Goal: Feedback & Contribution: Submit feedback/report problem

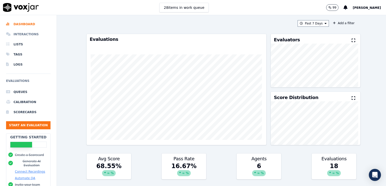
click at [18, 34] on li "Interactions" at bounding box center [28, 34] width 44 height 10
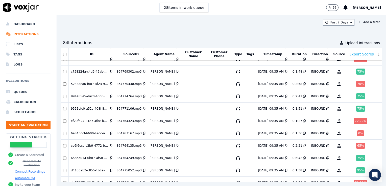
scroll to position [996, 0]
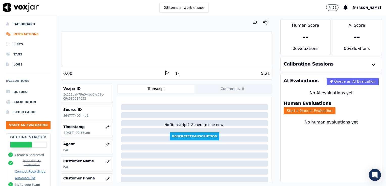
click at [164, 72] on icon at bounding box center [166, 72] width 5 height 5
click at [106, 145] on icon "button" at bounding box center [108, 145] width 4 height 4
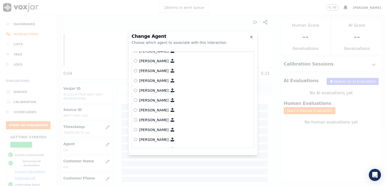
scroll to position [384, 0]
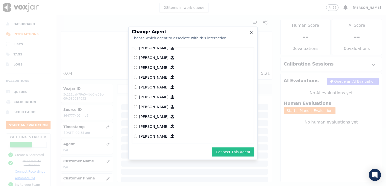
click at [237, 153] on button "Connect This Agent" at bounding box center [233, 152] width 43 height 9
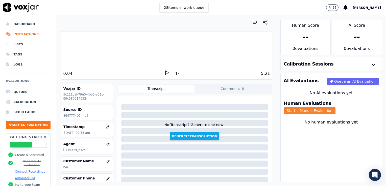
click at [336, 107] on button "Start a Manual Evaluation" at bounding box center [310, 110] width 52 height 7
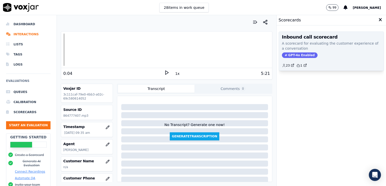
click at [286, 54] on span "GPT-4o Enabled" at bounding box center [300, 56] width 36 height 6
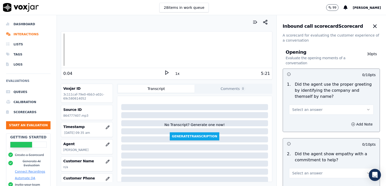
click at [356, 107] on button "Select an answer" at bounding box center [331, 110] width 85 height 10
click at [297, 123] on div "Yes" at bounding box center [323, 121] width 76 height 8
click at [351, 124] on icon "button" at bounding box center [353, 125] width 4 height 4
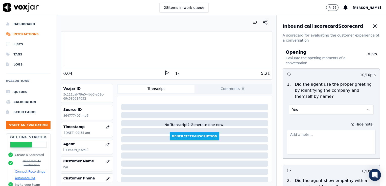
click at [311, 138] on textarea at bounding box center [331, 142] width 89 height 25
type textarea ""Scheduling" not included in greeting."
click at [165, 72] on polygon at bounding box center [166, 73] width 3 height 4
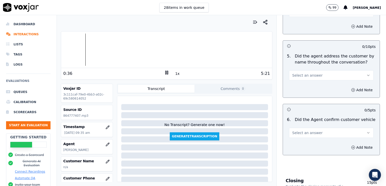
scroll to position [553, 0]
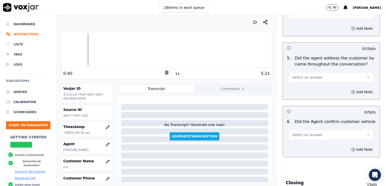
click at [366, 76] on icon "button" at bounding box center [368, 78] width 4 height 4
click at [296, 87] on div "Yes" at bounding box center [323, 88] width 76 height 8
click at [351, 90] on icon "button" at bounding box center [353, 92] width 4 height 4
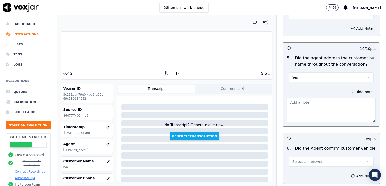
click at [317, 108] on textarea at bounding box center [331, 110] width 89 height 25
click at [72, 48] on div at bounding box center [166, 50] width 211 height 32
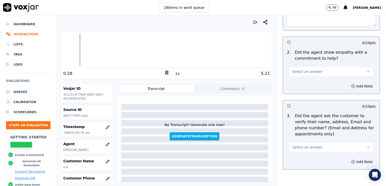
scroll to position [98, 0]
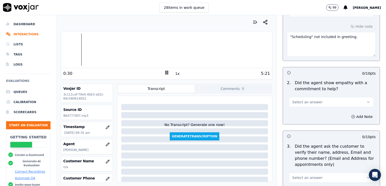
type textarea "Good use of the customer's name at the onset of the call, but practice using it…"
click at [366, 102] on icon "button" at bounding box center [368, 102] width 4 height 4
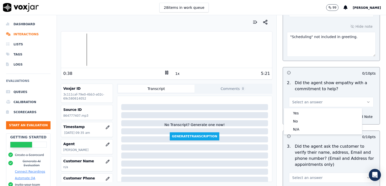
click at [164, 73] on icon at bounding box center [166, 72] width 5 height 5
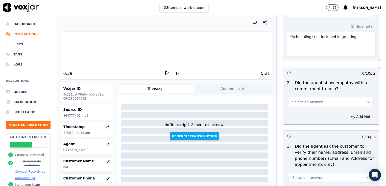
click at [366, 101] on icon "button" at bounding box center [368, 102] width 4 height 4
click at [297, 121] on div "No" at bounding box center [323, 121] width 76 height 8
click at [351, 117] on icon "button" at bounding box center [353, 117] width 4 height 4
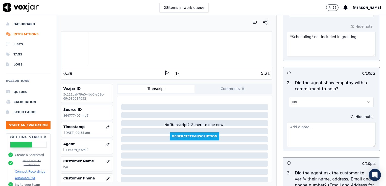
click at [313, 135] on textarea at bounding box center [331, 135] width 89 height 25
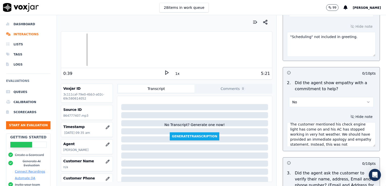
scroll to position [8, 0]
type textarea "The customer mentioned his check engine light has come on and his AC has stoppe…"
click at [164, 72] on icon at bounding box center [166, 72] width 5 height 5
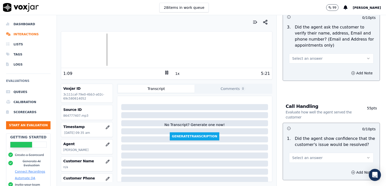
scroll to position [253, 0]
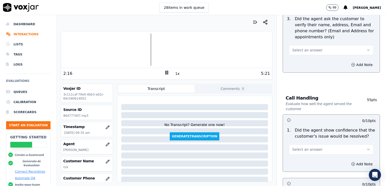
click at [367, 50] on icon "button" at bounding box center [368, 50] width 2 height 1
click at [296, 69] on div "No" at bounding box center [323, 69] width 76 height 8
click at [351, 64] on icon "button" at bounding box center [353, 65] width 4 height 4
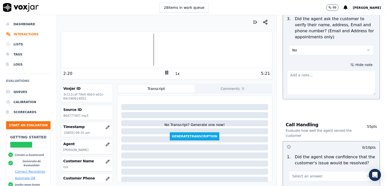
click at [311, 78] on textarea at bounding box center [331, 82] width 89 height 25
type textarea "z"
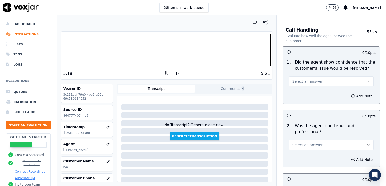
scroll to position [354, 0]
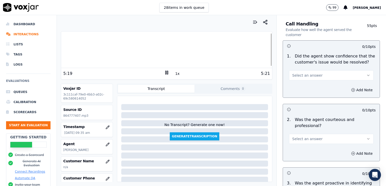
type textarea "New/returning customer not verified. Cst email/mailing address not verified."
click at [366, 75] on icon "button" at bounding box center [368, 76] width 4 height 4
click at [298, 87] on div "Yes" at bounding box center [323, 86] width 76 height 8
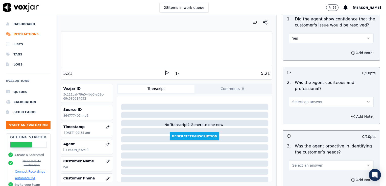
scroll to position [404, 0]
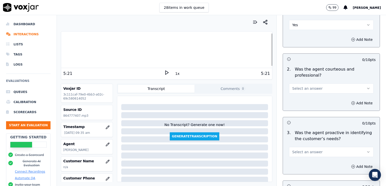
click at [366, 88] on icon "button" at bounding box center [368, 89] width 4 height 4
click at [298, 101] on div "Yes" at bounding box center [323, 99] width 76 height 8
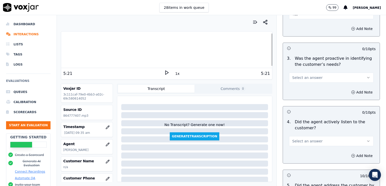
scroll to position [480, 0]
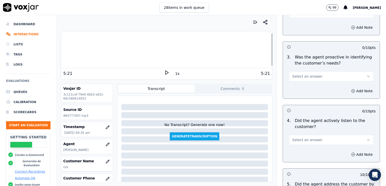
click at [356, 73] on button "Select an answer" at bounding box center [331, 76] width 85 height 10
click at [298, 87] on div "Yes" at bounding box center [323, 87] width 76 height 8
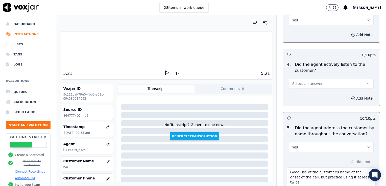
scroll to position [556, 0]
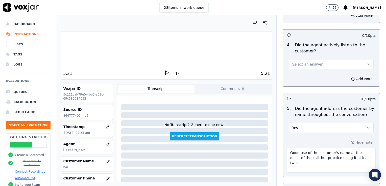
click at [357, 61] on button "Select an answer" at bounding box center [331, 64] width 85 height 10
click at [300, 75] on div "Yes" at bounding box center [323, 75] width 76 height 8
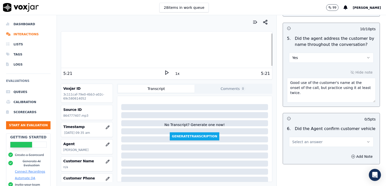
scroll to position [632, 0]
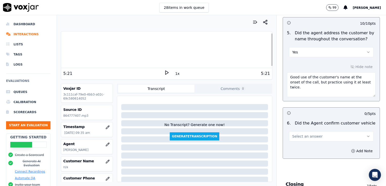
drag, startPoint x: 339, startPoint y: 78, endPoint x: 361, endPoint y: 86, distance: 24.3
click at [361, 86] on textarea "Good use of the customer's name at the onset of the call, but practice using it…" at bounding box center [331, 85] width 89 height 25
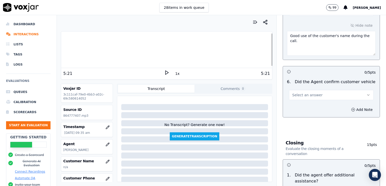
scroll to position [682, 0]
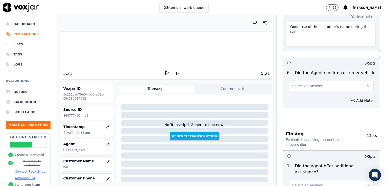
type textarea "Good use of the customer's name during the call."
click at [366, 85] on icon "button" at bounding box center [368, 86] width 4 height 4
click at [297, 96] on div "Yes" at bounding box center [323, 96] width 76 height 8
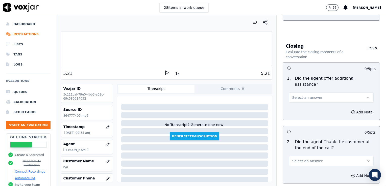
scroll to position [783, 0]
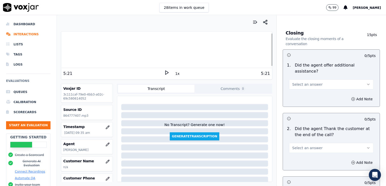
click at [366, 83] on icon "button" at bounding box center [368, 85] width 4 height 4
click at [298, 93] on div "No" at bounding box center [323, 91] width 76 height 8
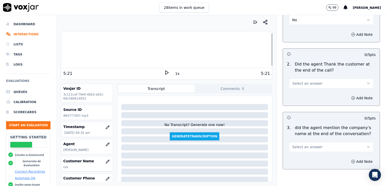
scroll to position [859, 0]
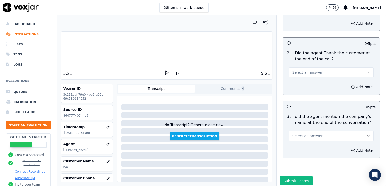
click at [366, 70] on icon "button" at bounding box center [368, 72] width 4 height 4
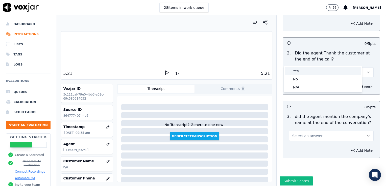
click at [302, 72] on div "Yes" at bounding box center [323, 71] width 76 height 8
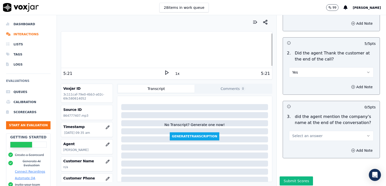
click at [366, 134] on icon "button" at bounding box center [368, 136] width 4 height 4
click at [294, 137] on div "Yes" at bounding box center [323, 135] width 76 height 8
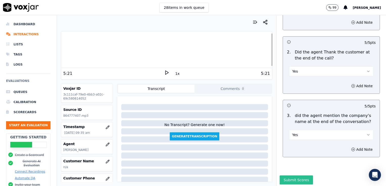
click at [287, 176] on button "Submit Scores" at bounding box center [297, 180] width 34 height 9
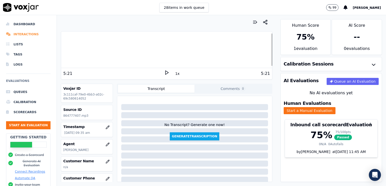
click at [27, 34] on li "Interactions" at bounding box center [28, 34] width 44 height 10
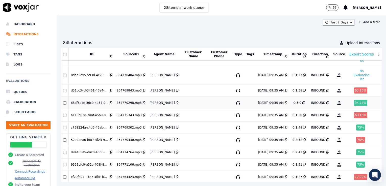
scroll to position [995, 0]
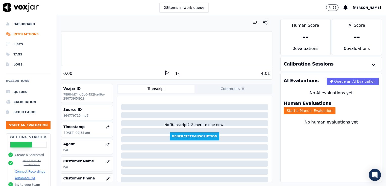
click at [164, 73] on icon at bounding box center [166, 72] width 5 height 5
click at [165, 72] on rect at bounding box center [165, 72] width 1 height 3
click at [106, 145] on icon "button" at bounding box center [108, 145] width 4 height 4
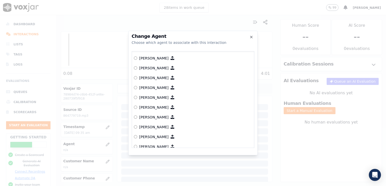
scroll to position [321, 0]
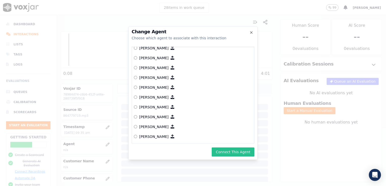
click at [236, 151] on button "Connect This Agent" at bounding box center [233, 152] width 43 height 9
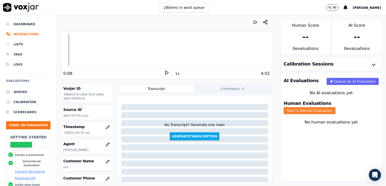
click at [336, 107] on button "Start a Manual Evaluation" at bounding box center [310, 110] width 52 height 7
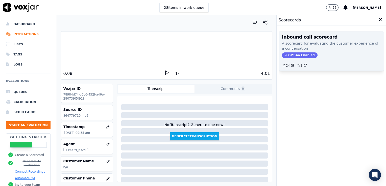
click at [292, 54] on span "GPT-4o Enabled" at bounding box center [300, 56] width 36 height 6
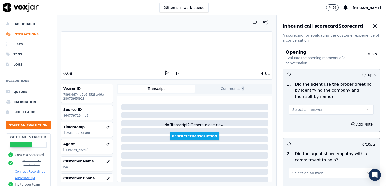
click at [366, 109] on icon "button" at bounding box center [368, 110] width 4 height 4
click at [298, 122] on div "Yes" at bounding box center [323, 121] width 76 height 8
click at [164, 71] on icon at bounding box center [166, 72] width 5 height 5
click at [165, 72] on rect at bounding box center [165, 72] width 1 height 3
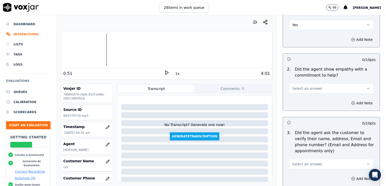
scroll to position [101, 0]
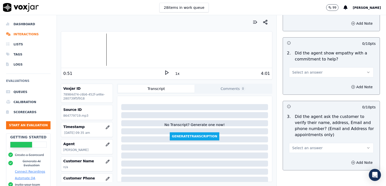
click at [358, 69] on button "Select an answer" at bounding box center [331, 72] width 85 height 10
click at [309, 92] on div "No" at bounding box center [323, 92] width 76 height 8
click at [351, 86] on icon "button" at bounding box center [353, 87] width 4 height 4
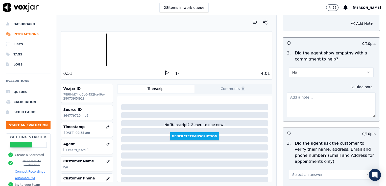
click at [319, 106] on textarea at bounding box center [331, 105] width 89 height 25
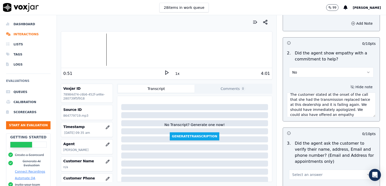
scroll to position [8, 0]
click at [165, 71] on polygon at bounding box center [166, 73] width 3 height 4
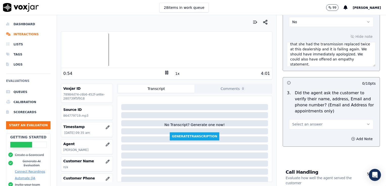
scroll to position [177, 0]
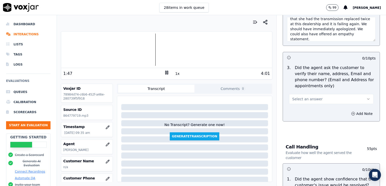
click at [165, 73] on rect at bounding box center [165, 72] width 1 height 3
click at [320, 39] on textarea "The customer stated at the onset of the call that she had the transmission repl…" at bounding box center [331, 29] width 89 height 25
click at [165, 74] on polygon at bounding box center [166, 73] width 3 height 4
click at [366, 98] on icon "button" at bounding box center [368, 99] width 4 height 4
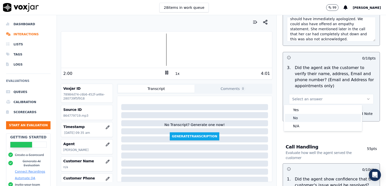
click at [298, 119] on div "No" at bounding box center [323, 118] width 76 height 8
click at [164, 73] on icon at bounding box center [166, 72] width 5 height 5
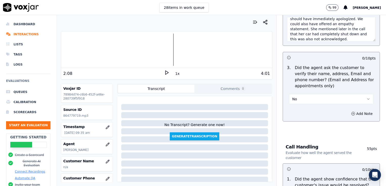
click at [335, 39] on textarea "The customer stated at the onset of the call that she had the transmission repl…" at bounding box center [331, 29] width 89 height 25
type textarea "The customer stated at the onset of the call that she had the transmission repl…"
click at [164, 73] on icon at bounding box center [166, 72] width 5 height 5
click at [171, 50] on div at bounding box center [166, 50] width 211 height 32
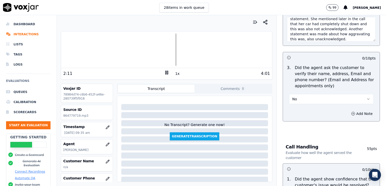
click at [168, 50] on div at bounding box center [166, 50] width 211 height 32
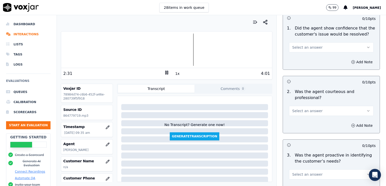
scroll to position [328, 0]
click at [366, 111] on icon "button" at bounding box center [368, 111] width 4 height 4
click at [298, 122] on div "Yes" at bounding box center [323, 122] width 76 height 8
click at [351, 124] on icon "button" at bounding box center [353, 126] width 4 height 4
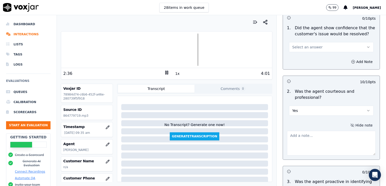
click at [325, 138] on textarea at bounding box center [331, 143] width 89 height 25
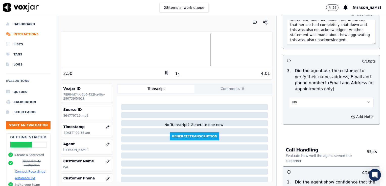
scroll to position [177, 0]
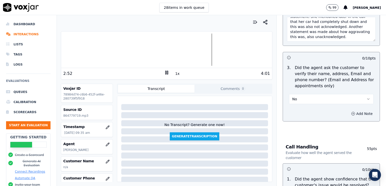
type textarea "Good use of a courtesy statement to break up dead air."
click at [348, 114] on button "Add Note" at bounding box center [362, 113] width 28 height 7
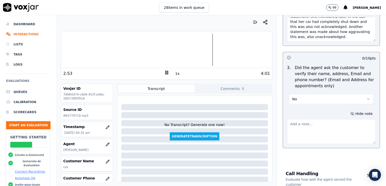
click at [319, 131] on textarea at bounding box center [331, 132] width 89 height 25
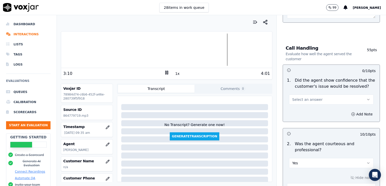
scroll to position [303, 0]
type textarea "Customer email/mailing address not verified."
click at [366, 99] on icon "button" at bounding box center [368, 99] width 4 height 4
click at [298, 112] on div "Yes" at bounding box center [323, 110] width 76 height 8
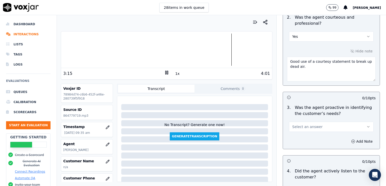
scroll to position [455, 0]
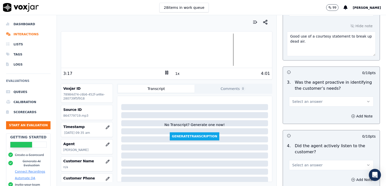
drag, startPoint x: 359, startPoint y: 102, endPoint x: 352, endPoint y: 106, distance: 7.9
click at [366, 102] on icon "button" at bounding box center [368, 102] width 4 height 4
click at [312, 114] on div "Yes" at bounding box center [323, 112] width 76 height 8
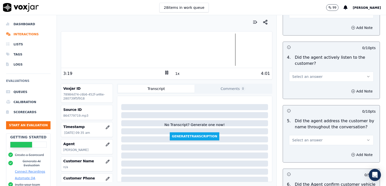
scroll to position [556, 0]
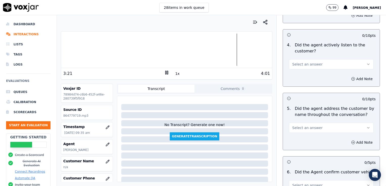
click at [366, 63] on icon "button" at bounding box center [368, 64] width 4 height 4
click at [308, 75] on div "Yes" at bounding box center [323, 75] width 76 height 8
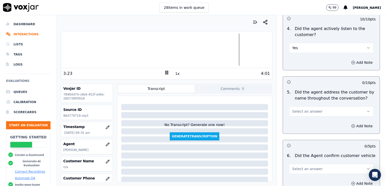
scroll to position [581, 0]
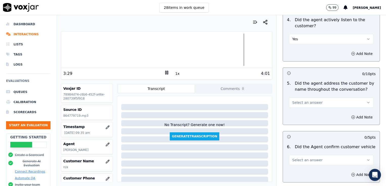
click at [366, 103] on icon "button" at bounding box center [368, 103] width 4 height 4
click at [302, 122] on div "No" at bounding box center [323, 121] width 76 height 8
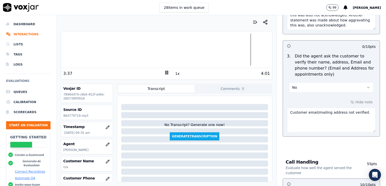
scroll to position [177, 0]
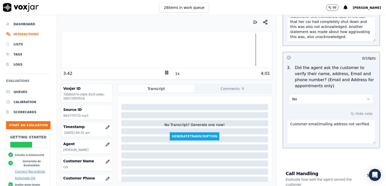
drag, startPoint x: 357, startPoint y: 124, endPoint x: 283, endPoint y: 128, distance: 74.1
click at [287, 128] on textarea "Customer email/mailing address not verified." at bounding box center [331, 132] width 89 height 25
click at [366, 98] on icon "button" at bounding box center [368, 99] width 4 height 4
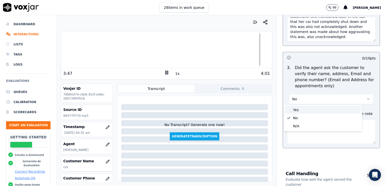
click at [297, 111] on div "Yes" at bounding box center [323, 110] width 76 height 8
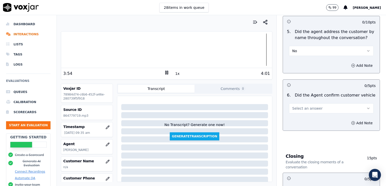
scroll to position [581, 0]
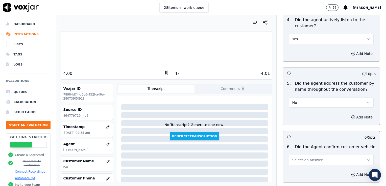
click at [351, 116] on icon "button" at bounding box center [353, 117] width 4 height 4
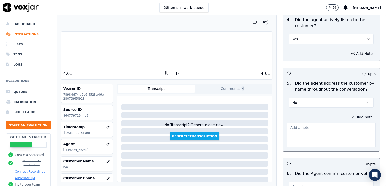
click at [305, 136] on textarea at bounding box center [331, 135] width 89 height 25
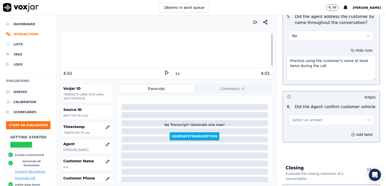
scroll to position [657, 0]
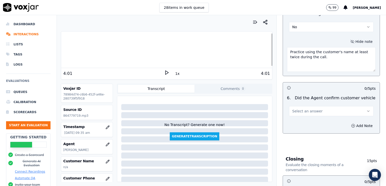
type textarea "Practice using the customer's name at least twice during the call."
drag, startPoint x: 357, startPoint y: 112, endPoint x: 351, endPoint y: 114, distance: 6.4
click at [366, 112] on icon "button" at bounding box center [368, 111] width 4 height 4
click at [298, 121] on div "Yes" at bounding box center [323, 121] width 76 height 8
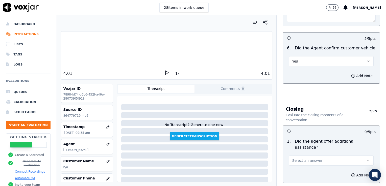
scroll to position [733, 0]
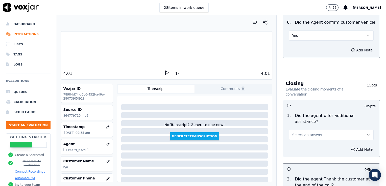
click at [366, 133] on icon "button" at bounding box center [368, 135] width 4 height 4
click at [297, 143] on div "No" at bounding box center [323, 142] width 76 height 8
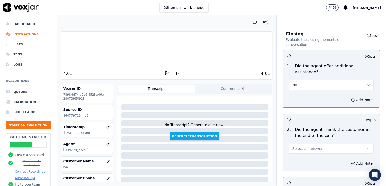
scroll to position [808, 0]
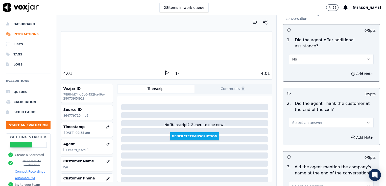
click at [366, 121] on icon "button" at bounding box center [368, 123] width 4 height 4
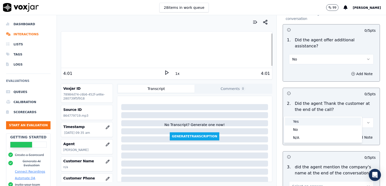
click at [299, 122] on div "Yes" at bounding box center [323, 122] width 76 height 8
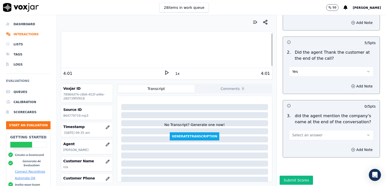
scroll to position [860, 0]
click at [366, 133] on icon "button" at bounding box center [368, 135] width 4 height 4
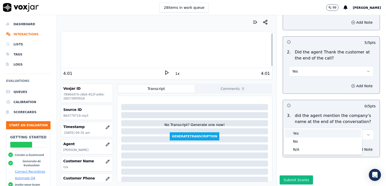
click at [299, 134] on div "Yes" at bounding box center [323, 134] width 76 height 8
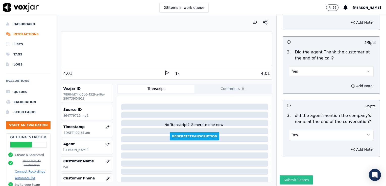
click at [285, 176] on button "Submit Scores" at bounding box center [297, 180] width 34 height 9
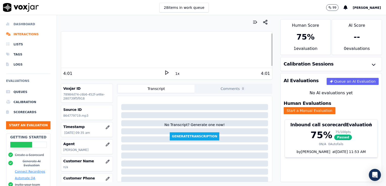
click at [23, 24] on li "Dashboard" at bounding box center [28, 24] width 44 height 10
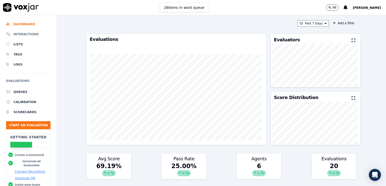
click at [26, 34] on li "Interactions" at bounding box center [28, 34] width 44 height 10
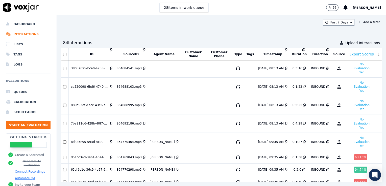
scroll to position [993, 0]
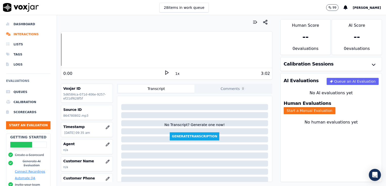
click at [164, 72] on icon at bounding box center [166, 72] width 5 height 5
click at [165, 72] on rect at bounding box center [165, 72] width 1 height 3
click at [106, 143] on icon "button" at bounding box center [108, 145] width 4 height 4
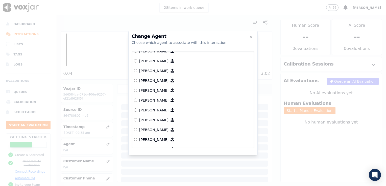
scroll to position [157, 0]
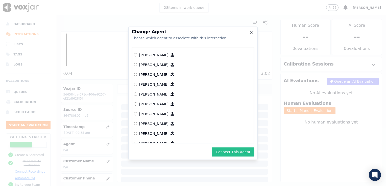
click at [241, 153] on button "Connect This Agent" at bounding box center [233, 152] width 43 height 9
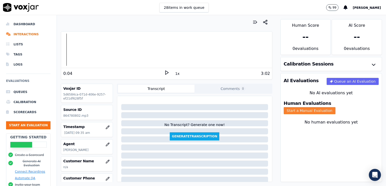
click at [336, 107] on button "Start a Manual Evaluation" at bounding box center [310, 110] width 52 height 7
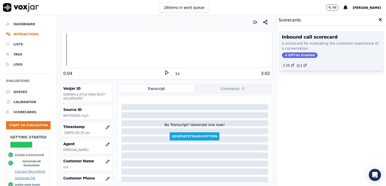
click at [290, 53] on span "GPT-4o Enabled" at bounding box center [300, 56] width 36 height 6
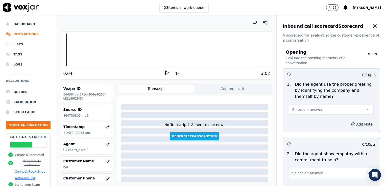
click at [359, 106] on button "Select an answer" at bounding box center [331, 110] width 85 height 10
click at [295, 121] on div "Yes" at bounding box center [323, 121] width 76 height 8
click at [351, 124] on icon "button" at bounding box center [353, 125] width 4 height 4
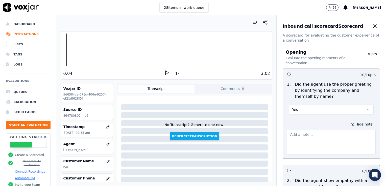
click at [306, 138] on textarea at bounding box center [331, 142] width 89 height 25
type textarea "Agent sounds like she is talking on speaker."
click at [164, 72] on icon at bounding box center [166, 72] width 5 height 5
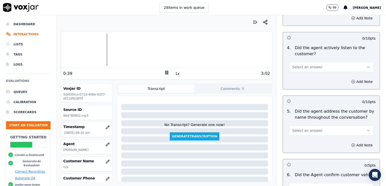
scroll to position [505, 0]
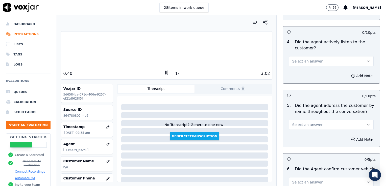
click at [366, 124] on icon "button" at bounding box center [368, 125] width 4 height 4
click at [301, 136] on div "Yes" at bounding box center [323, 135] width 76 height 8
click at [351, 139] on icon "button" at bounding box center [353, 140] width 4 height 4
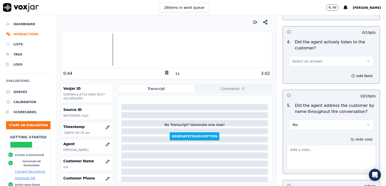
click at [319, 153] on textarea at bounding box center [331, 157] width 89 height 25
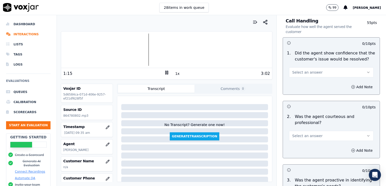
scroll to position [354, 0]
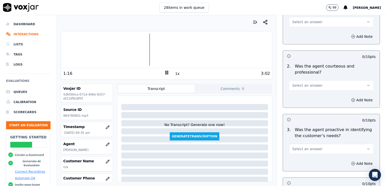
type textarea "Good use of the customer's name at the onset of the call, but practice using it…"
click at [366, 84] on icon "button" at bounding box center [368, 86] width 4 height 4
click at [302, 97] on div "Yes" at bounding box center [323, 96] width 76 height 8
click at [351, 101] on icon "button" at bounding box center [353, 100] width 4 height 4
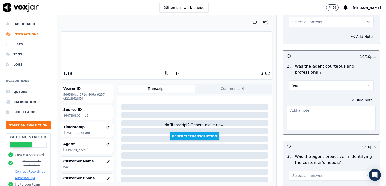
click at [314, 118] on textarea at bounding box center [331, 118] width 89 height 25
type textarea "Watch clipping/speaking over the customer."
click at [238, 80] on div "Your browser does not support the audio element. 1:36 1x 3:02 Voxjar ID 5d6584c…" at bounding box center [166, 100] width 219 height 171
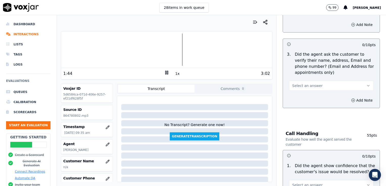
scroll to position [202, 0]
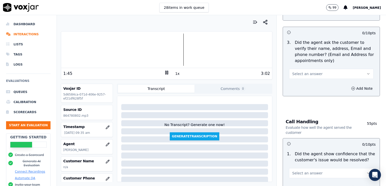
click at [366, 75] on icon "button" at bounding box center [368, 74] width 4 height 4
click at [296, 92] on div "No" at bounding box center [323, 93] width 76 height 8
click at [351, 88] on icon "button" at bounding box center [353, 89] width 4 height 4
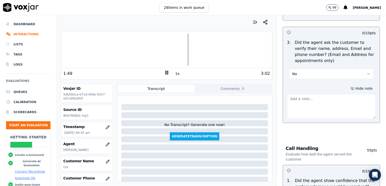
click at [317, 102] on textarea at bounding box center [331, 106] width 89 height 25
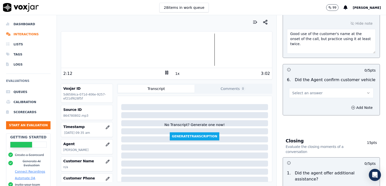
scroll to position [682, 0]
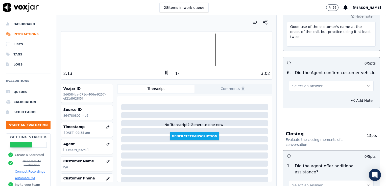
type textarea "Customer phone number not verified."
click at [354, 84] on button "Select an answer" at bounding box center [331, 86] width 85 height 10
click at [295, 104] on div "No" at bounding box center [323, 104] width 76 height 8
click at [351, 99] on icon "button" at bounding box center [353, 101] width 4 height 4
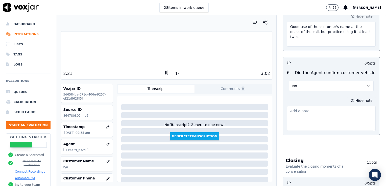
click at [303, 115] on textarea at bounding box center [331, 118] width 89 height 25
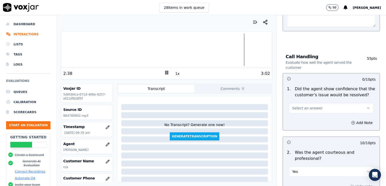
scroll to position [303, 0]
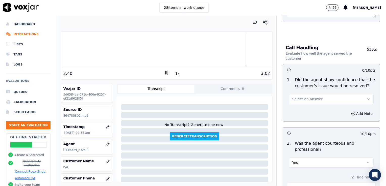
type textarea "Customer vehicle was never verified."
click at [366, 97] on icon "button" at bounding box center [368, 99] width 4 height 4
click at [300, 113] on div "Yes" at bounding box center [323, 110] width 76 height 8
click at [351, 113] on icon "button" at bounding box center [353, 114] width 4 height 4
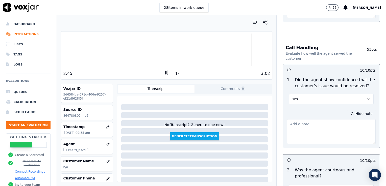
click at [311, 128] on textarea at bounding box center [331, 132] width 89 height 25
type textarea "g"
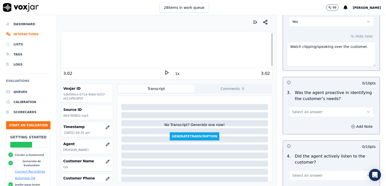
scroll to position [480, 0]
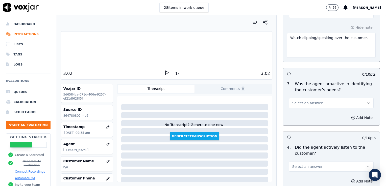
type textarea "Good job focusing on what CAN be done for the customer."
click at [366, 101] on icon "button" at bounding box center [368, 103] width 4 height 4
click at [301, 115] on div "Yes" at bounding box center [323, 114] width 76 height 8
click at [351, 117] on icon "button" at bounding box center [353, 118] width 4 height 4
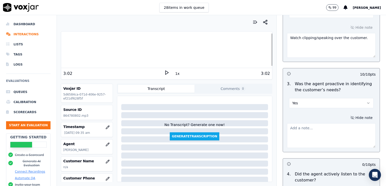
click at [310, 134] on textarea at bounding box center [331, 136] width 89 height 25
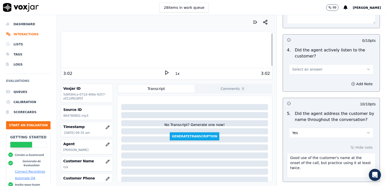
scroll to position [606, 0]
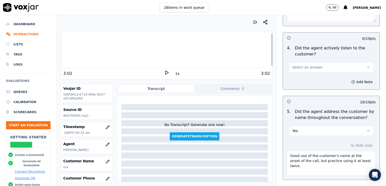
type textarea "Good job proactively checking notes on the vehicle."
click at [366, 66] on icon "button" at bounding box center [368, 67] width 4 height 4
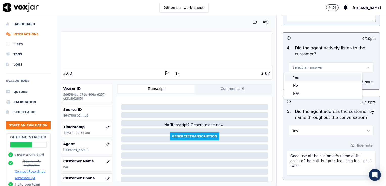
click at [307, 78] on div "Yes" at bounding box center [323, 78] width 76 height 8
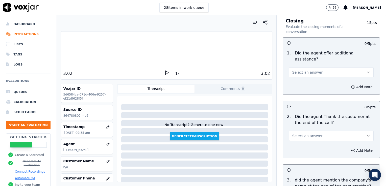
scroll to position [884, 0]
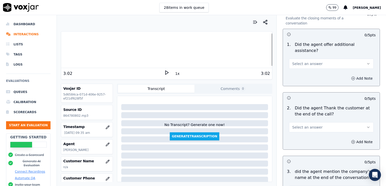
click at [351, 77] on icon "button" at bounding box center [353, 79] width 4 height 4
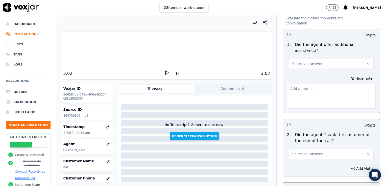
click at [366, 62] on icon "button" at bounding box center [368, 64] width 4 height 4
click at [298, 70] on div "No" at bounding box center [323, 70] width 76 height 8
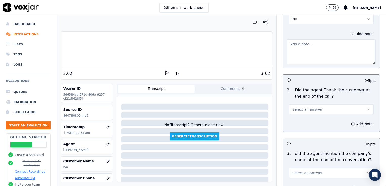
scroll to position [935, 0]
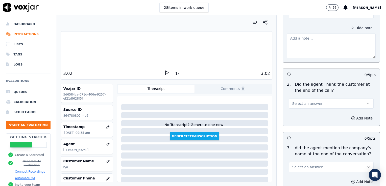
click at [366, 102] on icon "button" at bounding box center [368, 104] width 4 height 4
click at [302, 120] on div "N/A" at bounding box center [323, 118] width 76 height 8
click at [353, 118] on icon "button" at bounding box center [353, 118] width 1 height 0
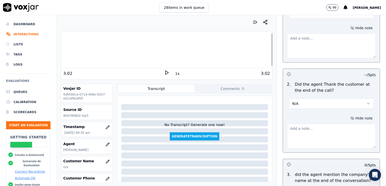
click at [317, 124] on textarea at bounding box center [331, 136] width 89 height 25
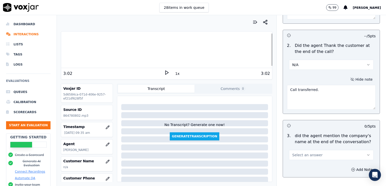
scroll to position [985, 0]
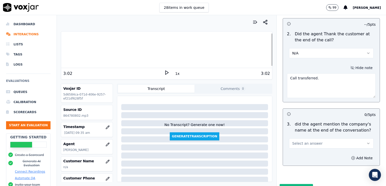
type textarea "Call transferred."
click at [366, 142] on icon "button" at bounding box center [368, 144] width 4 height 4
click at [301, 158] on div "N/A" at bounding box center [323, 158] width 76 height 8
click at [351, 156] on icon "button" at bounding box center [353, 158] width 4 height 4
click at [312, 164] on textarea at bounding box center [331, 176] width 89 height 25
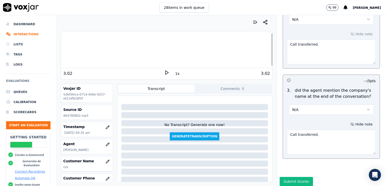
scroll to position [1020, 0]
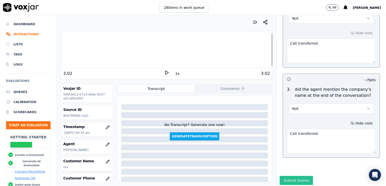
type textarea "Call transferred."
click at [290, 176] on button "Submit Scores" at bounding box center [297, 180] width 34 height 9
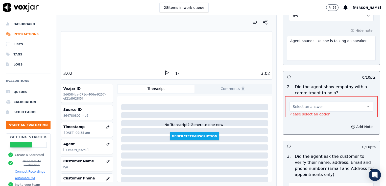
scroll to position [116, 0]
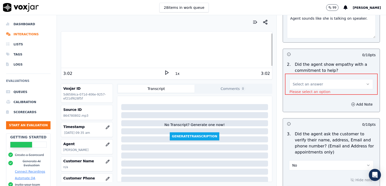
click at [366, 82] on icon "button" at bounding box center [368, 84] width 4 height 4
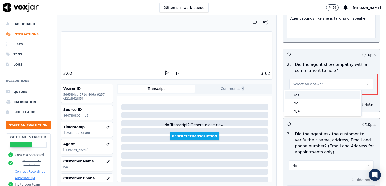
click at [301, 97] on div "Yes" at bounding box center [322, 95] width 75 height 8
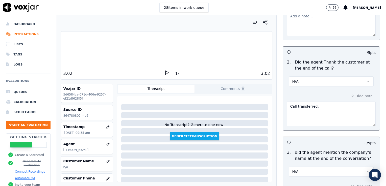
scroll to position [1020, 0]
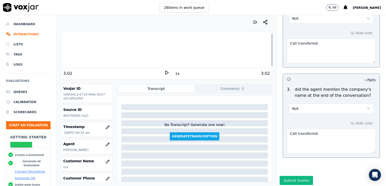
click at [295, 176] on button "Submit Scores" at bounding box center [297, 180] width 34 height 9
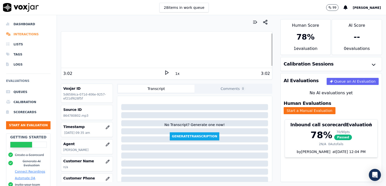
click at [29, 34] on li "Interactions" at bounding box center [28, 34] width 44 height 10
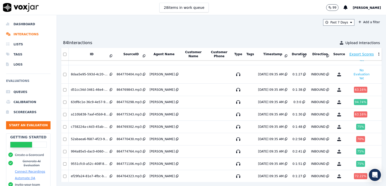
scroll to position [997, 0]
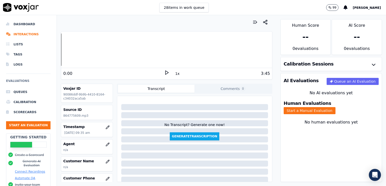
click at [165, 74] on polygon at bounding box center [166, 73] width 3 height 4
click at [167, 72] on rect at bounding box center [167, 72] width 1 height 3
click at [106, 144] on icon "button" at bounding box center [108, 145] width 4 height 4
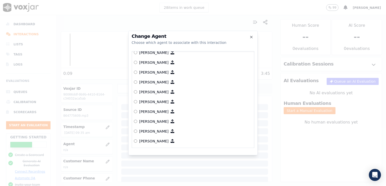
scroll to position [359, 0]
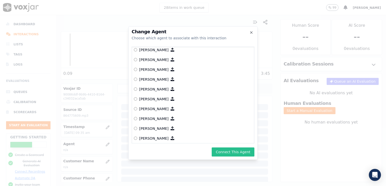
click at [227, 152] on button "Connect This Agent" at bounding box center [233, 152] width 43 height 9
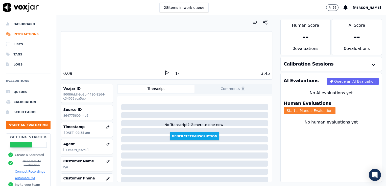
click at [336, 107] on button "Start a Manual Evaluation" at bounding box center [310, 110] width 52 height 7
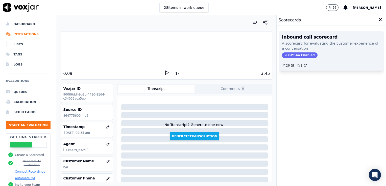
click at [293, 55] on span "GPT-4o Enabled" at bounding box center [300, 56] width 36 height 6
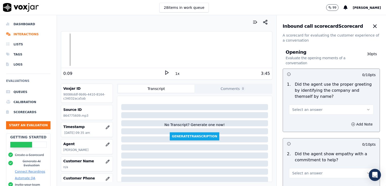
click at [359, 108] on button "Select an answer" at bounding box center [331, 110] width 85 height 10
click at [296, 122] on div "Yes" at bounding box center [323, 121] width 76 height 8
click at [351, 124] on icon "button" at bounding box center [353, 125] width 4 height 4
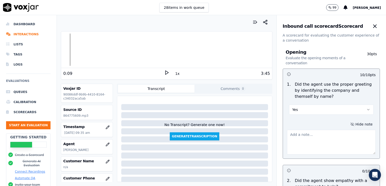
click at [308, 138] on textarea at bounding box center [331, 142] width 89 height 25
type textarea "Pass by default due to audio issue on agent side in greeting."
click at [164, 74] on icon at bounding box center [166, 72] width 5 height 5
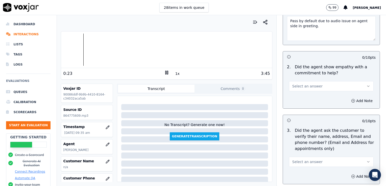
scroll to position [126, 0]
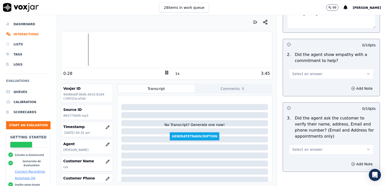
click at [366, 73] on icon "button" at bounding box center [368, 74] width 4 height 4
click at [296, 84] on div "Yes" at bounding box center [323, 85] width 76 height 8
click at [165, 73] on rect at bounding box center [165, 72] width 1 height 3
click at [351, 88] on icon "button" at bounding box center [353, 89] width 4 height 4
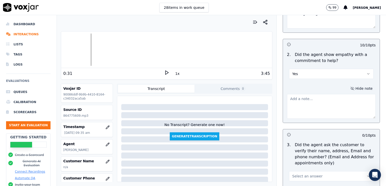
click at [323, 105] on textarea at bounding box center [331, 106] width 89 height 25
click at [295, 103] on textarea at bounding box center [331, 106] width 89 height 25
paste textarea "Try using an ownership that conveys ability to help such as “I can definitely h…"
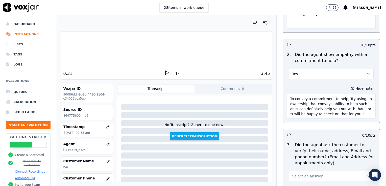
click at [340, 100] on textarea "To convey a commitment to help, Try using an ownership that conveys ability to …" at bounding box center [331, 106] width 89 height 25
click at [302, 104] on textarea "To convey a commitment to help, try using an ownership that conveys ability to …" at bounding box center [331, 106] width 89 height 25
click at [338, 105] on textarea "To convey a commitment to help, try using an ownership statement that conveys a…" at bounding box center [331, 106] width 89 height 25
click at [360, 117] on textarea "To convey a commitment to help, try using an ownership statement that confirms …" at bounding box center [331, 106] width 89 height 25
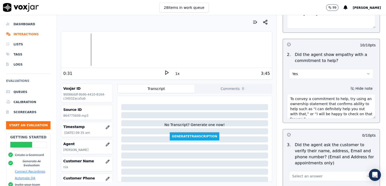
type textarea "To convey a commitment to help, try using an ownership statement that confirms …"
click at [164, 72] on icon at bounding box center [166, 72] width 5 height 5
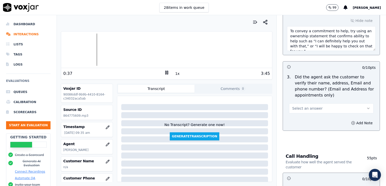
scroll to position [202, 0]
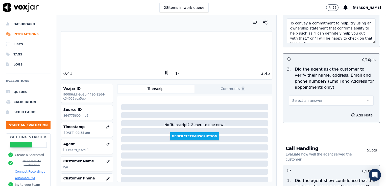
click at [366, 100] on icon "button" at bounding box center [368, 101] width 4 height 4
click at [297, 111] on div "Yes" at bounding box center [323, 112] width 76 height 8
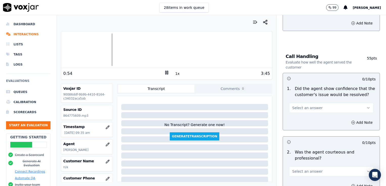
scroll to position [303, 0]
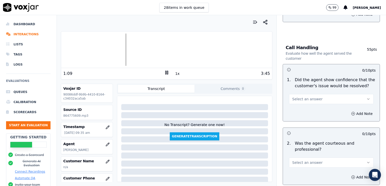
click at [165, 71] on rect at bounding box center [165, 72] width 1 height 3
click at [342, 150] on p "Was the agent courteous and professional?" at bounding box center [335, 147] width 81 height 12
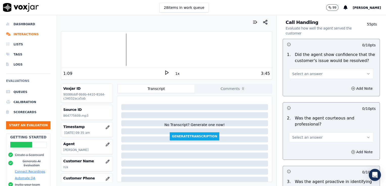
click at [366, 136] on icon "button" at bounding box center [368, 138] width 4 height 4
click at [300, 147] on div "Yes" at bounding box center [323, 148] width 76 height 8
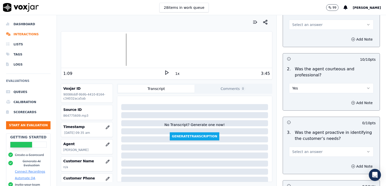
scroll to position [379, 0]
click at [351, 100] on icon "button" at bounding box center [353, 102] width 4 height 4
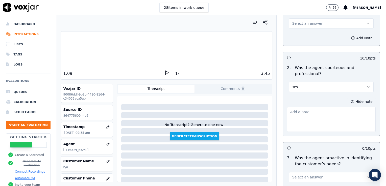
click at [311, 114] on textarea at bounding box center [331, 119] width 89 height 25
paste textarea "We need to clearly state/seek permission to place a customer on hold."
click at [164, 71] on icon at bounding box center [166, 72] width 5 height 5
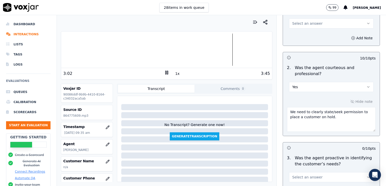
click at [164, 72] on icon at bounding box center [166, 72] width 5 height 5
click at [331, 119] on textarea "We need to clearly state/seek permission to place a customer on hold." at bounding box center [331, 119] width 89 height 25
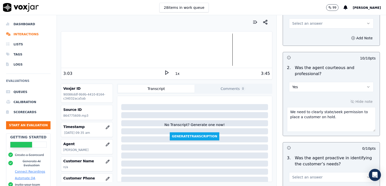
click at [331, 117] on textarea "We need to clearly state/seek permission to place a customer on hold." at bounding box center [331, 119] width 89 height 25
click at [315, 131] on textarea "We need to clearly state/seek permission to place a customer on hold." at bounding box center [331, 119] width 89 height 25
click at [334, 119] on textarea "We need to clearly state/seek permission to place a customer on hold." at bounding box center [331, 119] width 89 height 25
click at [335, 118] on textarea "We need to clearly state/seek permission to place a customer on hold." at bounding box center [331, 119] width 89 height 25
paste textarea "When placing a customer on hold, when we return we should either apologize for …"
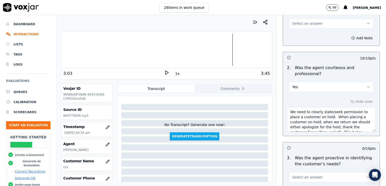
scroll to position [18, 0]
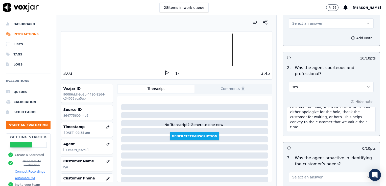
click at [165, 72] on polygon at bounding box center [166, 73] width 3 height 4
click at [164, 73] on icon at bounding box center [166, 72] width 5 height 5
click at [302, 123] on textarea "We need to clearly state/seek permission to place a customer on hold. When plac…" at bounding box center [331, 119] width 89 height 25
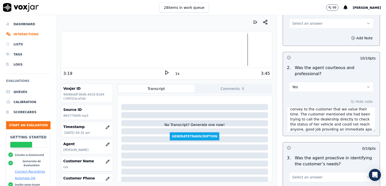
scroll to position [33, 0]
type textarea "We need to clearly state/seek permission to place a customer on hold. When plac…"
click at [165, 71] on polygon at bounding box center [166, 73] width 3 height 4
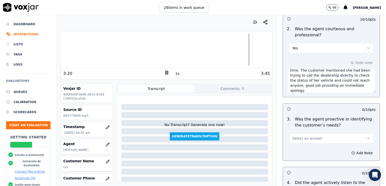
scroll to position [429, 0]
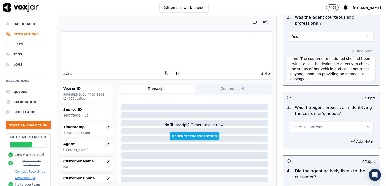
click at [366, 125] on icon "button" at bounding box center [368, 127] width 4 height 4
click at [305, 137] on div "Yes" at bounding box center [323, 137] width 76 height 8
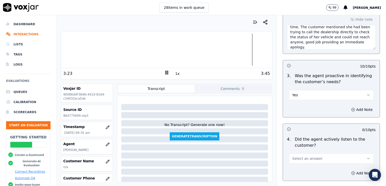
scroll to position [505, 0]
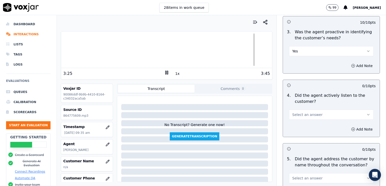
click at [355, 113] on button "Select an answer" at bounding box center [331, 115] width 85 height 10
click at [300, 125] on div "Yes" at bounding box center [323, 125] width 76 height 8
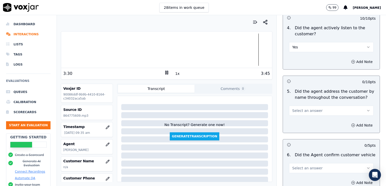
scroll to position [581, 0]
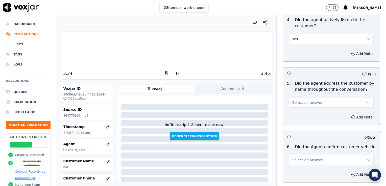
click at [366, 101] on icon "button" at bounding box center [368, 103] width 4 height 4
click at [308, 122] on div "No" at bounding box center [323, 121] width 76 height 8
click at [351, 117] on icon "button" at bounding box center [353, 117] width 4 height 4
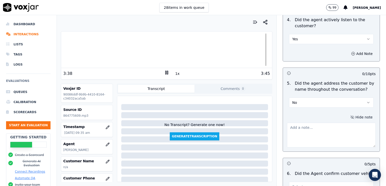
click at [310, 130] on textarea at bounding box center [331, 135] width 89 height 25
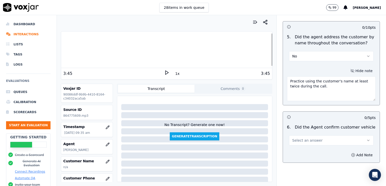
scroll to position [657, 0]
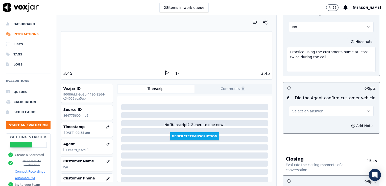
type textarea "Practice using the customer's name at least twice during the call."
click at [366, 109] on icon "button" at bounding box center [368, 111] width 4 height 4
click at [302, 122] on div "Yes" at bounding box center [323, 121] width 76 height 8
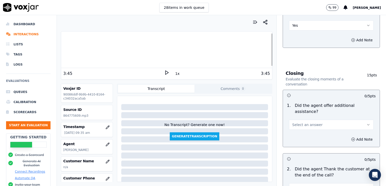
scroll to position [758, 0]
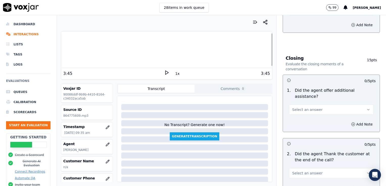
click at [366, 108] on icon "button" at bounding box center [368, 110] width 4 height 4
click at [311, 113] on div "No" at bounding box center [323, 117] width 76 height 8
drag, startPoint x: 357, startPoint y: 98, endPoint x: 347, endPoint y: 101, distance: 10.2
click at [366, 108] on icon "button" at bounding box center [368, 110] width 4 height 4
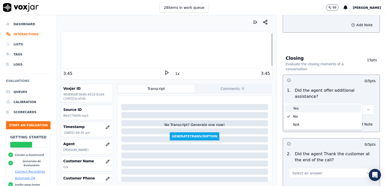
click at [303, 110] on div "Yes" at bounding box center [323, 109] width 76 height 8
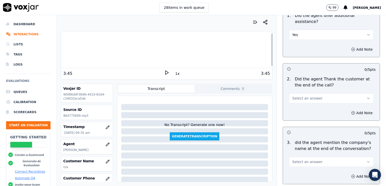
scroll to position [834, 0]
click at [366, 96] on icon "button" at bounding box center [368, 98] width 4 height 4
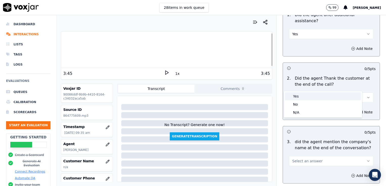
click at [301, 96] on div "Yes" at bounding box center [323, 96] width 76 height 8
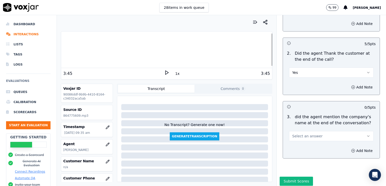
scroll to position [860, 0]
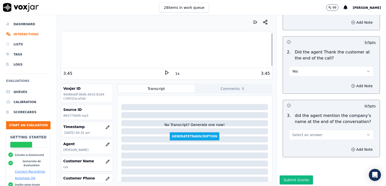
click at [366, 133] on icon "button" at bounding box center [368, 135] width 4 height 4
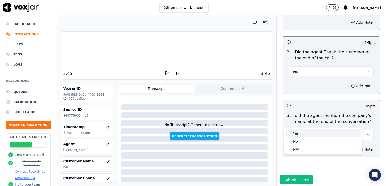
click at [298, 132] on div "Yes" at bounding box center [323, 134] width 76 height 8
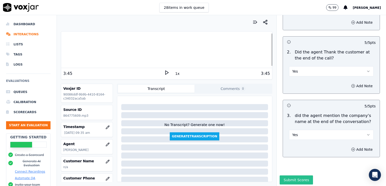
click at [297, 176] on button "Submit Scores" at bounding box center [297, 180] width 34 height 9
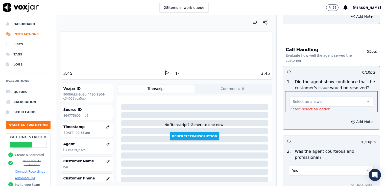
scroll to position [310, 0]
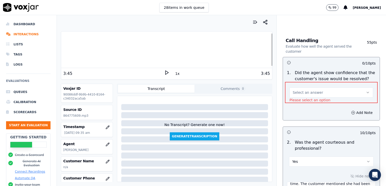
click at [357, 88] on button "Select an answer" at bounding box center [332, 93] width 84 height 10
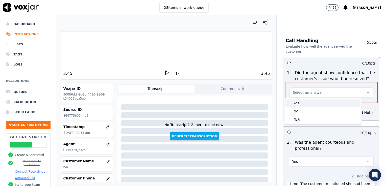
click at [306, 103] on div "Yes" at bounding box center [322, 103] width 75 height 8
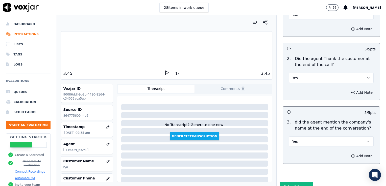
scroll to position [860, 0]
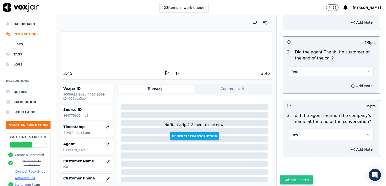
click at [296, 176] on button "Submit Scores" at bounding box center [297, 180] width 34 height 9
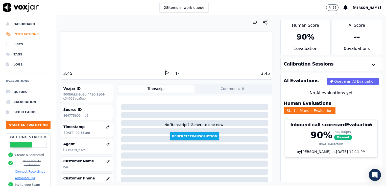
click at [20, 35] on li "Interactions" at bounding box center [28, 34] width 44 height 10
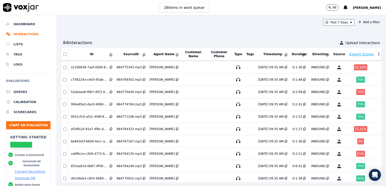
scroll to position [1013, 0]
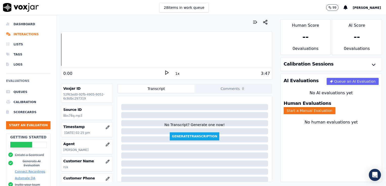
click at [165, 71] on icon at bounding box center [166, 72] width 5 height 5
click at [335, 107] on button "Start a Manual Evaluation" at bounding box center [310, 110] width 52 height 7
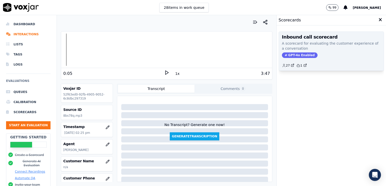
click at [302, 55] on span "GPT-4o Enabled" at bounding box center [300, 56] width 36 height 6
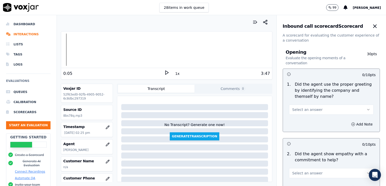
click at [165, 73] on polygon at bounding box center [166, 73] width 3 height 4
click at [366, 108] on icon "button" at bounding box center [368, 110] width 4 height 4
click at [300, 122] on div "Yes" at bounding box center [323, 121] width 76 height 8
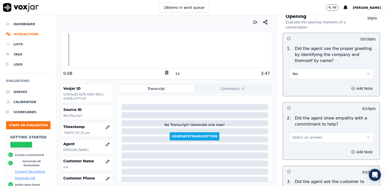
scroll to position [76, 0]
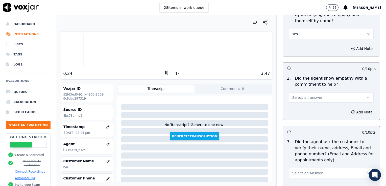
click at [354, 98] on button "Select an answer" at bounding box center [331, 98] width 85 height 10
click at [303, 110] on div "Yes" at bounding box center [323, 109] width 76 height 8
click at [351, 111] on icon "button" at bounding box center [353, 112] width 4 height 4
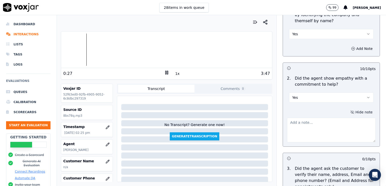
click at [311, 128] on textarea at bounding box center [331, 130] width 89 height 25
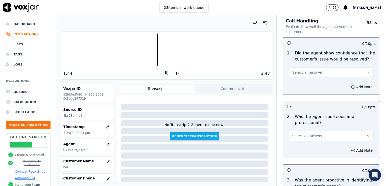
scroll to position [328, 0]
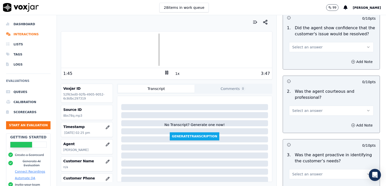
type textarea "Nice use of an ownership statement to convey ability to help."
click at [359, 110] on button "Select an answer" at bounding box center [331, 111] width 85 height 10
click at [295, 123] on div "Yes" at bounding box center [323, 122] width 76 height 8
click at [351, 125] on icon "button" at bounding box center [353, 126] width 4 height 4
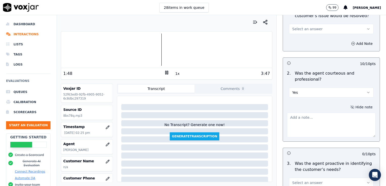
scroll to position [354, 0]
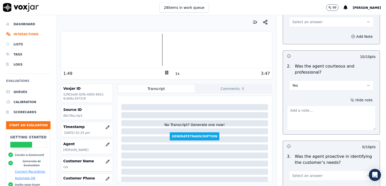
click at [306, 116] on textarea at bounding box center [331, 118] width 89 height 25
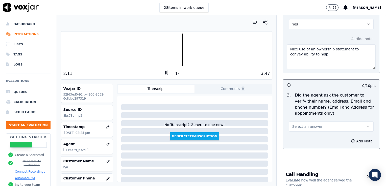
scroll to position [177, 0]
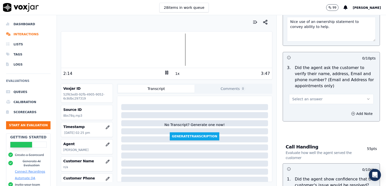
type textarea "Watch clipping/speaking over the customer."
click at [366, 98] on icon "button" at bounding box center [368, 99] width 4 height 4
click at [297, 118] on div "No" at bounding box center [323, 118] width 76 height 8
click at [351, 113] on icon "button" at bounding box center [353, 114] width 4 height 4
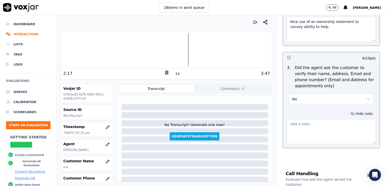
click at [310, 128] on textarea at bounding box center [331, 132] width 89 height 25
type textarea "E"
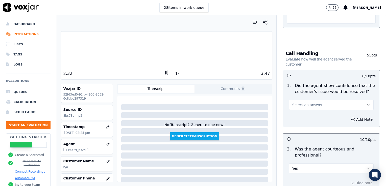
scroll to position [303, 0]
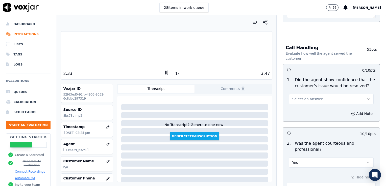
type textarea "Customer mailing address not verified."
drag, startPoint x: 358, startPoint y: 99, endPoint x: 340, endPoint y: 104, distance: 18.7
click at [366, 98] on icon "button" at bounding box center [368, 99] width 4 height 4
click at [301, 110] on div "Yes" at bounding box center [323, 110] width 76 height 8
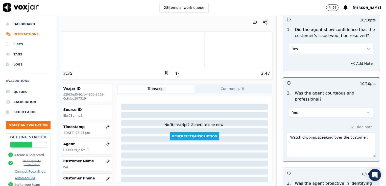
scroll to position [354, 0]
click at [366, 110] on icon "button" at bounding box center [368, 112] width 4 height 4
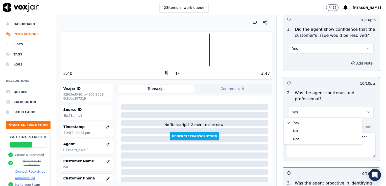
click at [343, 152] on textarea "Watch clipping/speaking over the customer." at bounding box center [331, 145] width 89 height 25
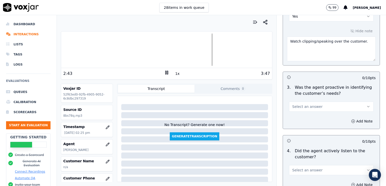
scroll to position [455, 0]
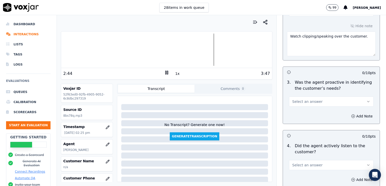
click at [366, 100] on icon "button" at bounding box center [368, 102] width 4 height 4
click at [309, 113] on div "Yes" at bounding box center [323, 112] width 76 height 8
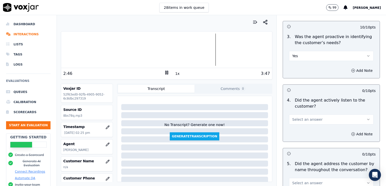
scroll to position [505, 0]
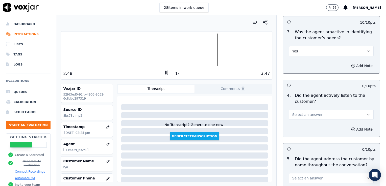
click at [366, 113] on icon "button" at bounding box center [368, 115] width 4 height 4
click at [299, 124] on div "Yes" at bounding box center [323, 125] width 76 height 8
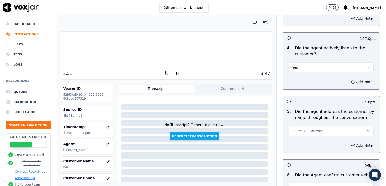
scroll to position [556, 0]
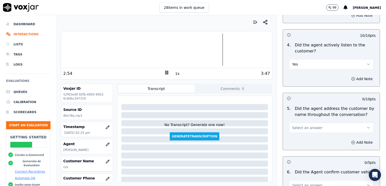
click at [366, 126] on icon "button" at bounding box center [368, 128] width 4 height 4
click at [303, 147] on div "No" at bounding box center [323, 146] width 76 height 8
click at [351, 142] on icon "button" at bounding box center [353, 143] width 4 height 4
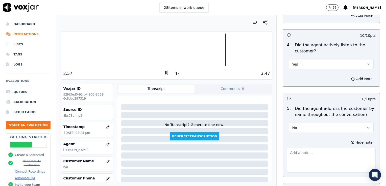
click at [307, 157] on textarea at bounding box center [331, 160] width 89 height 25
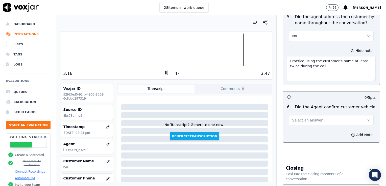
scroll to position [657, 0]
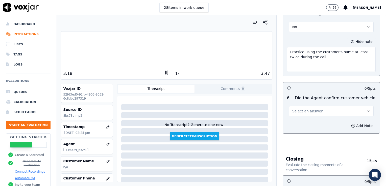
type textarea "Practice using the customer's name at least twice during the call."
click at [359, 110] on button "Select an answer" at bounding box center [331, 111] width 85 height 10
click at [298, 123] on div "Yes" at bounding box center [323, 121] width 76 height 8
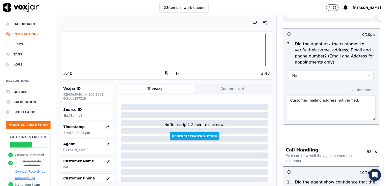
scroll to position [202, 0]
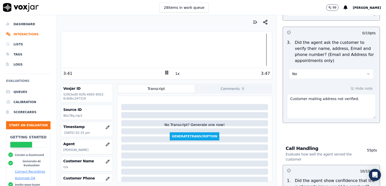
click at [350, 100] on textarea "Customer mailing address not verified." at bounding box center [331, 106] width 89 height 25
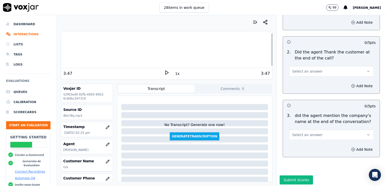
scroll to position [860, 0]
click at [251, 51] on div at bounding box center [166, 50] width 211 height 32
type textarea "Customer mailing address not verified. Vehicle type/service not reconfirmed."
click at [165, 72] on polygon at bounding box center [166, 73] width 3 height 4
click at [167, 72] on rect at bounding box center [167, 72] width 1 height 3
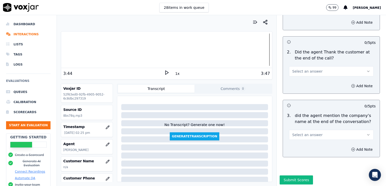
click at [366, 133] on icon "button" at bounding box center [368, 135] width 4 height 4
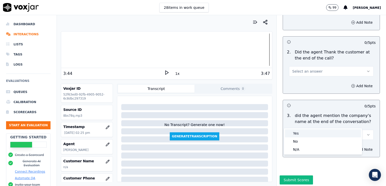
click at [295, 133] on div "Yes" at bounding box center [323, 134] width 76 height 8
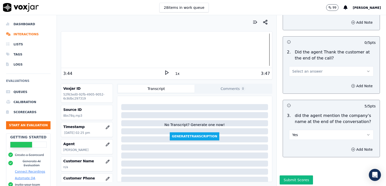
click at [289, 176] on button "Submit Scores" at bounding box center [297, 180] width 34 height 9
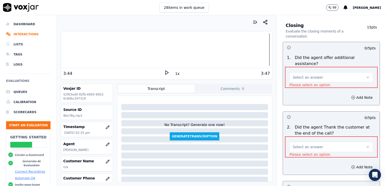
scroll to position [790, 0]
click at [366, 146] on icon "button" at bounding box center [368, 148] width 4 height 4
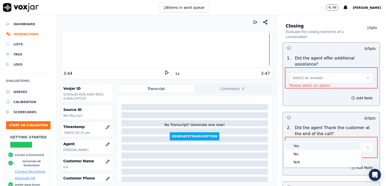
click at [295, 145] on div "Yes" at bounding box center [322, 146] width 75 height 8
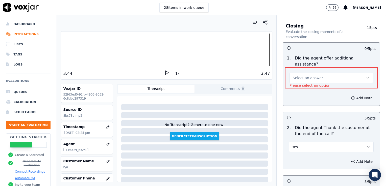
click at [367, 78] on icon "button" at bounding box center [368, 78] width 2 height 1
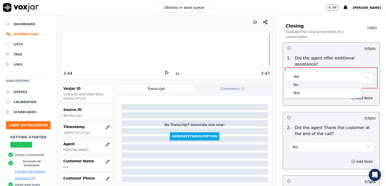
click at [300, 85] on div "No" at bounding box center [322, 85] width 75 height 8
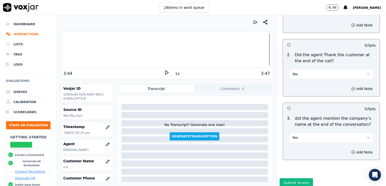
scroll to position [860, 0]
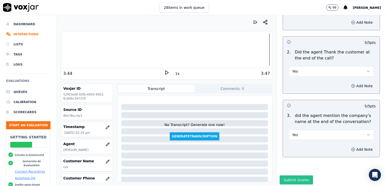
click at [294, 176] on button "Submit Scores" at bounding box center [297, 180] width 34 height 9
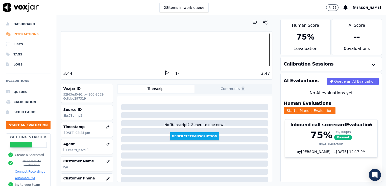
click at [34, 33] on li "Interactions" at bounding box center [28, 34] width 44 height 10
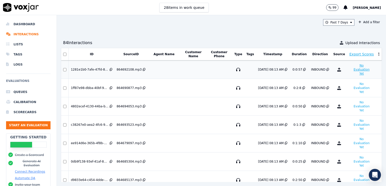
click at [350, 65] on button "No Evaluation Yet" at bounding box center [361, 70] width 25 height 14
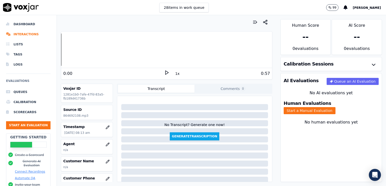
click at [165, 72] on polygon at bounding box center [166, 73] width 3 height 4
click at [62, 51] on div at bounding box center [166, 50] width 211 height 32
click at [165, 72] on rect at bounding box center [165, 72] width 1 height 3
click at [61, 51] on div at bounding box center [166, 50] width 211 height 32
click at [164, 73] on icon at bounding box center [166, 72] width 5 height 5
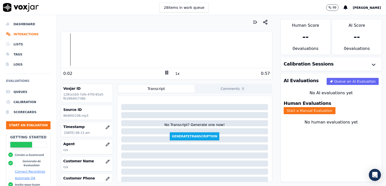
click at [167, 73] on rect at bounding box center [167, 72] width 1 height 3
click at [106, 143] on icon "button" at bounding box center [108, 145] width 4 height 4
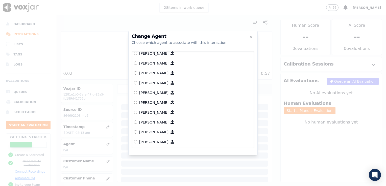
scroll to position [183, 0]
click at [133, 143] on div "Arabella B [PERSON_NAME] [PERSON_NAME] [PERSON_NAME] V [PERSON_NAME] [PERSON_NA…" at bounding box center [193, 99] width 123 height 97
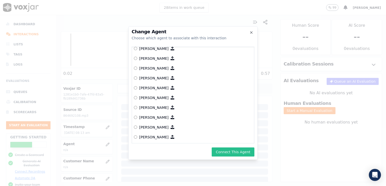
click at [233, 152] on button "Connect This Agent" at bounding box center [233, 152] width 43 height 9
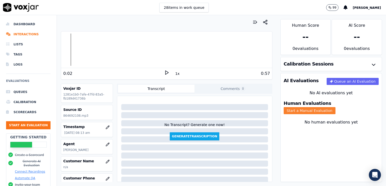
click at [335, 107] on button "Start a Manual Evaluation" at bounding box center [310, 110] width 52 height 7
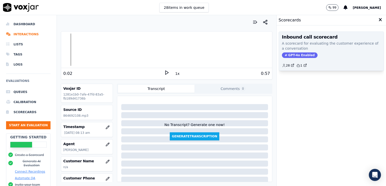
click at [298, 54] on span "GPT-4o Enabled" at bounding box center [300, 56] width 36 height 6
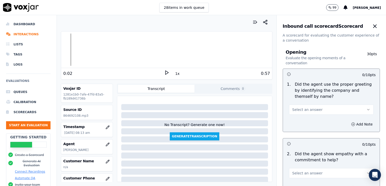
click at [367, 110] on icon "button" at bounding box center [368, 109] width 2 height 1
click at [300, 121] on div "Yes" at bounding box center [323, 121] width 76 height 8
click at [351, 124] on icon "button" at bounding box center [353, 125] width 4 height 4
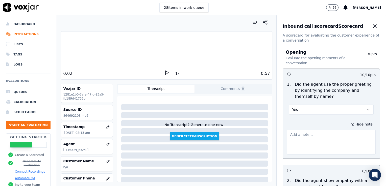
click at [302, 137] on textarea at bounding box center [331, 142] width 89 height 25
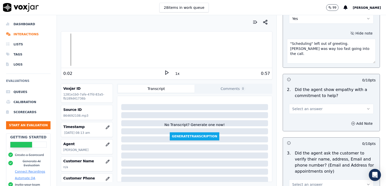
scroll to position [101, 0]
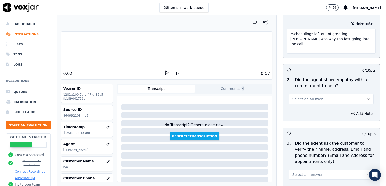
type textarea ""Scheduling" left out of greeting. [PERSON_NAME] was way too fast going into th…"
drag, startPoint x: 357, startPoint y: 99, endPoint x: 350, endPoint y: 103, distance: 8.1
click at [366, 100] on icon "button" at bounding box center [368, 99] width 4 height 4
click at [301, 109] on div "Yes" at bounding box center [323, 110] width 76 height 8
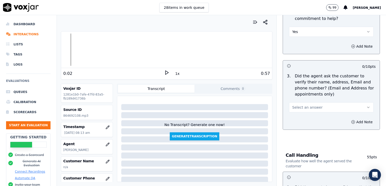
scroll to position [177, 0]
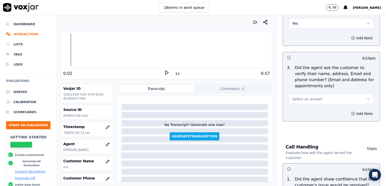
drag, startPoint x: 355, startPoint y: 97, endPoint x: 346, endPoint y: 103, distance: 11.1
click at [366, 98] on icon "button" at bounding box center [368, 99] width 4 height 4
click at [305, 111] on div "Yes" at bounding box center [323, 110] width 76 height 8
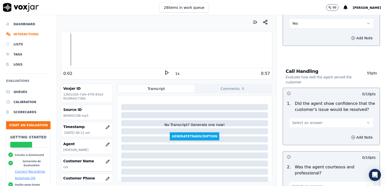
scroll to position [278, 0]
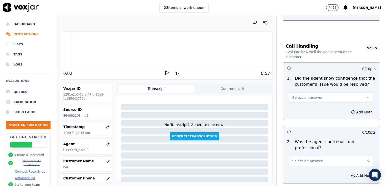
click at [366, 98] on icon "button" at bounding box center [368, 98] width 4 height 4
click at [309, 111] on div "Yes" at bounding box center [323, 109] width 76 height 8
drag, startPoint x: 342, startPoint y: 111, endPoint x: 336, endPoint y: 115, distance: 7.4
click at [351, 111] on icon "button" at bounding box center [353, 112] width 4 height 4
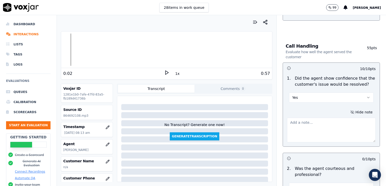
click at [308, 126] on textarea at bounding box center [331, 130] width 89 height 25
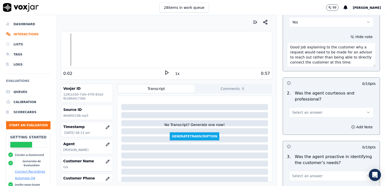
scroll to position [354, 0]
type textarea "Good job explaining to the customer why a request would need to be made for an …"
click at [164, 72] on icon at bounding box center [166, 72] width 5 height 5
click at [366, 111] on icon "button" at bounding box center [368, 112] width 4 height 4
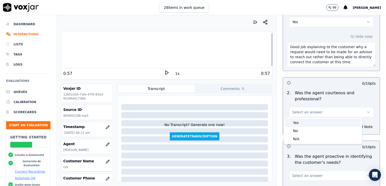
click at [305, 124] on div "Yes" at bounding box center [323, 123] width 76 height 8
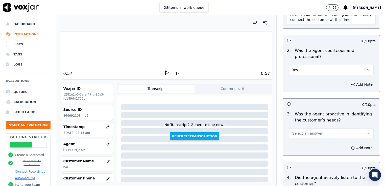
scroll to position [429, 0]
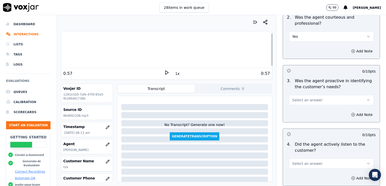
click at [356, 97] on button "Select an answer" at bounding box center [331, 100] width 85 height 10
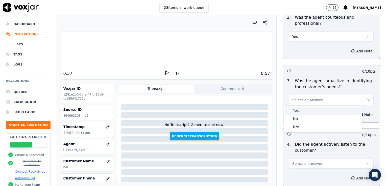
click at [301, 113] on div "Yes" at bounding box center [323, 111] width 76 height 8
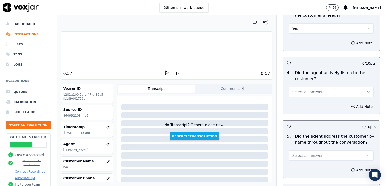
scroll to position [505, 0]
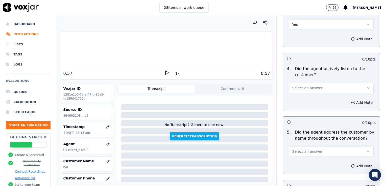
click at [366, 88] on icon "button" at bounding box center [368, 88] width 4 height 4
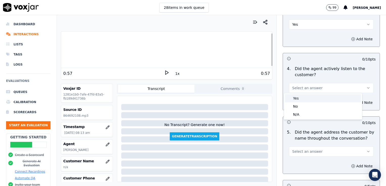
click at [312, 99] on div "Yes" at bounding box center [323, 98] width 76 height 8
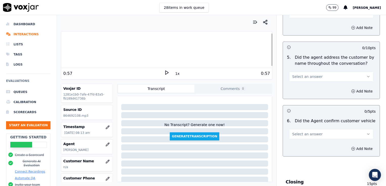
scroll to position [581, 0]
click at [366, 75] on icon "button" at bounding box center [368, 76] width 4 height 4
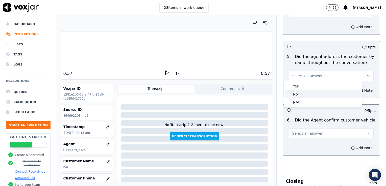
click at [301, 96] on div "No" at bounding box center [323, 94] width 76 height 8
click at [351, 89] on icon "button" at bounding box center [353, 91] width 4 height 4
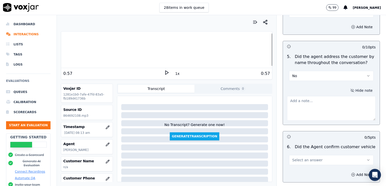
click at [314, 107] on textarea at bounding box center [331, 108] width 89 height 25
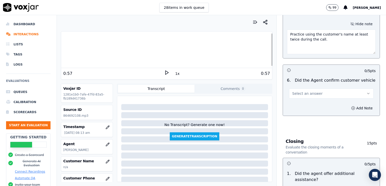
scroll to position [657, 0]
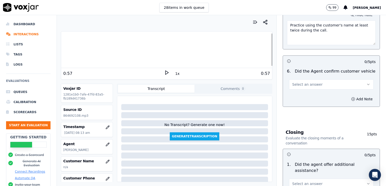
type textarea "Practice using the customer's name at least twice during the call."
click at [366, 83] on icon "button" at bounding box center [368, 85] width 4 height 4
click at [301, 94] on div "Yes" at bounding box center [323, 95] width 76 height 8
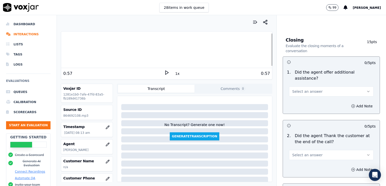
scroll to position [758, 0]
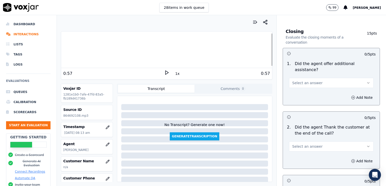
click at [366, 81] on icon "button" at bounding box center [368, 83] width 4 height 4
click at [296, 91] on div "No" at bounding box center [323, 90] width 76 height 8
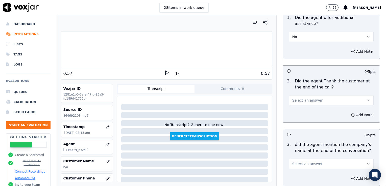
scroll to position [808, 0]
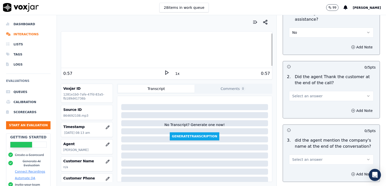
click at [366, 94] on icon "button" at bounding box center [368, 96] width 4 height 4
click at [302, 112] on div "N/A" at bounding box center [323, 111] width 76 height 8
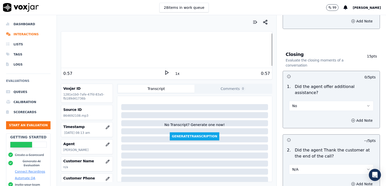
scroll to position [732, 0]
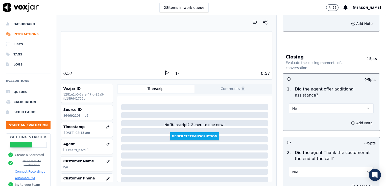
click at [366, 107] on icon "button" at bounding box center [368, 109] width 4 height 4
click at [299, 123] on div "N/A" at bounding box center [323, 124] width 76 height 8
click at [351, 121] on icon "button" at bounding box center [353, 123] width 4 height 4
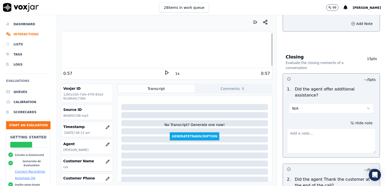
click at [307, 129] on textarea at bounding box center [331, 141] width 89 height 25
drag, startPoint x: 285, startPoint y: 130, endPoint x: 309, endPoint y: 135, distance: 24.6
click at [309, 135] on textarea "Customer disconnected the call as soon as she let him know she would reach out …" at bounding box center [331, 141] width 89 height 25
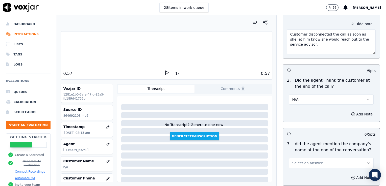
scroll to position [833, 0]
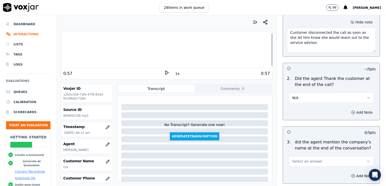
type textarea "Customer disconnected the call as soon as she let him know she would reach out …"
click at [351, 111] on icon "button" at bounding box center [353, 113] width 4 height 4
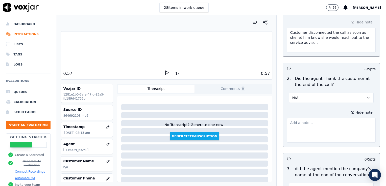
click at [317, 120] on textarea at bounding box center [331, 130] width 89 height 25
paste textarea "Customer disconnected the call as soon as she let him know she would reach out …"
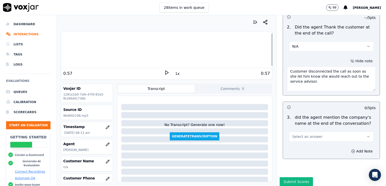
scroll to position [887, 0]
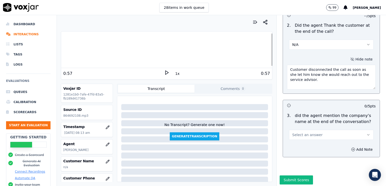
type textarea "Customer disconnected the call as soon as she let him know she would reach out …"
click at [366, 133] on icon "button" at bounding box center [368, 135] width 4 height 4
click at [300, 149] on div "N/A" at bounding box center [323, 150] width 76 height 8
click at [351, 148] on icon "button" at bounding box center [353, 150] width 4 height 4
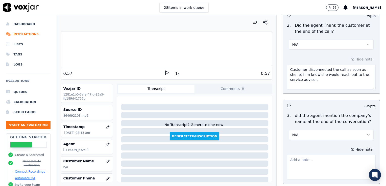
click at [311, 155] on textarea at bounding box center [331, 167] width 89 height 25
paste textarea "Customer disconnected the call as soon as she let him know she would reach out …"
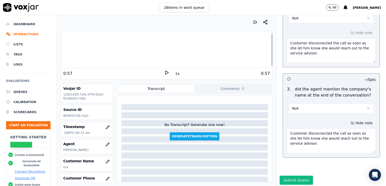
scroll to position [914, 0]
type textarea "Customer disconnected the call as soon as she let him know she would reach out …"
click at [298, 176] on button "Submit Scores" at bounding box center [297, 180] width 34 height 9
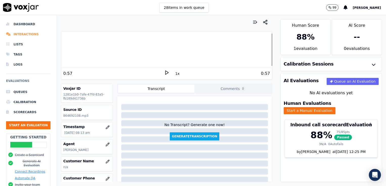
click at [16, 35] on li "Interactions" at bounding box center [28, 34] width 44 height 10
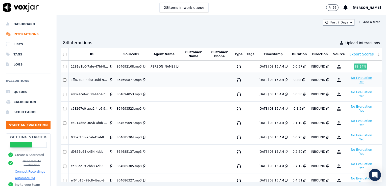
click at [349, 78] on button "No Evaluation Yet" at bounding box center [361, 80] width 25 height 10
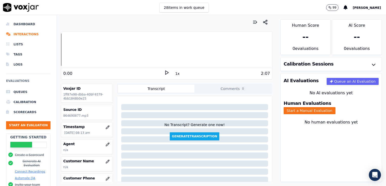
click at [164, 70] on icon at bounding box center [166, 72] width 5 height 5
click at [165, 73] on icon at bounding box center [166, 72] width 5 height 5
click at [26, 32] on li "Interactions" at bounding box center [28, 34] width 44 height 10
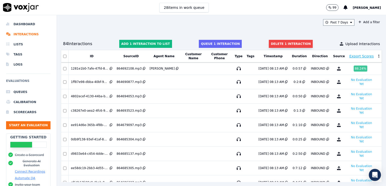
click at [269, 43] on button "Delete 1 interaction" at bounding box center [291, 44] width 44 height 8
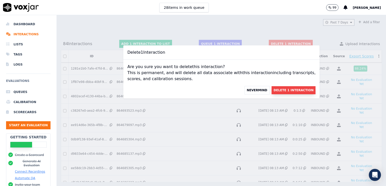
click at [283, 91] on button "Delete 1 Interaction" at bounding box center [294, 90] width 44 height 8
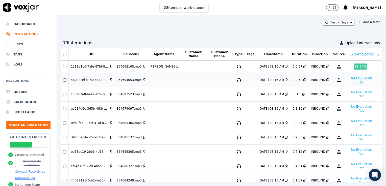
click at [349, 78] on button "No Evaluation Yet" at bounding box center [361, 80] width 25 height 10
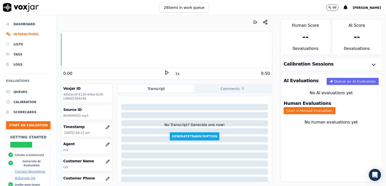
click at [164, 72] on icon at bounding box center [166, 72] width 5 height 5
click at [165, 73] on rect at bounding box center [165, 72] width 1 height 3
click at [106, 144] on icon "button" at bounding box center [107, 144] width 3 height 3
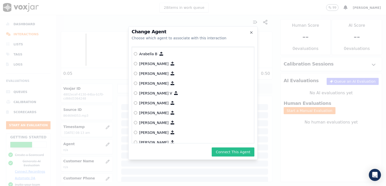
click at [237, 155] on button "Connect This Agent" at bounding box center [233, 152] width 43 height 9
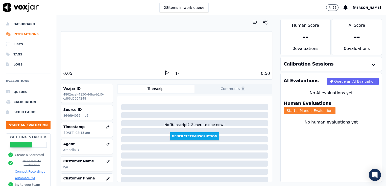
click at [326, 107] on button "Start a Manual Evaluation" at bounding box center [310, 110] width 52 height 7
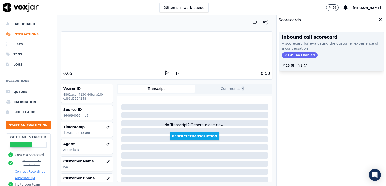
click at [293, 55] on span "GPT-4o Enabled" at bounding box center [300, 56] width 36 height 6
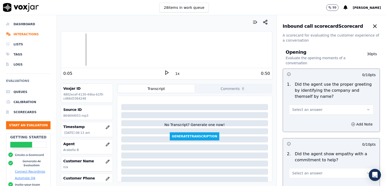
drag, startPoint x: 355, startPoint y: 109, endPoint x: 341, endPoint y: 115, distance: 15.2
click at [366, 109] on icon "button" at bounding box center [368, 110] width 4 height 4
click at [301, 122] on div "Yes" at bounding box center [323, 121] width 76 height 8
click at [164, 72] on icon at bounding box center [166, 72] width 5 height 5
click at [167, 73] on rect at bounding box center [167, 72] width 1 height 3
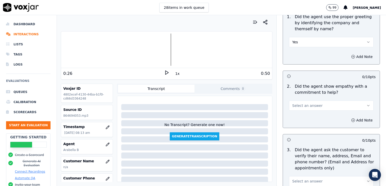
scroll to position [76, 0]
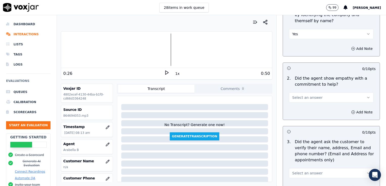
click at [366, 97] on icon "button" at bounding box center [368, 98] width 4 height 4
click at [301, 117] on div "No" at bounding box center [323, 117] width 76 height 8
click at [351, 113] on icon "button" at bounding box center [353, 112] width 4 height 4
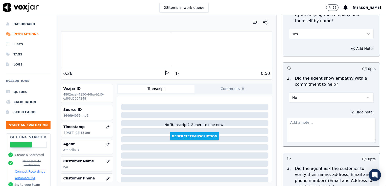
click at [320, 127] on textarea at bounding box center [331, 130] width 89 height 25
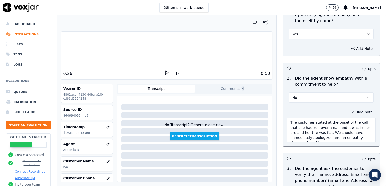
scroll to position [3, 0]
type textarea "The customer stated at the onset of the call that she had run over a nail and i…"
click at [165, 73] on icon at bounding box center [166, 72] width 5 height 5
click at [22, 34] on li "Interactions" at bounding box center [28, 34] width 44 height 10
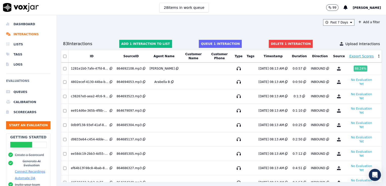
click at [272, 42] on button "Delete 1 interaction" at bounding box center [291, 44] width 44 height 8
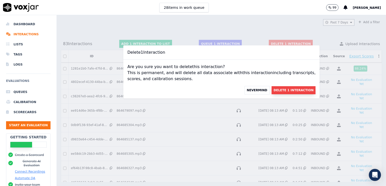
click at [288, 89] on button "Delete 1 Interaction" at bounding box center [294, 90] width 44 height 8
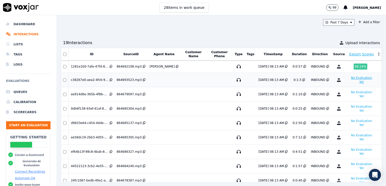
click at [349, 77] on button "No Evaluation Yet" at bounding box center [361, 80] width 25 height 10
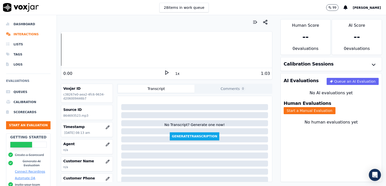
click at [164, 73] on icon at bounding box center [166, 72] width 5 height 5
click at [106, 143] on icon "button" at bounding box center [108, 145] width 4 height 4
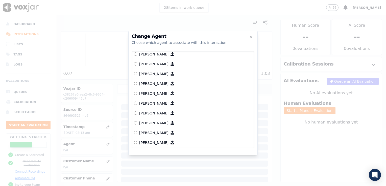
scroll to position [82, 0]
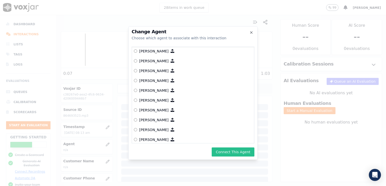
click at [228, 151] on button "Connect This Agent" at bounding box center [233, 152] width 43 height 9
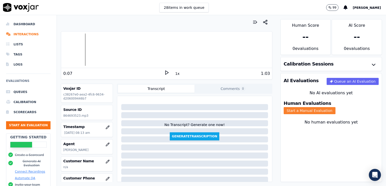
click at [336, 107] on button "Start a Manual Evaluation" at bounding box center [310, 110] width 52 height 7
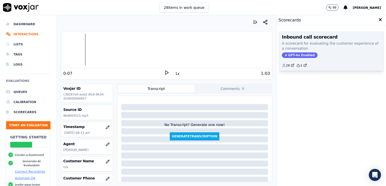
click at [294, 55] on span "GPT-4o Enabled" at bounding box center [300, 56] width 36 height 6
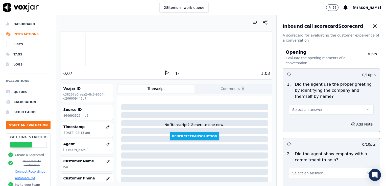
click at [63, 49] on div at bounding box center [166, 50] width 211 height 32
click at [165, 71] on polygon at bounding box center [166, 73] width 3 height 4
click at [354, 109] on button "Select an answer" at bounding box center [331, 110] width 85 height 10
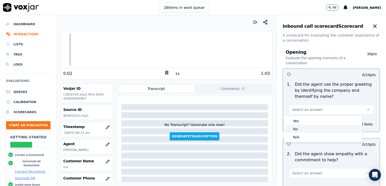
click at [294, 128] on div "No" at bounding box center [323, 129] width 76 height 8
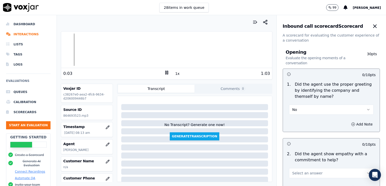
click at [366, 109] on icon "button" at bounding box center [368, 110] width 4 height 4
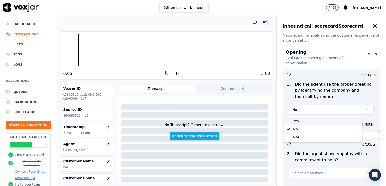
click at [294, 122] on div "Yes" at bounding box center [323, 121] width 76 height 8
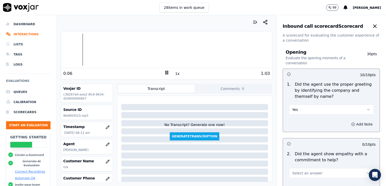
click at [351, 124] on icon "button" at bounding box center [353, 125] width 4 height 4
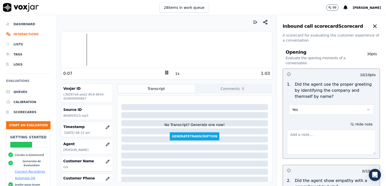
click at [309, 142] on textarea at bounding box center [331, 142] width 89 height 25
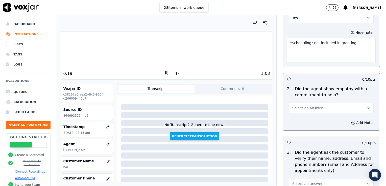
scroll to position [101, 0]
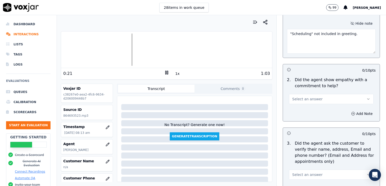
type textarea ""Scheduling" not included in greeting."
click at [366, 98] on icon "button" at bounding box center [368, 99] width 4 height 4
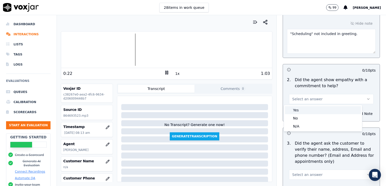
click at [302, 112] on div "Yes" at bounding box center [323, 110] width 76 height 8
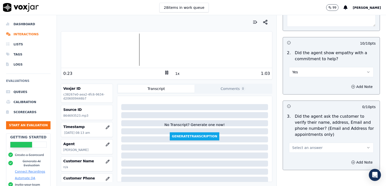
scroll to position [152, 0]
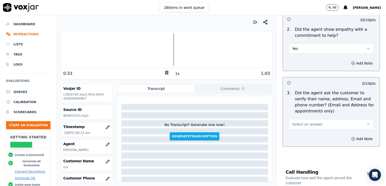
click at [307, 127] on button "Select an answer" at bounding box center [331, 125] width 85 height 10
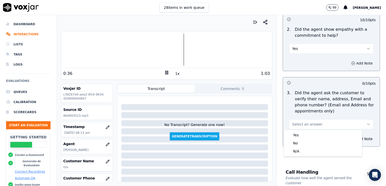
click at [351, 62] on icon "button" at bounding box center [353, 63] width 4 height 4
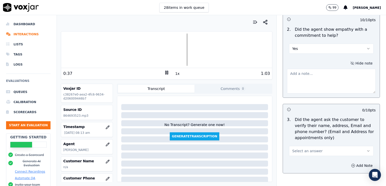
click at [313, 81] on textarea at bounding box center [331, 81] width 89 height 25
paste textarea "Try using an ownership that conveys ability to help such as “I can definitely h…"
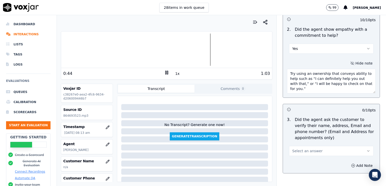
click at [351, 75] on textarea "Try using an ownership that conveys ability to help such as “I can definitely h…" at bounding box center [331, 81] width 89 height 25
type textarea "Try using an ownership that conveys commitment to help such as “I can definitel…"
click at [165, 71] on icon at bounding box center [166, 72] width 5 height 5
drag, startPoint x: 284, startPoint y: 73, endPoint x: 343, endPoint y: 90, distance: 61.2
click at [343, 90] on textarea "Try using an ownership that conveys commitment to help such as “I can definitel…" at bounding box center [331, 81] width 89 height 25
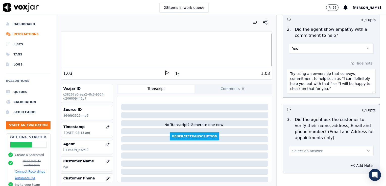
click at [283, 102] on div "10 / 10 pts 1 . Did the agent use the proper greeting by identifying the compan…" at bounding box center [331, 45] width 97 height 257
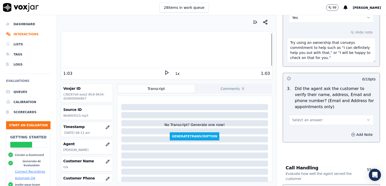
scroll to position [202, 0]
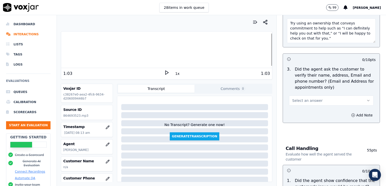
click at [367, 101] on icon "button" at bounding box center [368, 100] width 2 height 1
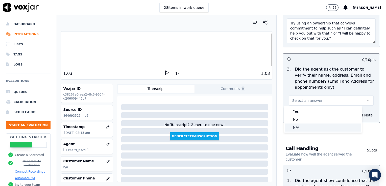
click at [302, 127] on div "N/A" at bounding box center [323, 128] width 76 height 8
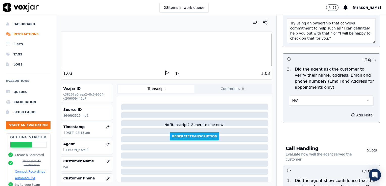
click at [351, 115] on icon "button" at bounding box center [353, 115] width 4 height 4
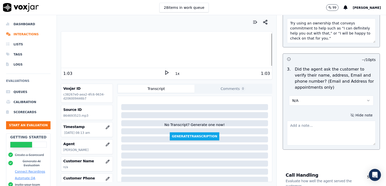
click at [317, 131] on textarea at bounding box center [331, 133] width 89 height 25
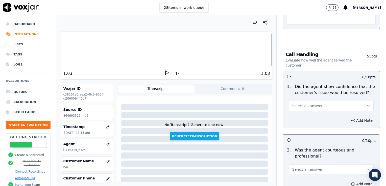
scroll to position [328, 0]
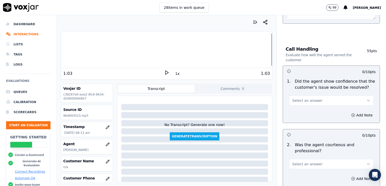
type textarea "[PERSON_NAME] had general question about express service wait time."
click at [366, 99] on icon "button" at bounding box center [368, 101] width 4 height 4
click at [310, 114] on div "Yes" at bounding box center [323, 111] width 76 height 8
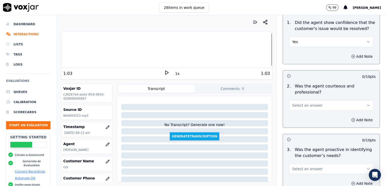
scroll to position [404, 0]
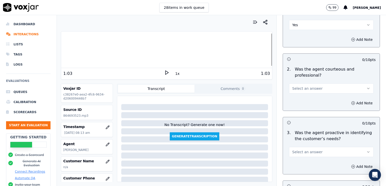
click at [366, 88] on icon "button" at bounding box center [368, 89] width 4 height 4
click at [314, 102] on div "Yes" at bounding box center [323, 99] width 76 height 8
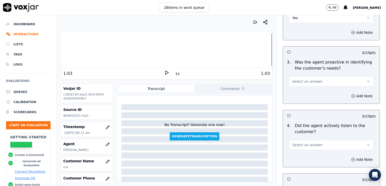
scroll to position [480, 0]
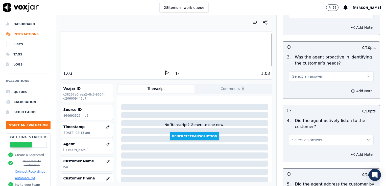
click at [366, 76] on icon "button" at bounding box center [368, 77] width 4 height 4
click at [321, 90] on div "Yes" at bounding box center [323, 87] width 76 height 8
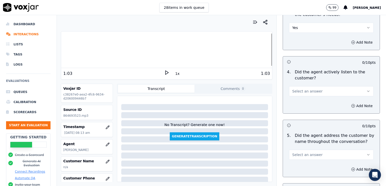
scroll to position [531, 0]
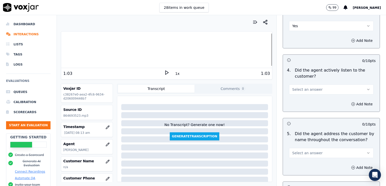
click at [360, 88] on button "Select an answer" at bounding box center [331, 90] width 85 height 10
click at [308, 101] on div "Yes" at bounding box center [323, 100] width 76 height 8
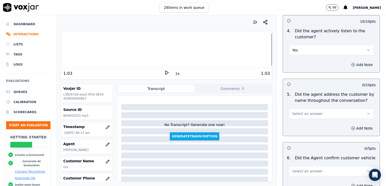
scroll to position [581, 0]
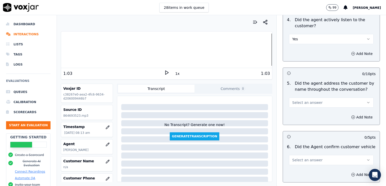
click at [366, 102] on icon "button" at bounding box center [368, 103] width 4 height 4
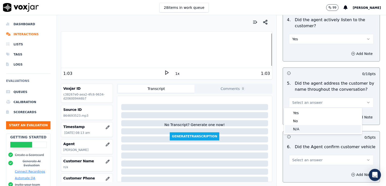
click at [293, 129] on div "N/A" at bounding box center [323, 129] width 76 height 8
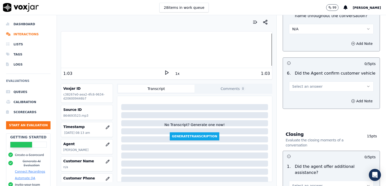
scroll to position [657, 0]
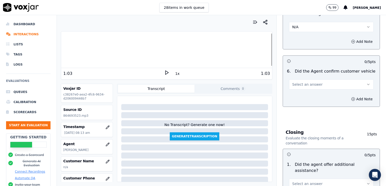
click at [366, 83] on icon "button" at bounding box center [368, 85] width 4 height 4
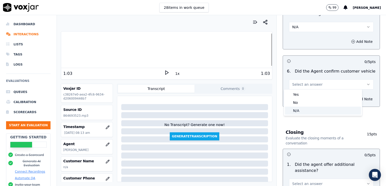
click at [297, 111] on div "N/A" at bounding box center [323, 111] width 76 height 8
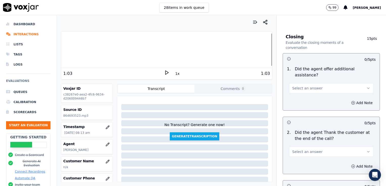
scroll to position [758, 0]
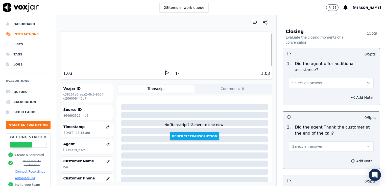
click at [366, 81] on icon "button" at bounding box center [368, 83] width 4 height 4
click at [303, 91] on div "No" at bounding box center [323, 90] width 76 height 8
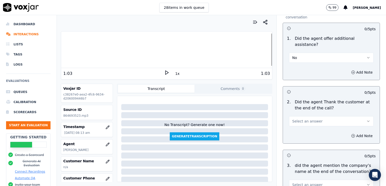
scroll to position [808, 0]
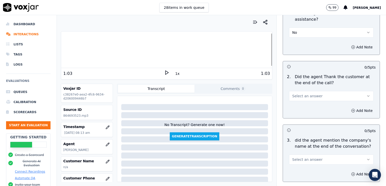
click at [366, 94] on icon "button" at bounding box center [368, 96] width 4 height 4
click at [301, 103] on div "No" at bounding box center [323, 103] width 76 height 8
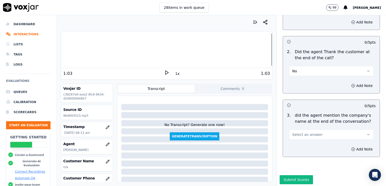
drag, startPoint x: 358, startPoint y: 120, endPoint x: 354, endPoint y: 121, distance: 4.4
click at [358, 130] on button "Select an answer" at bounding box center [331, 135] width 85 height 10
click at [297, 142] on div "No" at bounding box center [323, 142] width 76 height 8
click at [297, 176] on button "Submit Scores" at bounding box center [297, 180] width 34 height 9
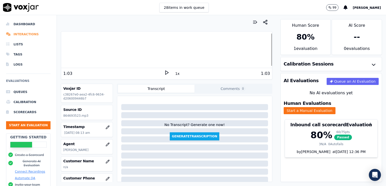
click at [24, 34] on li "Interactions" at bounding box center [28, 34] width 44 height 10
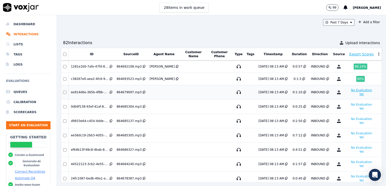
click at [349, 91] on button "No Evaluation Yet" at bounding box center [361, 92] width 25 height 10
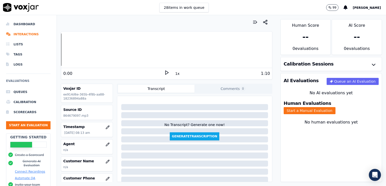
click at [164, 71] on icon at bounding box center [166, 72] width 5 height 5
click at [165, 71] on rect at bounding box center [165, 72] width 1 height 3
click at [106, 145] on icon "button" at bounding box center [107, 144] width 3 height 3
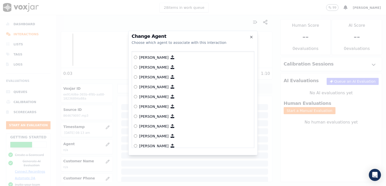
scroll to position [233, 0]
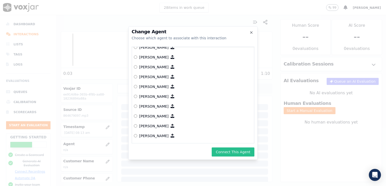
click at [231, 152] on button "Connect This Agent" at bounding box center [233, 152] width 43 height 9
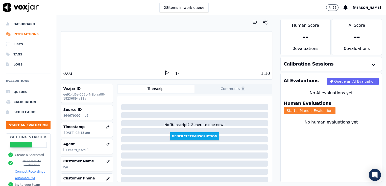
click at [336, 107] on button "Start a Manual Evaluation" at bounding box center [310, 110] width 52 height 7
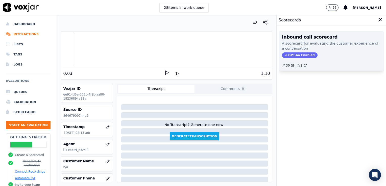
click at [299, 55] on span "GPT-4o Enabled" at bounding box center [300, 56] width 36 height 6
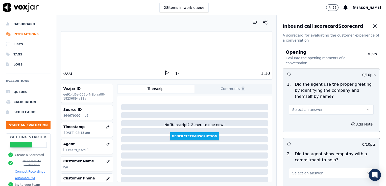
click at [362, 109] on button "Select an answer" at bounding box center [331, 110] width 85 height 10
click at [296, 122] on div "Yes" at bounding box center [323, 121] width 76 height 8
click at [353, 124] on icon "button" at bounding box center [353, 124] width 0 height 1
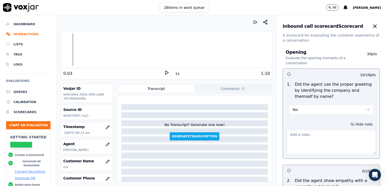
click at [327, 138] on textarea at bounding box center [331, 142] width 89 height 25
type textarea ""Scheduling" not included in greeting."
click at [164, 72] on icon at bounding box center [166, 72] width 5 height 5
click at [165, 72] on rect at bounding box center [165, 72] width 1 height 3
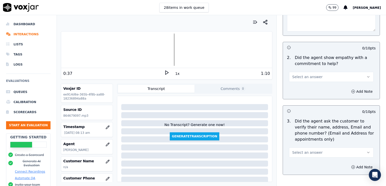
scroll to position [126, 0]
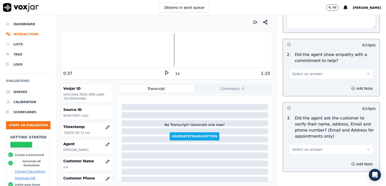
click at [366, 73] on icon "button" at bounding box center [368, 74] width 4 height 4
click at [309, 86] on div "Yes" at bounding box center [323, 85] width 76 height 8
click at [351, 87] on icon "button" at bounding box center [353, 89] width 4 height 4
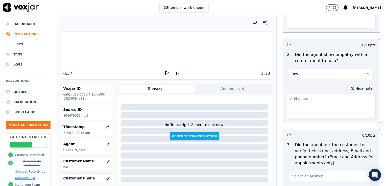
click at [314, 103] on textarea at bounding box center [331, 106] width 89 height 25
click at [295, 106] on textarea at bounding box center [331, 106] width 89 height 25
paste textarea "Try using an ownership that conveys commitment to help such as “I can definitel…"
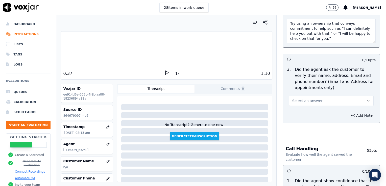
scroll to position [202, 0]
type textarea "Try using an ownership that conveys commitment to help such as “I can definitel…"
click at [355, 99] on button "Select an answer" at bounding box center [331, 101] width 85 height 10
click at [299, 112] on div "Yes" at bounding box center [323, 112] width 76 height 8
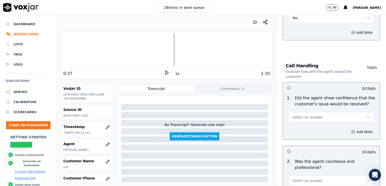
scroll to position [303, 0]
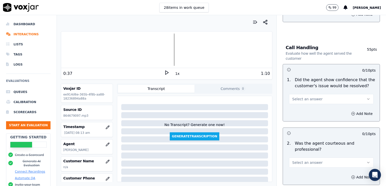
click at [165, 72] on polygon at bounding box center [166, 73] width 3 height 4
click at [165, 72] on icon at bounding box center [166, 72] width 5 height 5
drag, startPoint x: 356, startPoint y: 98, endPoint x: 354, endPoint y: 99, distance: 3.0
click at [366, 98] on icon "button" at bounding box center [368, 99] width 4 height 4
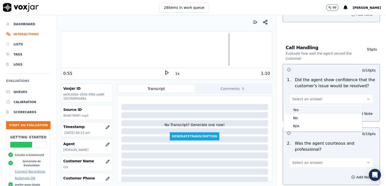
click at [301, 110] on div "Yes" at bounding box center [323, 110] width 76 height 8
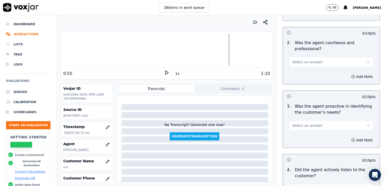
scroll to position [404, 0]
click at [366, 60] on icon "button" at bounding box center [368, 62] width 4 height 4
click at [297, 72] on div "Yes" at bounding box center [323, 72] width 76 height 8
click at [351, 75] on icon "button" at bounding box center [353, 77] width 4 height 4
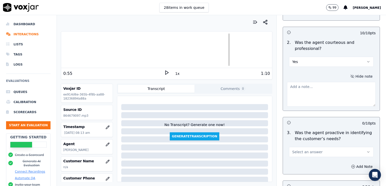
click at [321, 89] on textarea at bounding box center [331, 94] width 89 height 25
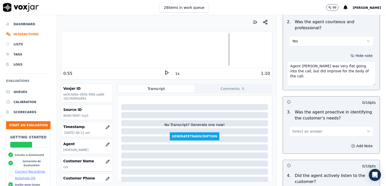
scroll to position [455, 0]
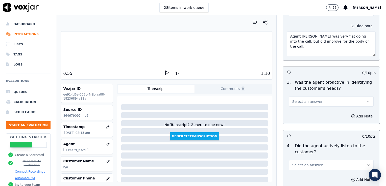
type textarea "Agent [PERSON_NAME] was very flat going into the call, but did improve for the …"
click at [360, 100] on button "Select an answer" at bounding box center [331, 102] width 85 height 10
click at [294, 111] on div "Yes" at bounding box center [323, 112] width 76 height 8
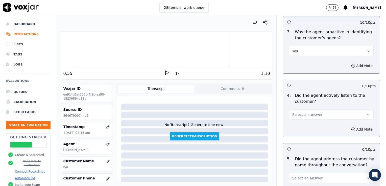
scroll to position [531, 0]
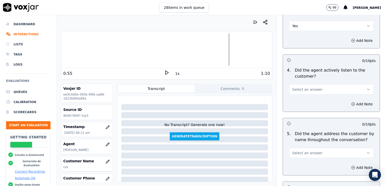
click at [366, 88] on icon "button" at bounding box center [368, 90] width 4 height 4
click at [303, 100] on div "Yes" at bounding box center [323, 100] width 76 height 8
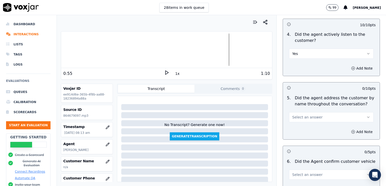
scroll to position [581, 0]
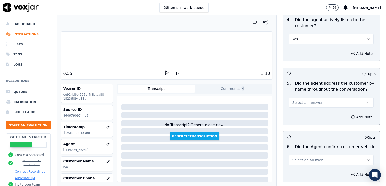
click at [366, 101] on icon "button" at bounding box center [368, 103] width 4 height 4
click at [314, 122] on div "No" at bounding box center [323, 121] width 76 height 8
click at [352, 116] on circle "button" at bounding box center [353, 117] width 3 height 3
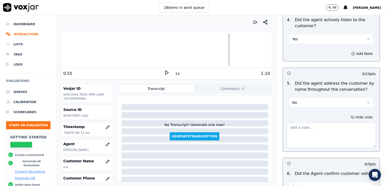
click at [317, 134] on textarea at bounding box center [331, 135] width 89 height 25
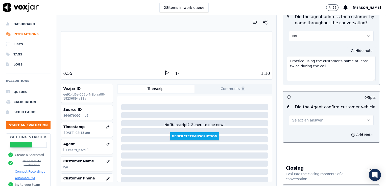
scroll to position [657, 0]
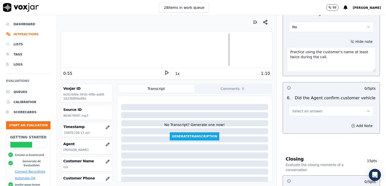
type textarea "Practice using the customer's name at least twice during the call."
click at [366, 109] on icon "button" at bounding box center [368, 111] width 4 height 4
click at [304, 129] on div "No" at bounding box center [323, 130] width 76 height 8
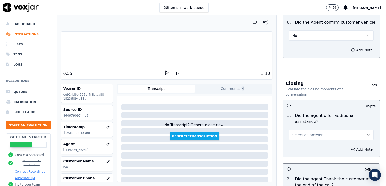
scroll to position [758, 0]
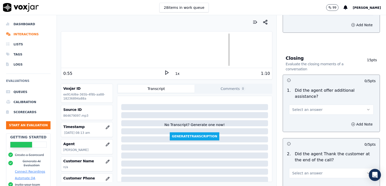
click at [366, 108] on icon "button" at bounding box center [368, 110] width 4 height 4
click at [304, 117] on div "No" at bounding box center [323, 117] width 76 height 8
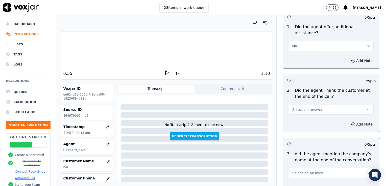
scroll to position [834, 0]
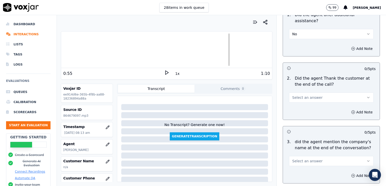
click at [366, 96] on icon "button" at bounding box center [368, 98] width 4 height 4
click at [304, 107] on div "No" at bounding box center [323, 105] width 76 height 8
click at [351, 110] on icon "button" at bounding box center [353, 112] width 4 height 4
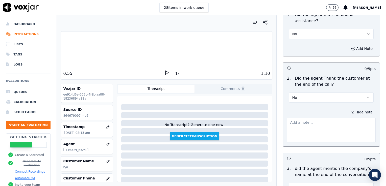
click at [318, 120] on textarea at bounding box center [331, 130] width 89 height 25
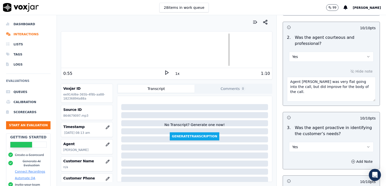
scroll to position [404, 0]
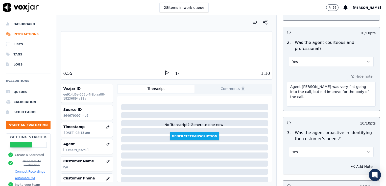
click at [349, 92] on textarea "Agent [PERSON_NAME] was very flat going into the call, but did improve for the …" at bounding box center [331, 94] width 89 height 25
paste textarea "When a customer thanks us, rather than respond with "No problem," we should rep…"
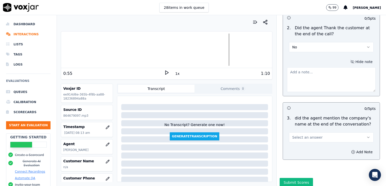
scroll to position [887, 0]
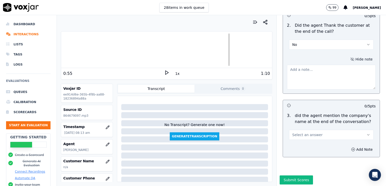
type textarea "Agent [PERSON_NAME] was very flat going into the call, but did improve for the …"
click at [354, 130] on button "Select an answer" at bounding box center [331, 135] width 85 height 10
click at [298, 142] on div "No" at bounding box center [323, 142] width 76 height 8
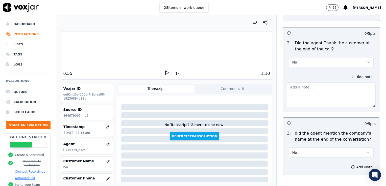
scroll to position [862, 0]
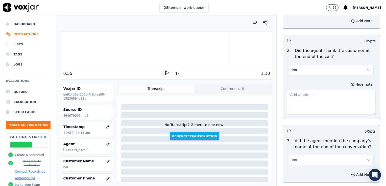
click at [312, 90] on textarea at bounding box center [331, 102] width 89 height 25
type textarea "There was also no courtesy statement given in the closing."
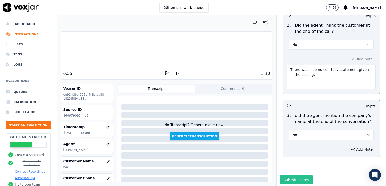
click at [297, 176] on button "Submit Scores" at bounding box center [297, 180] width 34 height 9
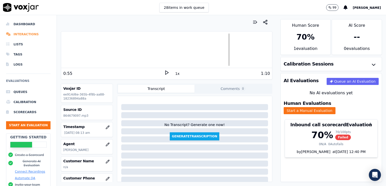
click at [18, 36] on li "Interactions" at bounding box center [28, 34] width 44 height 10
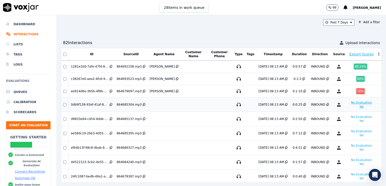
click at [349, 101] on button "No Evaluation Yet" at bounding box center [361, 105] width 25 height 10
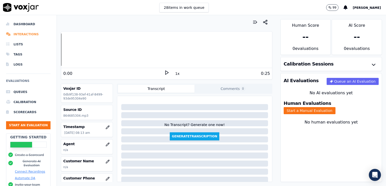
click at [29, 33] on li "Interactions" at bounding box center [28, 34] width 44 height 10
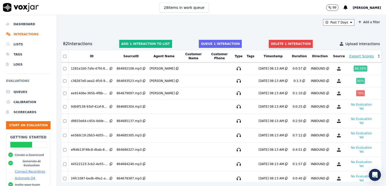
click at [284, 41] on button "Delete 1 interaction" at bounding box center [291, 44] width 44 height 8
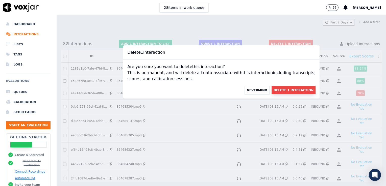
click at [280, 89] on button "Delete 1 Interaction" at bounding box center [294, 90] width 44 height 8
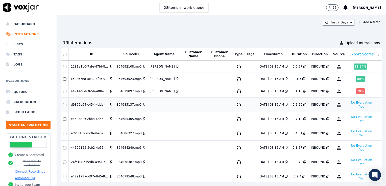
click at [349, 102] on button "No Evaluation Yet" at bounding box center [361, 105] width 25 height 10
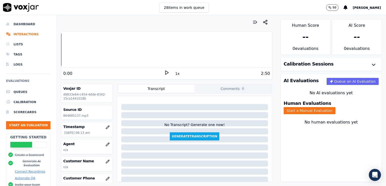
click at [164, 71] on icon at bounding box center [166, 72] width 5 height 5
click at [164, 70] on icon at bounding box center [166, 72] width 5 height 5
click at [106, 145] on icon "button" at bounding box center [107, 144] width 3 height 3
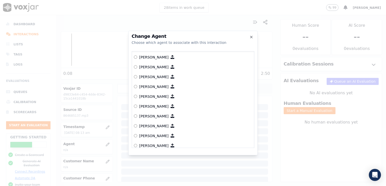
scroll to position [101, 0]
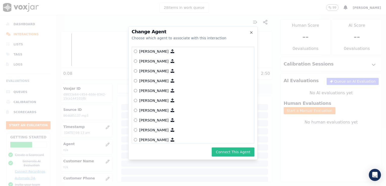
click at [232, 153] on button "Connect This Agent" at bounding box center [233, 152] width 43 height 9
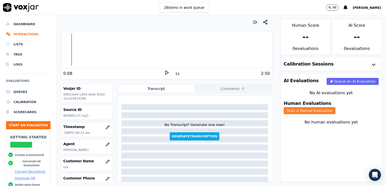
click at [336, 107] on button "Start a Manual Evaluation" at bounding box center [310, 110] width 52 height 7
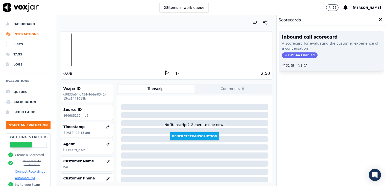
click at [299, 54] on span "GPT-4o Enabled" at bounding box center [300, 56] width 36 height 6
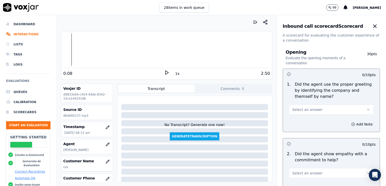
click at [358, 107] on button "Select an answer" at bounding box center [331, 110] width 85 height 10
click at [297, 128] on div "No" at bounding box center [323, 129] width 76 height 8
click at [351, 123] on icon "button" at bounding box center [353, 125] width 4 height 4
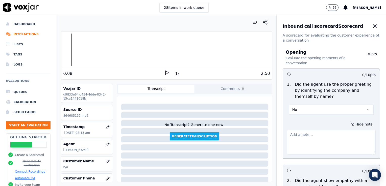
click at [313, 136] on textarea at bounding box center [331, 142] width 89 height 25
type textarea "c"
type textarea "Customer's name was not asked for as part of the greeting."
click at [165, 73] on polygon at bounding box center [166, 73] width 3 height 4
click at [167, 73] on rect at bounding box center [167, 72] width 1 height 3
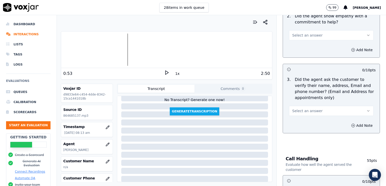
scroll to position [25, 0]
click at [165, 72] on polygon at bounding box center [166, 73] width 3 height 4
click at [165, 72] on rect at bounding box center [165, 72] width 1 height 3
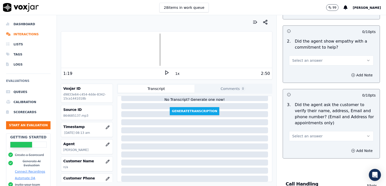
click at [366, 59] on icon "button" at bounding box center [368, 61] width 4 height 4
click at [303, 80] on div "No" at bounding box center [323, 80] width 76 height 8
click at [351, 74] on icon "button" at bounding box center [353, 75] width 4 height 4
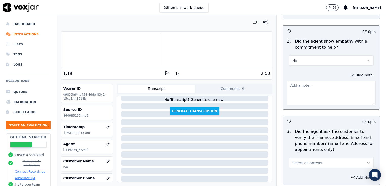
click at [318, 92] on textarea at bounding box center [331, 93] width 89 height 25
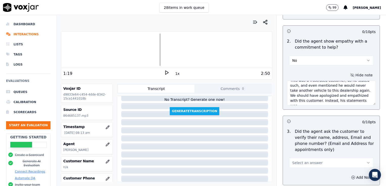
scroll to position [8, 0]
type textarea "This was a frustrated customer, as he stated such, and even mentioned he would …"
click at [164, 72] on icon at bounding box center [166, 72] width 5 height 5
click at [165, 74] on rect at bounding box center [165, 72] width 1 height 3
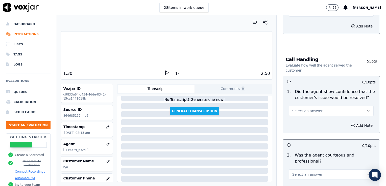
scroll to position [317, 0]
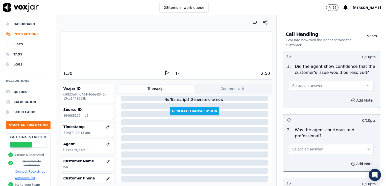
click at [366, 84] on icon "button" at bounding box center [368, 86] width 4 height 4
click at [310, 98] on div "Yes" at bounding box center [323, 96] width 76 height 8
click at [351, 100] on icon "button" at bounding box center [353, 101] width 4 height 4
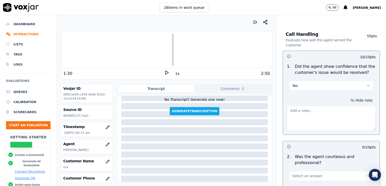
click at [311, 117] on textarea at bounding box center [331, 118] width 89 height 25
type textarea "G"
type textarea "The agent did a good job focusing on what she COULD do to help the customer."
click at [164, 70] on icon at bounding box center [166, 72] width 5 height 5
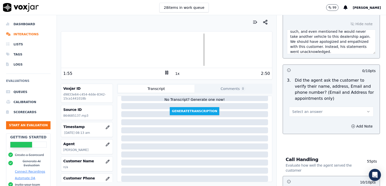
scroll to position [190, 0]
click at [366, 111] on icon "button" at bounding box center [368, 113] width 4 height 4
click at [297, 123] on div "Yes" at bounding box center [323, 123] width 76 height 8
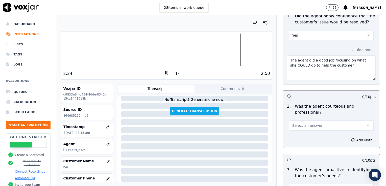
scroll to position [392, 0]
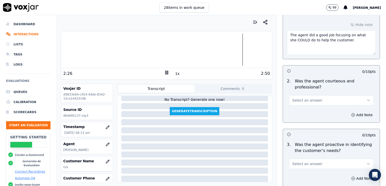
click at [366, 99] on icon "button" at bounding box center [368, 101] width 4 height 4
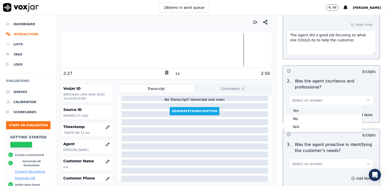
click at [296, 109] on div "Yes" at bounding box center [323, 111] width 76 height 8
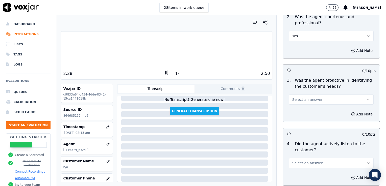
scroll to position [468, 0]
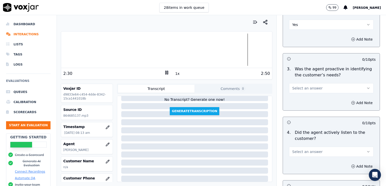
click at [367, 88] on icon "button" at bounding box center [368, 88] width 2 height 1
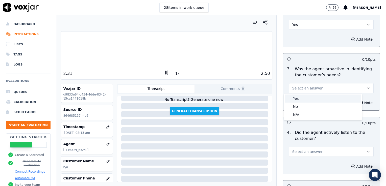
click at [300, 98] on div "Yes" at bounding box center [323, 99] width 76 height 8
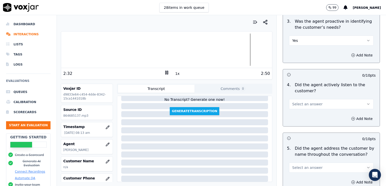
scroll to position [519, 0]
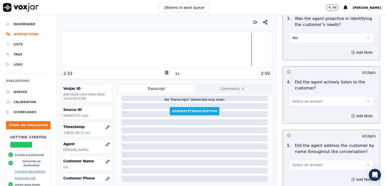
click at [366, 100] on icon "button" at bounding box center [368, 102] width 4 height 4
click at [301, 112] on div "Yes" at bounding box center [323, 112] width 76 height 8
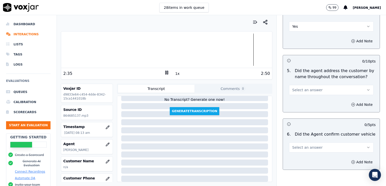
scroll to position [594, 0]
click at [367, 89] on icon "button" at bounding box center [368, 89] width 2 height 1
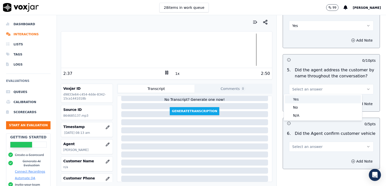
click at [304, 99] on div "Yes" at bounding box center [323, 100] width 76 height 8
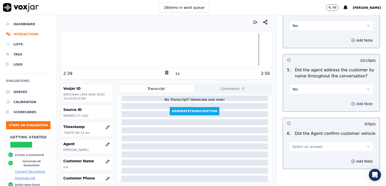
click at [351, 103] on icon "button" at bounding box center [353, 104] width 4 height 4
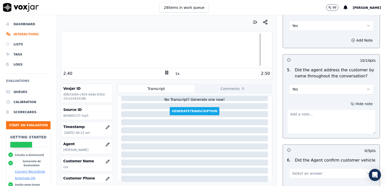
click at [312, 114] on textarea at bounding box center [331, 122] width 89 height 25
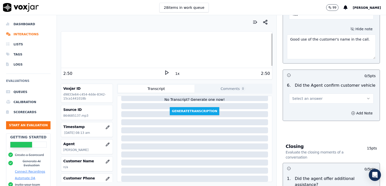
scroll to position [670, 0]
type textarea "Good use of the customer's name in the call."
click at [366, 97] on icon "button" at bounding box center [368, 98] width 4 height 4
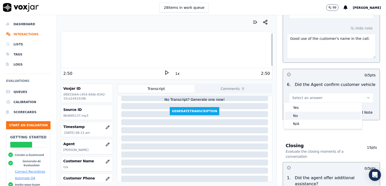
click at [299, 115] on div "No" at bounding box center [323, 116] width 76 height 8
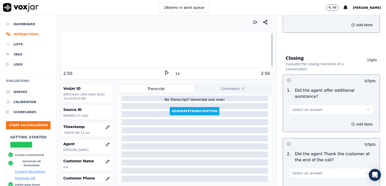
scroll to position [771, 0]
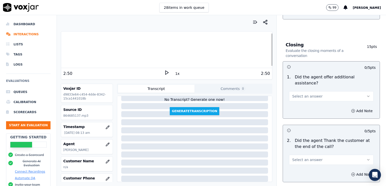
click at [366, 94] on icon "button" at bounding box center [368, 96] width 4 height 4
click at [303, 103] on div "No" at bounding box center [323, 103] width 76 height 8
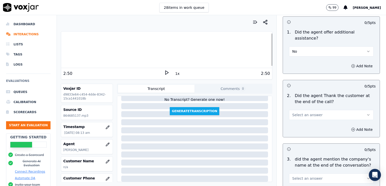
scroll to position [822, 0]
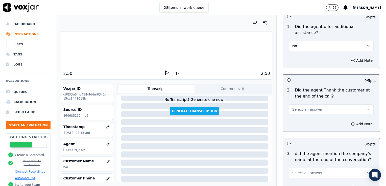
click at [356, 105] on button "Select an answer" at bounding box center [331, 110] width 85 height 10
click at [298, 118] on div "No" at bounding box center [323, 116] width 76 height 8
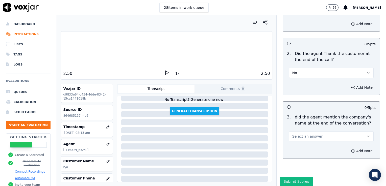
scroll to position [860, 0]
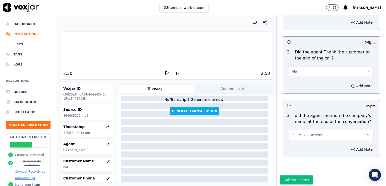
click at [366, 133] on icon "button" at bounding box center [368, 135] width 4 height 4
click at [295, 143] on div "No" at bounding box center [323, 142] width 76 height 8
click at [289, 176] on button "Submit Scores" at bounding box center [297, 180] width 34 height 9
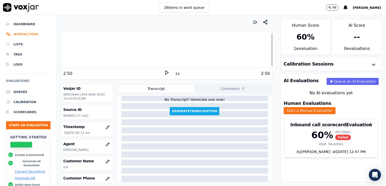
click at [29, 34] on li "Interactions" at bounding box center [28, 34] width 44 height 10
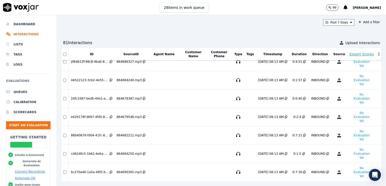
scroll to position [25, 0]
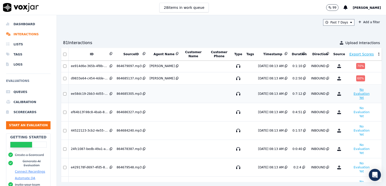
click at [349, 87] on button "No Evaluation Yet" at bounding box center [361, 94] width 25 height 14
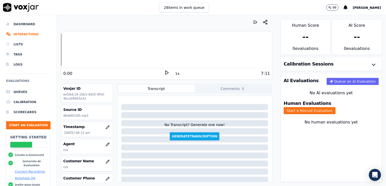
click at [164, 73] on icon at bounding box center [166, 72] width 5 height 5
click at [106, 145] on icon "button" at bounding box center [108, 145] width 4 height 4
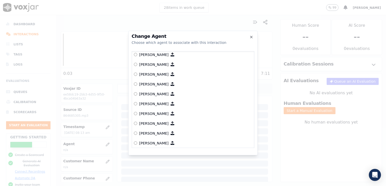
scroll to position [157, 0]
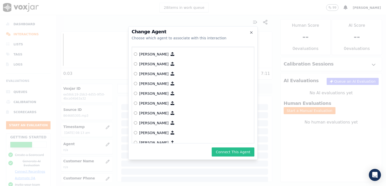
click at [221, 153] on button "Connect This Agent" at bounding box center [233, 152] width 43 height 9
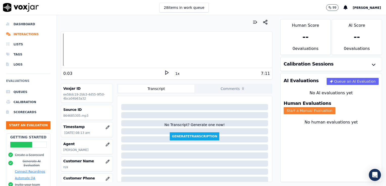
click at [336, 107] on button "Start a Manual Evaluation" at bounding box center [310, 110] width 52 height 7
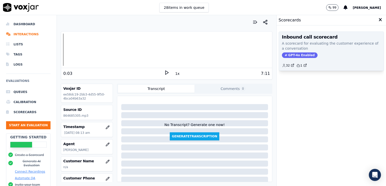
click at [299, 54] on span "GPT-4o Enabled" at bounding box center [300, 56] width 36 height 6
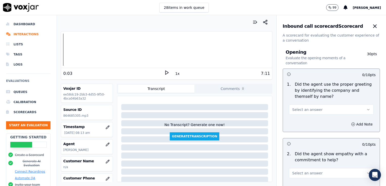
click at [366, 109] on icon "button" at bounding box center [368, 110] width 4 height 4
click at [301, 120] on div "Yes" at bounding box center [323, 121] width 76 height 8
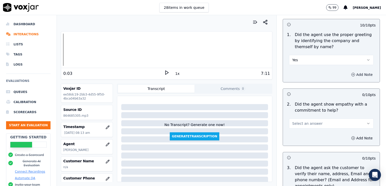
scroll to position [51, 0]
click at [164, 71] on icon at bounding box center [166, 72] width 5 height 5
click at [167, 71] on rect at bounding box center [167, 72] width 1 height 3
click at [164, 71] on icon at bounding box center [166, 72] width 5 height 5
click at [167, 71] on rect at bounding box center [167, 72] width 1 height 3
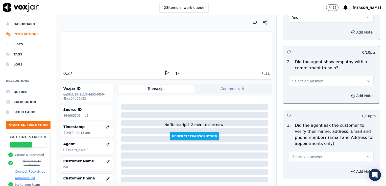
scroll to position [101, 0]
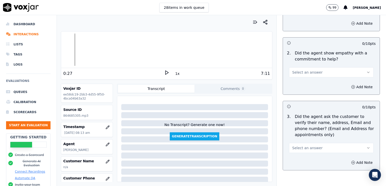
click at [366, 72] on icon "button" at bounding box center [368, 72] width 4 height 4
click at [301, 90] on div "No" at bounding box center [323, 92] width 76 height 8
click at [352, 86] on circle "button" at bounding box center [353, 86] width 3 height 3
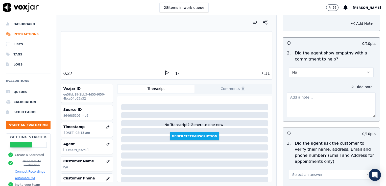
click at [314, 100] on textarea at bounding box center [331, 105] width 89 height 25
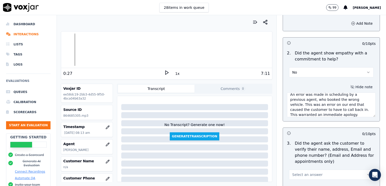
scroll to position [8, 0]
type textarea "An error was made in scheduling by a previous agent, who booked the wrong vehic…"
click at [165, 72] on polygon at bounding box center [166, 73] width 3 height 4
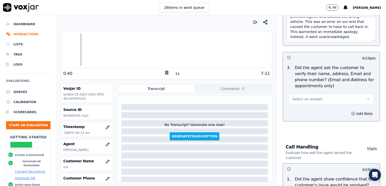
scroll to position [202, 0]
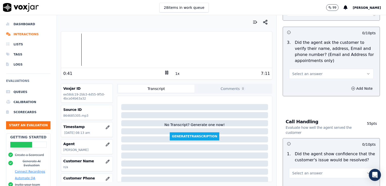
click at [366, 74] on icon "button" at bounding box center [368, 74] width 4 height 4
click at [295, 92] on div "No" at bounding box center [323, 93] width 76 height 8
click at [165, 72] on icon at bounding box center [166, 72] width 5 height 5
click at [359, 73] on button "No" at bounding box center [331, 74] width 85 height 10
click at [301, 85] on div "Yes" at bounding box center [323, 85] width 76 height 8
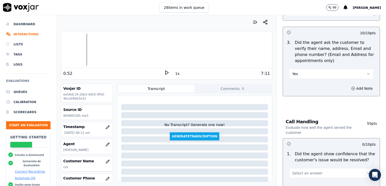
click at [164, 72] on icon at bounding box center [166, 72] width 5 height 5
click at [165, 71] on rect at bounding box center [165, 72] width 1 height 3
click at [165, 71] on polygon at bounding box center [166, 73] width 3 height 4
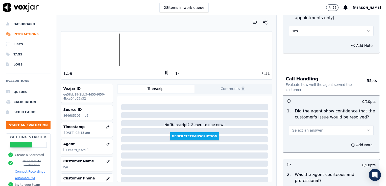
scroll to position [253, 0]
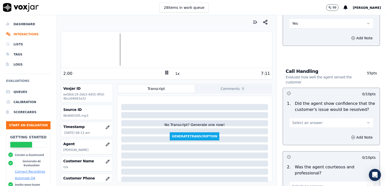
click at [366, 122] on icon "button" at bounding box center [368, 123] width 4 height 4
click at [301, 134] on div "Yes" at bounding box center [323, 134] width 76 height 8
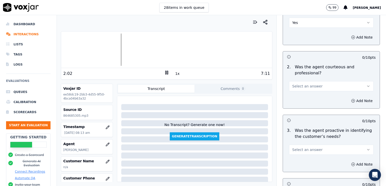
scroll to position [354, 0]
click at [366, 84] on icon "button" at bounding box center [368, 86] width 4 height 4
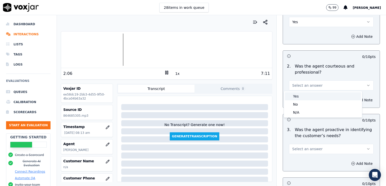
click at [305, 97] on div "Yes" at bounding box center [323, 96] width 76 height 8
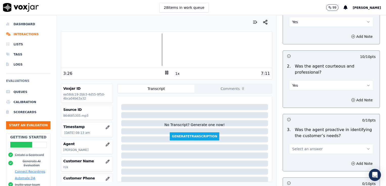
click at [367, 149] on icon "button" at bounding box center [368, 149] width 2 height 1
click at [300, 160] on div "Yes" at bounding box center [323, 160] width 76 height 8
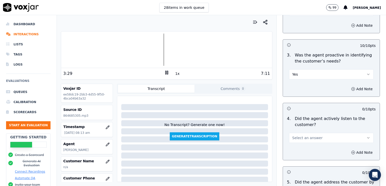
scroll to position [429, 0]
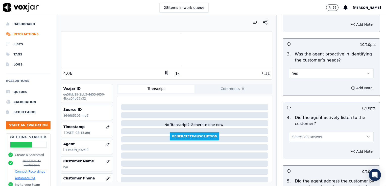
click at [359, 73] on button "Yes" at bounding box center [331, 73] width 85 height 10
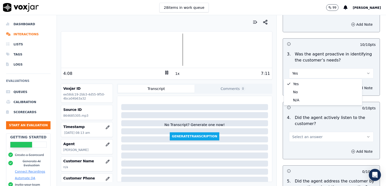
click at [366, 73] on icon "button" at bounding box center [368, 73] width 4 height 4
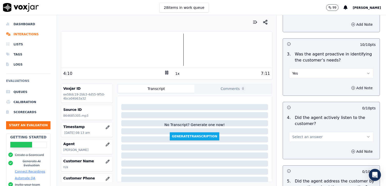
click at [351, 86] on icon "button" at bounding box center [353, 88] width 4 height 4
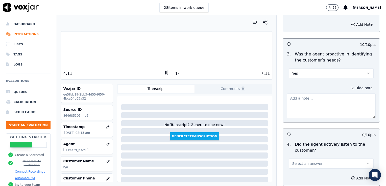
click at [318, 102] on textarea at bounding box center [331, 106] width 89 height 25
type textarea "G"
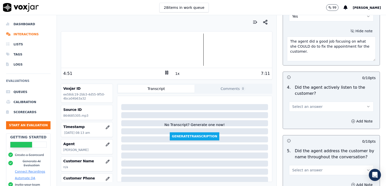
scroll to position [505, 0]
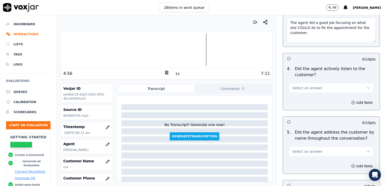
type textarea "The agent did a good job focusing on what she COULD do to fix the appointment f…"
click at [366, 87] on icon "button" at bounding box center [368, 88] width 4 height 4
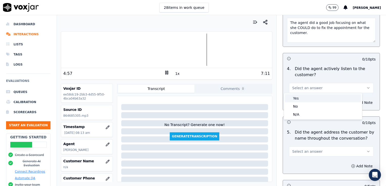
click at [299, 99] on div "Yes" at bounding box center [323, 98] width 76 height 8
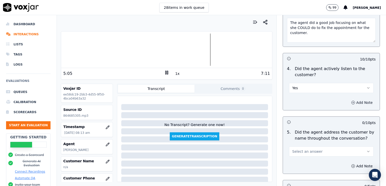
click at [352, 102] on circle "button" at bounding box center [353, 102] width 3 height 3
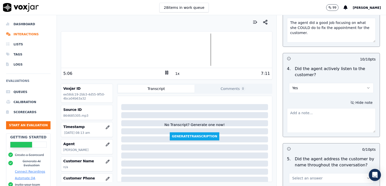
click at [321, 118] on textarea at bounding box center [331, 120] width 89 height 25
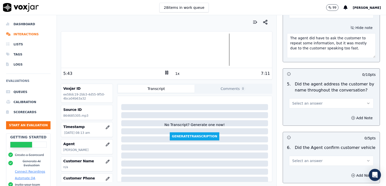
scroll to position [581, 0]
type textarea "The agent did have to ask the customer to repeat some information, but it was m…"
click at [366, 101] on icon "button" at bounding box center [368, 103] width 4 height 4
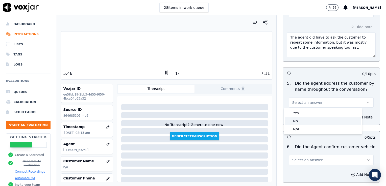
click at [303, 123] on div "No" at bounding box center [323, 121] width 76 height 8
click at [351, 116] on icon "button" at bounding box center [353, 117] width 4 height 4
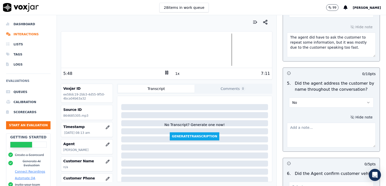
click at [313, 133] on textarea at bounding box center [331, 135] width 89 height 25
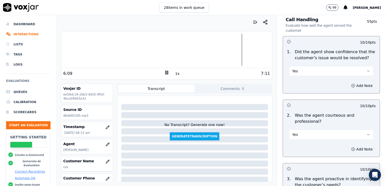
scroll to position [303, 0]
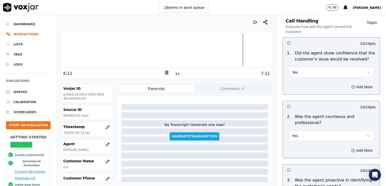
type textarea "Practice using the customer's name at least twice during the call."
click at [366, 70] on icon "button" at bounding box center [368, 72] width 4 height 4
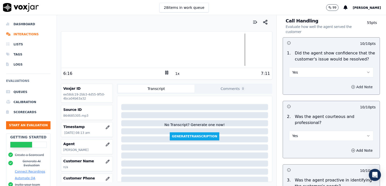
click at [351, 87] on icon "button" at bounding box center [353, 87] width 4 height 4
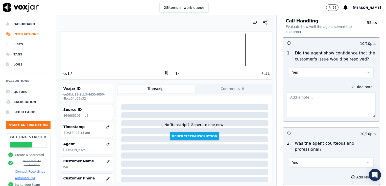
click at [314, 105] on textarea at bounding box center [331, 105] width 89 height 25
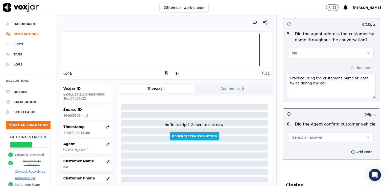
scroll to position [657, 0]
type textarea "Nice job conveying confidence and keeping a calm, patient tone throughout the c…"
click at [366, 136] on icon "button" at bounding box center [368, 138] width 4 height 4
click at [294, 148] on div "Yes" at bounding box center [323, 148] width 76 height 8
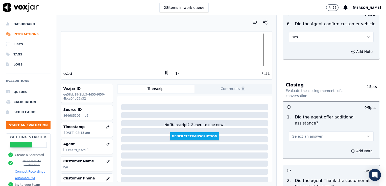
scroll to position [783, 0]
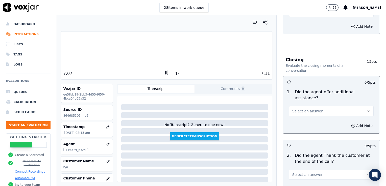
click at [366, 109] on icon "button" at bounding box center [368, 111] width 4 height 4
click at [297, 117] on div "No" at bounding box center [323, 118] width 76 height 8
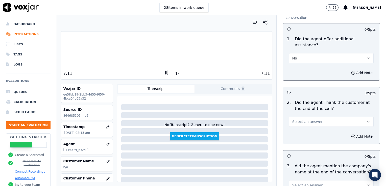
scroll to position [859, 0]
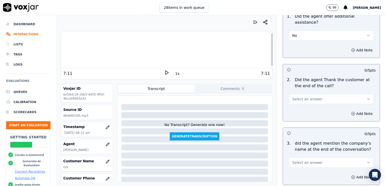
click at [366, 97] on icon "button" at bounding box center [368, 99] width 4 height 4
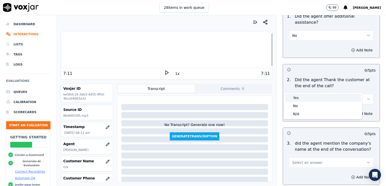
click at [297, 99] on div "Yes" at bounding box center [323, 98] width 76 height 8
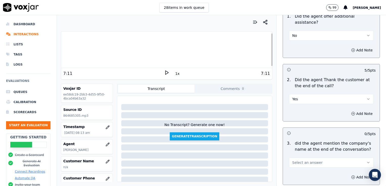
click at [367, 162] on icon "button" at bounding box center [368, 162] width 2 height 1
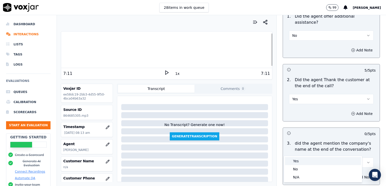
click at [295, 161] on div "Yes" at bounding box center [323, 161] width 76 height 8
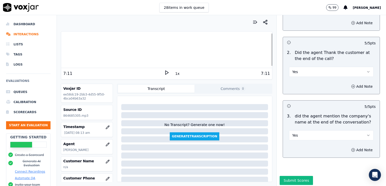
scroll to position [887, 0]
click at [292, 176] on button "Submit Scores" at bounding box center [297, 180] width 34 height 9
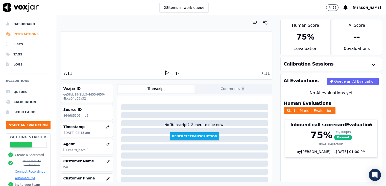
click at [28, 35] on li "Interactions" at bounding box center [28, 34] width 44 height 10
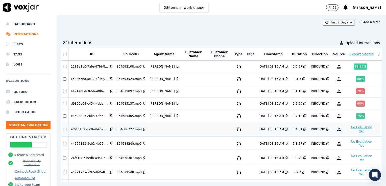
click at [349, 128] on button "No Evaluation Yet" at bounding box center [361, 130] width 25 height 10
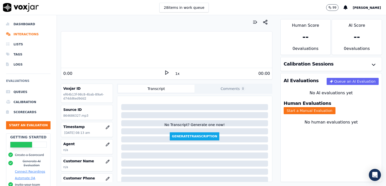
click at [164, 72] on icon at bounding box center [166, 72] width 5 height 5
click at [167, 72] on rect at bounding box center [167, 72] width 1 height 3
click at [25, 35] on li "Interactions" at bounding box center [28, 34] width 44 height 10
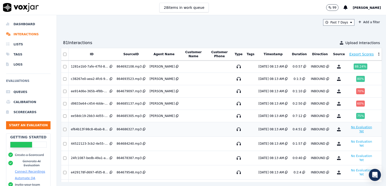
click at [349, 127] on button "No Evaluation Yet" at bounding box center [361, 130] width 25 height 10
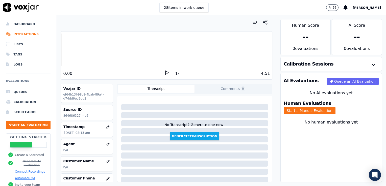
click at [164, 73] on icon at bounding box center [166, 72] width 5 height 5
click at [106, 145] on icon "button" at bounding box center [107, 144] width 3 height 3
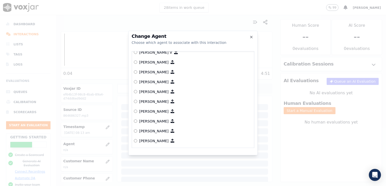
scroll to position [51, 0]
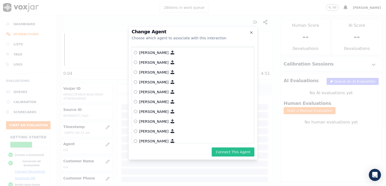
click at [228, 152] on button "Connect This Agent" at bounding box center [233, 152] width 43 height 9
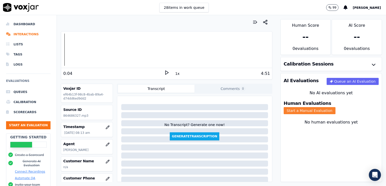
click at [336, 107] on button "Start a Manual Evaluation" at bounding box center [310, 110] width 52 height 7
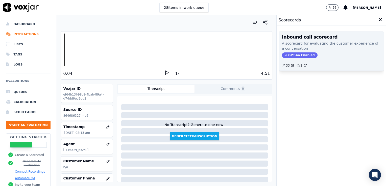
click at [300, 53] on span "GPT-4o Enabled" at bounding box center [300, 56] width 36 height 6
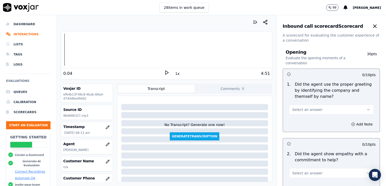
click at [366, 109] on icon "button" at bounding box center [368, 110] width 4 height 4
click at [298, 121] on div "Yes" at bounding box center [323, 121] width 76 height 8
click at [351, 124] on icon "button" at bounding box center [353, 125] width 4 height 4
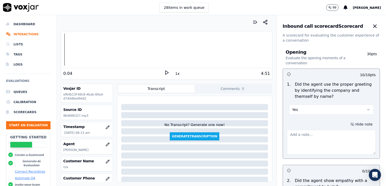
click at [331, 134] on textarea at bounding box center [331, 142] width 89 height 25
type textarea ""Scheduling" not included in greeting."
click at [164, 73] on icon at bounding box center [166, 72] width 5 height 5
click at [20, 34] on li "Interactions" at bounding box center [28, 34] width 44 height 10
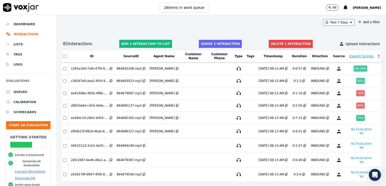
click at [282, 43] on button "Delete 1 interaction" at bounding box center [291, 44] width 44 height 8
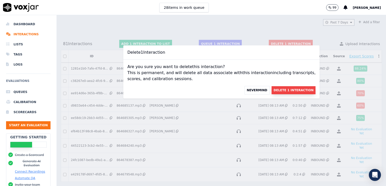
click at [276, 90] on button "Delete 1 Interaction" at bounding box center [294, 90] width 44 height 8
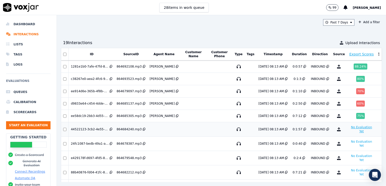
click at [349, 128] on button "No Evaluation Yet" at bounding box center [361, 130] width 25 height 10
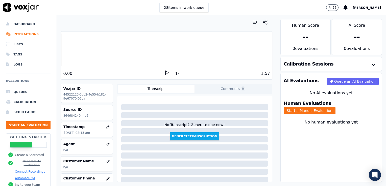
click at [164, 74] on icon at bounding box center [166, 72] width 5 height 5
click at [165, 73] on rect at bounding box center [165, 72] width 1 height 3
click at [108, 144] on icon "button" at bounding box center [108, 144] width 1 height 1
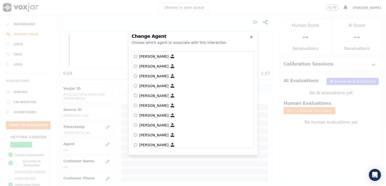
scroll to position [152, 0]
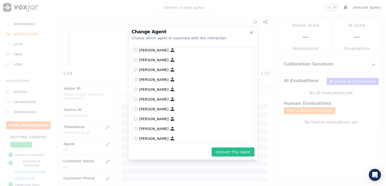
click at [238, 151] on button "Connect This Agent" at bounding box center [233, 152] width 43 height 9
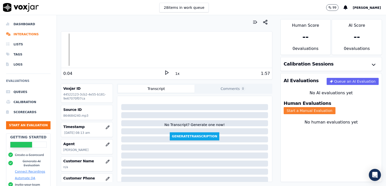
click at [336, 107] on button "Start a Manual Evaluation" at bounding box center [310, 110] width 52 height 7
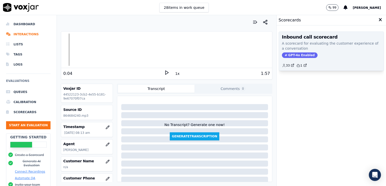
click at [295, 54] on span "GPT-4o Enabled" at bounding box center [300, 56] width 36 height 6
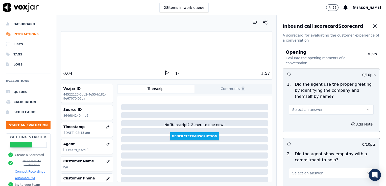
click at [366, 111] on icon "button" at bounding box center [368, 110] width 4 height 4
click at [302, 120] on div "Yes" at bounding box center [323, 121] width 76 height 8
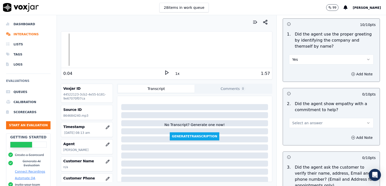
scroll to position [51, 0]
click at [164, 72] on icon at bounding box center [166, 72] width 5 height 5
click at [20, 24] on li "Dashboard" at bounding box center [28, 24] width 44 height 10
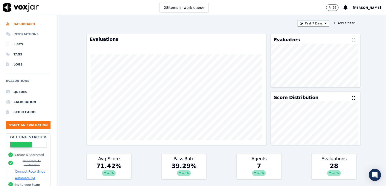
click at [22, 34] on li "Interactions" at bounding box center [28, 34] width 44 height 10
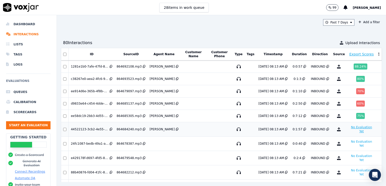
click at [349, 128] on button "No Evaluation Yet" at bounding box center [361, 130] width 25 height 10
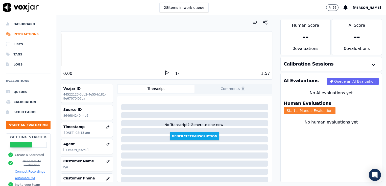
click at [336, 107] on button "Start a Manual Evaluation" at bounding box center [310, 110] width 52 height 7
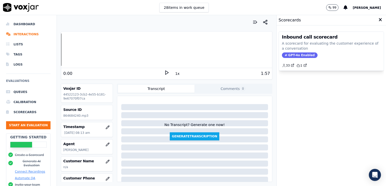
click at [299, 55] on span "GPT-4o Enabled" at bounding box center [300, 56] width 36 height 6
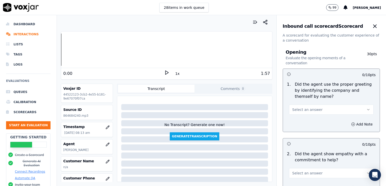
click at [355, 109] on button "Select an answer" at bounding box center [331, 110] width 85 height 10
click at [297, 123] on div "Yes" at bounding box center [323, 121] width 76 height 8
click at [164, 73] on icon at bounding box center [166, 72] width 5 height 5
click at [165, 73] on rect at bounding box center [165, 72] width 1 height 3
click at [164, 73] on icon at bounding box center [166, 72] width 5 height 5
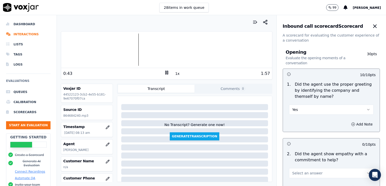
click at [166, 71] on icon at bounding box center [166, 72] width 5 height 5
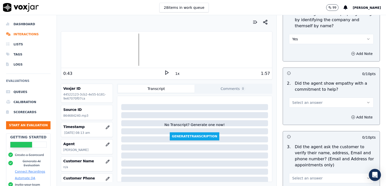
scroll to position [76, 0]
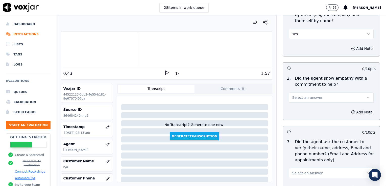
click at [366, 97] on icon "button" at bounding box center [368, 98] width 4 height 4
click at [297, 110] on div "Yes" at bounding box center [323, 109] width 76 height 8
click at [351, 113] on icon "button" at bounding box center [353, 112] width 4 height 4
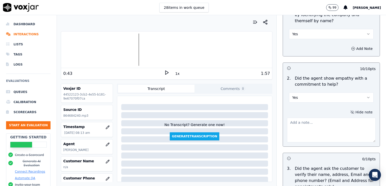
click at [307, 129] on textarea at bounding box center [331, 130] width 89 height 25
type textarea "Nice use of an ownership statement to convey commitment to help."
click at [268, 87] on div "Your browser does not support the audio element. 0:43 1x 1:57 Voxjar ID 4452212…" at bounding box center [166, 100] width 219 height 171
click at [22, 33] on li "Interactions" at bounding box center [28, 34] width 44 height 10
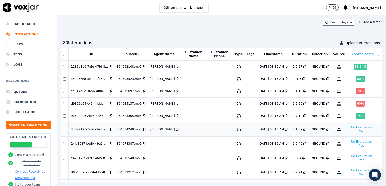
click at [349, 127] on button "No Evaluation Yet" at bounding box center [361, 130] width 25 height 10
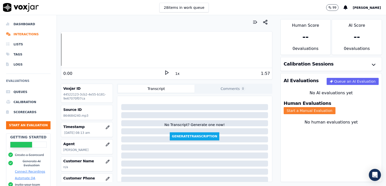
click at [336, 107] on button "Start a Manual Evaluation" at bounding box center [310, 110] width 52 height 7
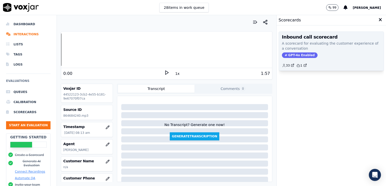
click at [300, 55] on span "GPT-4o Enabled" at bounding box center [300, 56] width 36 height 6
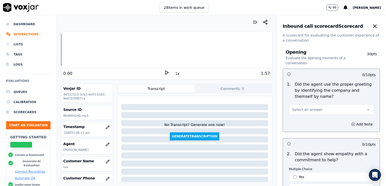
click at [366, 109] on icon "button" at bounding box center [368, 110] width 4 height 4
click at [295, 120] on div "Yes" at bounding box center [323, 121] width 76 height 8
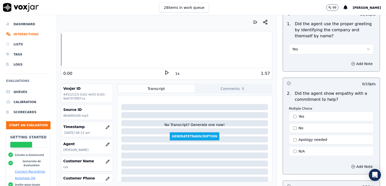
scroll to position [76, 0]
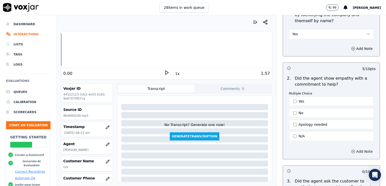
click at [351, 152] on icon "button" at bounding box center [353, 152] width 4 height 4
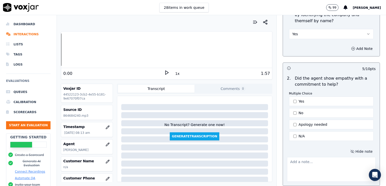
click at [317, 156] on div at bounding box center [331, 168] width 89 height 27
click at [317, 163] on textarea at bounding box center [331, 169] width 89 height 25
type textarea "Nice use of an ownership statement to convey commitment to help."
click at [164, 73] on icon at bounding box center [166, 72] width 5 height 5
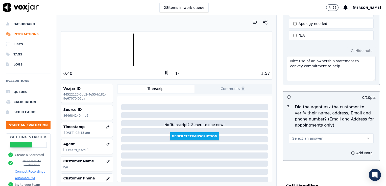
scroll to position [227, 0]
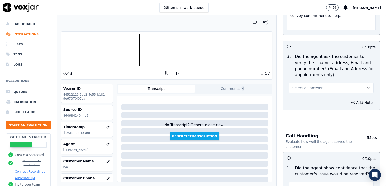
click at [354, 87] on button "Select an answer" at bounding box center [331, 88] width 85 height 10
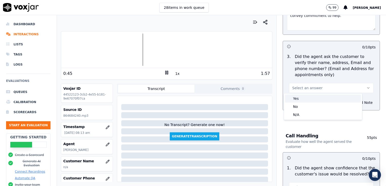
click at [296, 99] on div "Yes" at bounding box center [323, 99] width 76 height 8
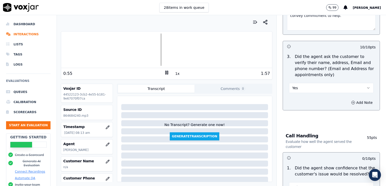
click at [167, 72] on rect at bounding box center [167, 72] width 1 height 3
click at [164, 72] on icon at bounding box center [166, 72] width 5 height 5
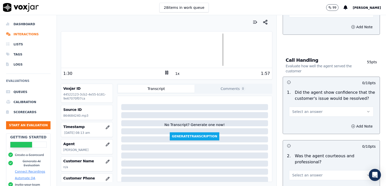
scroll to position [328, 0]
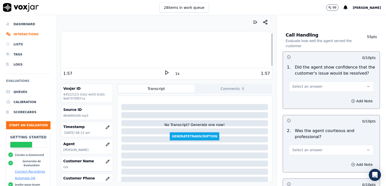
click at [366, 86] on icon "button" at bounding box center [368, 87] width 4 height 4
click at [300, 97] on div "Yes" at bounding box center [323, 97] width 76 height 8
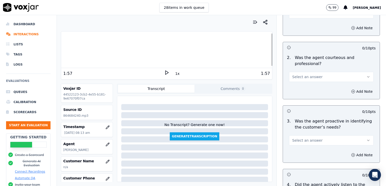
scroll to position [404, 0]
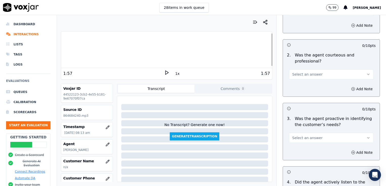
click at [366, 73] on icon "button" at bounding box center [368, 75] width 4 height 4
click at [296, 85] on div "Yes" at bounding box center [323, 85] width 76 height 8
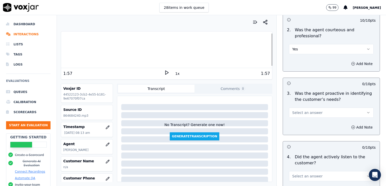
scroll to position [455, 0]
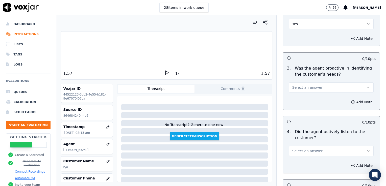
click at [366, 86] on icon "button" at bounding box center [368, 88] width 4 height 4
click at [294, 98] on div "Yes" at bounding box center [323, 98] width 76 height 8
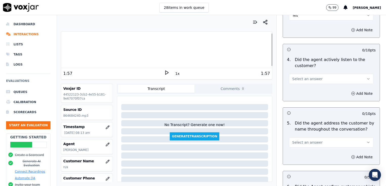
scroll to position [531, 0]
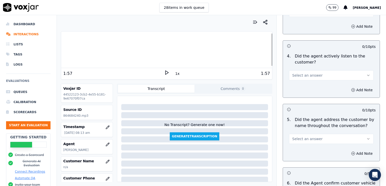
click at [366, 74] on icon "button" at bounding box center [368, 76] width 4 height 4
click at [295, 85] on div "Yes" at bounding box center [323, 86] width 76 height 8
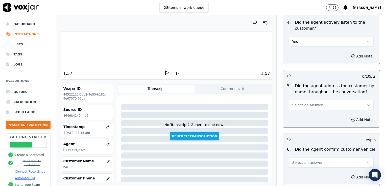
scroll to position [581, 0]
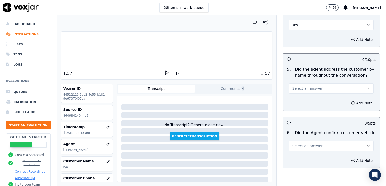
click at [366, 87] on icon "button" at bounding box center [368, 89] width 4 height 4
click at [296, 99] on div "Yes" at bounding box center [323, 99] width 76 height 8
click at [351, 102] on icon "button" at bounding box center [353, 103] width 4 height 4
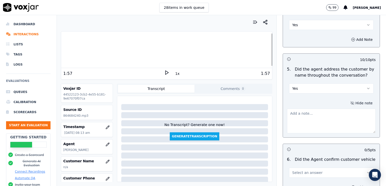
click at [317, 120] on textarea at bounding box center [331, 121] width 89 height 25
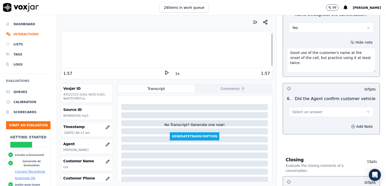
scroll to position [657, 0]
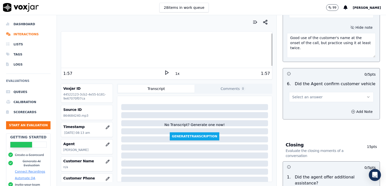
type textarea "Good use of the customer's name at the onset of the call, but practice using it…"
click at [356, 93] on button "Select an answer" at bounding box center [331, 97] width 85 height 10
click at [302, 108] on div "Yes" at bounding box center [323, 107] width 76 height 8
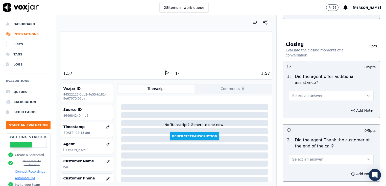
scroll to position [758, 0]
click at [366, 94] on icon "button" at bounding box center [368, 96] width 4 height 4
click at [297, 100] on div "No" at bounding box center [323, 103] width 76 height 8
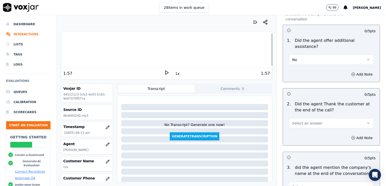
scroll to position [808, 0]
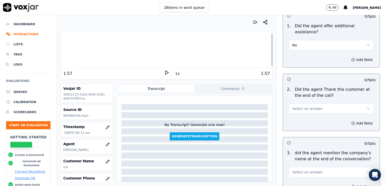
click at [366, 107] on icon "button" at bounding box center [368, 109] width 4 height 4
click at [302, 108] on div "Yes" at bounding box center [323, 107] width 76 height 8
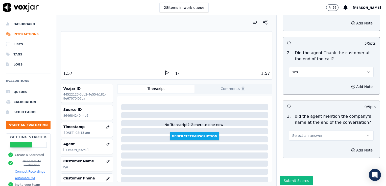
scroll to position [846, 0]
click at [354, 130] on button "Select an answer" at bounding box center [331, 135] width 85 height 10
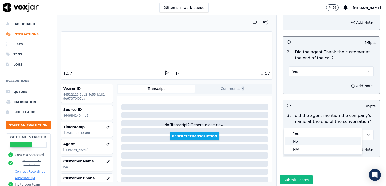
click at [298, 142] on div "No" at bounding box center [323, 142] width 76 height 8
click at [289, 176] on button "Submit Scores" at bounding box center [297, 180] width 34 height 9
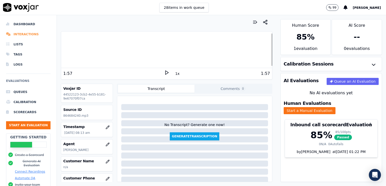
click at [20, 34] on li "Interactions" at bounding box center [28, 34] width 44 height 10
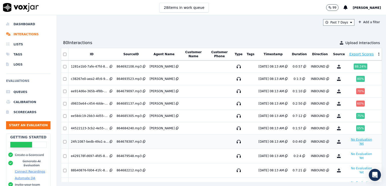
click at [349, 140] on button "No Evaluation Yet" at bounding box center [361, 142] width 25 height 10
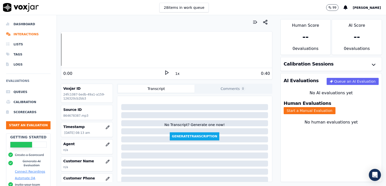
click at [164, 74] on icon at bounding box center [166, 72] width 5 height 5
click at [167, 72] on rect at bounding box center [167, 72] width 1 height 3
click at [25, 35] on li "Interactions" at bounding box center [28, 34] width 44 height 10
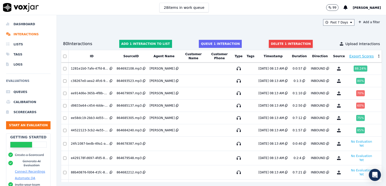
click at [280, 43] on button "Delete 1 interaction" at bounding box center [291, 44] width 44 height 8
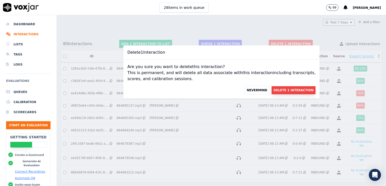
click at [280, 91] on button "Delete 1 Interaction" at bounding box center [294, 90] width 44 height 8
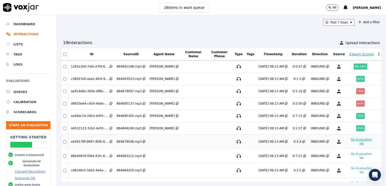
click at [349, 139] on button "No Evaluation Yet" at bounding box center [361, 142] width 25 height 10
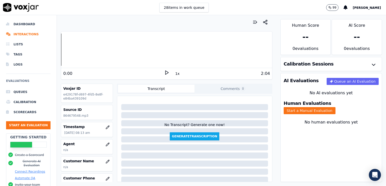
click at [164, 72] on icon at bounding box center [166, 72] width 5 height 5
click at [106, 144] on icon "button" at bounding box center [108, 145] width 4 height 4
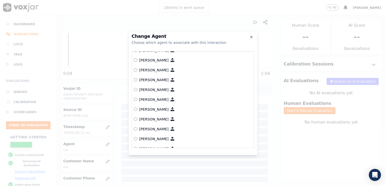
scroll to position [152, 0]
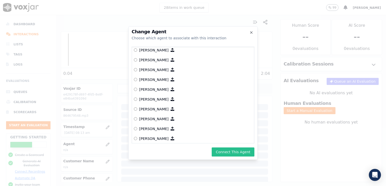
click at [229, 154] on button "Connect This Agent" at bounding box center [233, 152] width 43 height 9
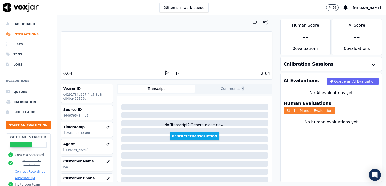
click at [336, 107] on button "Start a Manual Evaluation" at bounding box center [310, 110] width 52 height 7
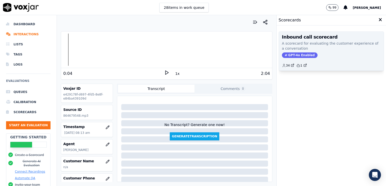
click at [293, 53] on span "GPT-4o Enabled" at bounding box center [300, 56] width 36 height 6
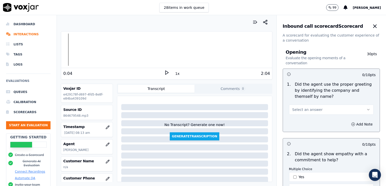
click at [366, 110] on icon "button" at bounding box center [368, 110] width 4 height 4
click at [306, 121] on div "Yes" at bounding box center [323, 121] width 76 height 8
click at [351, 124] on icon "button" at bounding box center [353, 125] width 4 height 4
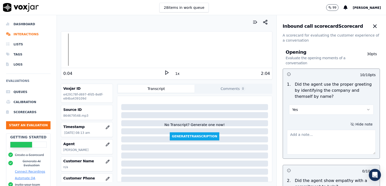
click at [319, 131] on textarea at bounding box center [331, 142] width 89 height 25
click at [164, 72] on icon at bounding box center [166, 72] width 5 height 5
click at [323, 135] on textarea "Agent sounds like she is on speaker." at bounding box center [331, 142] width 89 height 25
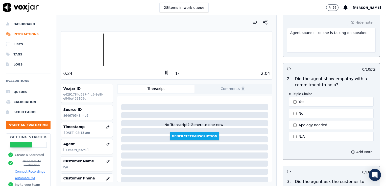
scroll to position [126, 0]
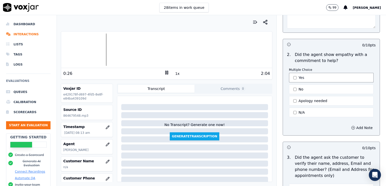
type textarea "Agent sounds like she is talking on speaker."
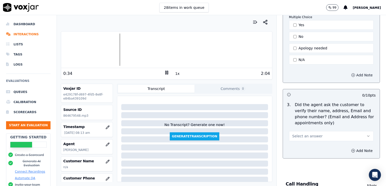
scroll to position [202, 0]
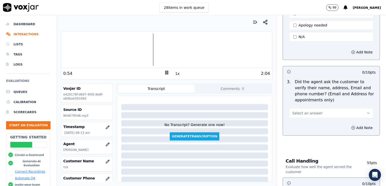
click at [366, 112] on icon "button" at bounding box center [368, 113] width 4 height 4
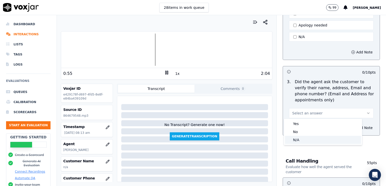
click at [296, 139] on div "N/A" at bounding box center [323, 140] width 76 height 8
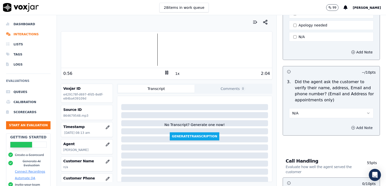
click at [351, 126] on icon "button" at bounding box center [353, 128] width 4 height 4
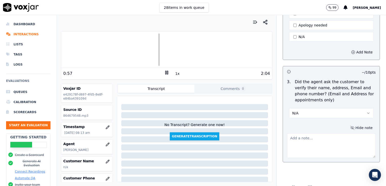
click at [313, 141] on textarea at bounding box center [331, 146] width 89 height 25
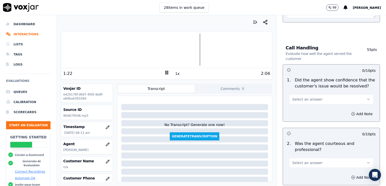
scroll to position [354, 0]
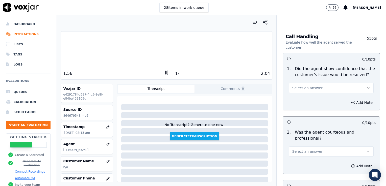
type textarea "Customer had general question about windshield replacement."
click at [366, 86] on icon "button" at bounding box center [368, 88] width 4 height 4
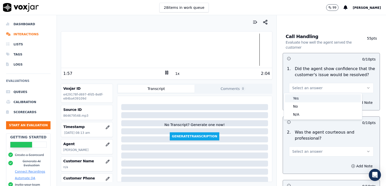
click at [299, 100] on div "Yes" at bounding box center [323, 98] width 76 height 8
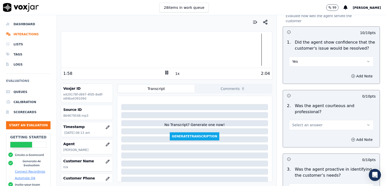
scroll to position [404, 0]
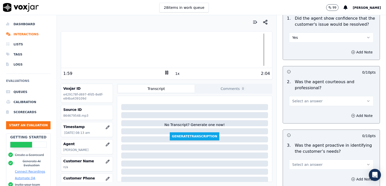
click at [366, 101] on icon "button" at bounding box center [368, 101] width 4 height 4
click at [296, 114] on div "Yes" at bounding box center [323, 112] width 76 height 8
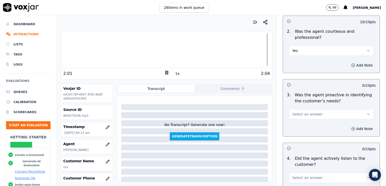
scroll to position [480, 0]
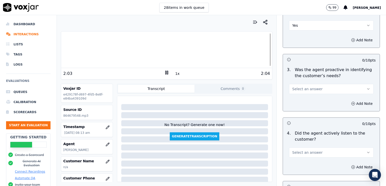
click at [359, 87] on button "Select an answer" at bounding box center [331, 89] width 85 height 10
click at [297, 99] on div "Yes" at bounding box center [323, 99] width 76 height 8
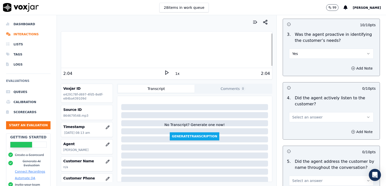
scroll to position [531, 0]
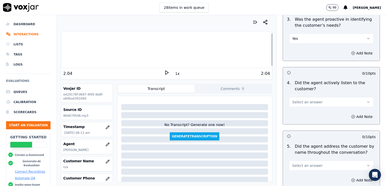
click at [355, 100] on button "Select an answer" at bounding box center [331, 102] width 85 height 10
click at [301, 113] on div "Yes" at bounding box center [323, 112] width 76 height 8
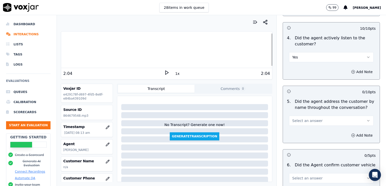
scroll to position [581, 0]
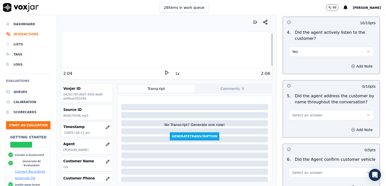
click at [259, 51] on div at bounding box center [166, 50] width 211 height 32
click at [166, 71] on icon at bounding box center [166, 72] width 5 height 5
click at [366, 114] on icon "button" at bounding box center [368, 115] width 4 height 4
click at [303, 133] on div "No" at bounding box center [323, 133] width 76 height 8
click at [351, 130] on icon "button" at bounding box center [353, 130] width 4 height 4
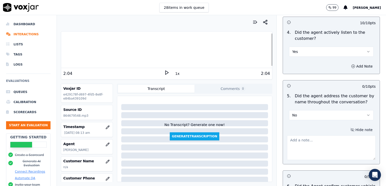
click at [320, 143] on textarea at bounding box center [331, 148] width 89 height 25
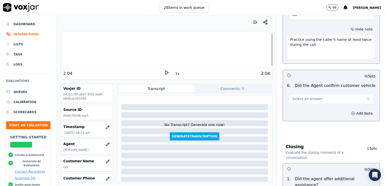
scroll to position [682, 0]
type textarea "Practice using the caller's name at least twice during the call."
click at [354, 98] on button "Select an answer" at bounding box center [331, 99] width 85 height 10
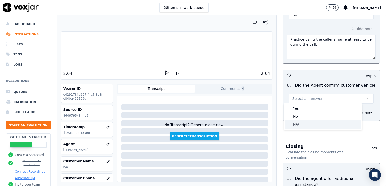
click at [294, 125] on div "N/A" at bounding box center [323, 125] width 76 height 8
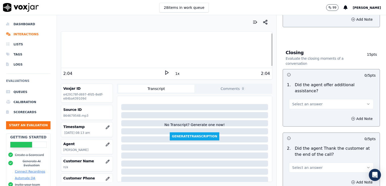
scroll to position [783, 0]
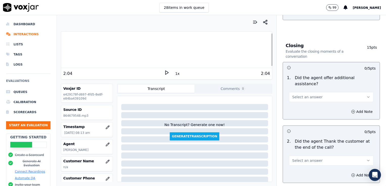
click at [367, 97] on icon "button" at bounding box center [368, 97] width 2 height 1
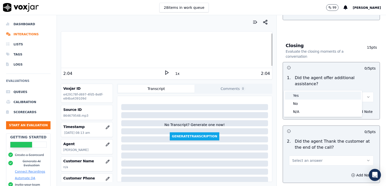
click at [296, 96] on div "Yes" at bounding box center [323, 96] width 76 height 8
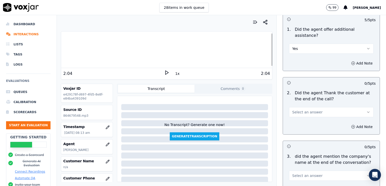
scroll to position [834, 0]
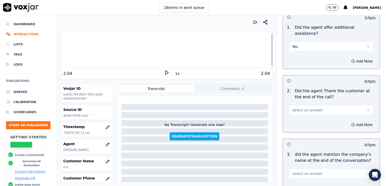
click at [366, 108] on icon "button" at bounding box center [368, 110] width 4 height 4
click at [299, 117] on div "No" at bounding box center [323, 117] width 76 height 8
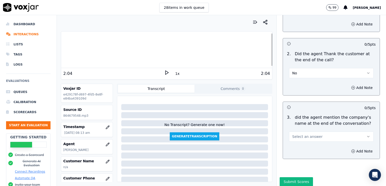
scroll to position [872, 0]
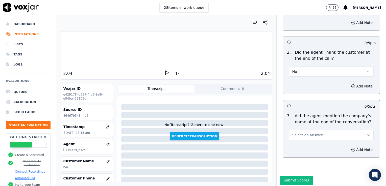
click at [259, 50] on div at bounding box center [166, 50] width 211 height 32
click at [164, 74] on icon at bounding box center [166, 72] width 5 height 5
click at [366, 133] on icon "button" at bounding box center [368, 135] width 4 height 4
click at [297, 141] on div "No" at bounding box center [323, 142] width 76 height 8
click at [290, 176] on button "Submit Scores" at bounding box center [297, 180] width 34 height 9
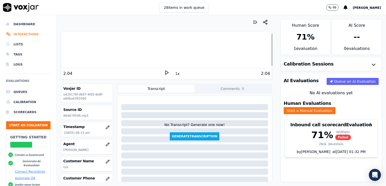
click at [21, 34] on li "Interactions" at bounding box center [28, 34] width 44 height 10
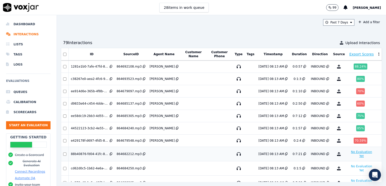
click at [349, 152] on button "No Evaluation Yet" at bounding box center [361, 154] width 25 height 10
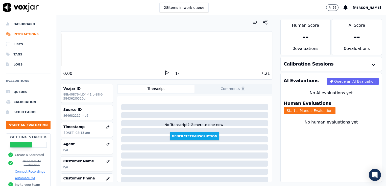
click at [164, 74] on icon at bounding box center [166, 72] width 5 height 5
click at [164, 73] on icon at bounding box center [166, 72] width 5 height 5
click at [61, 50] on div "Your browser does not support the audio element. 0:04 1x 7:21" at bounding box center [166, 55] width 211 height 49
click at [61, 51] on div "Your browser does not support the audio element. 0:04 1x 7:21" at bounding box center [166, 55] width 211 height 49
click at [61, 51] on div at bounding box center [166, 50] width 211 height 32
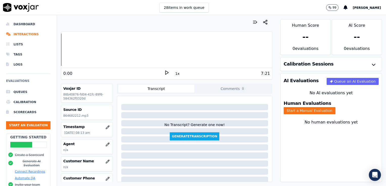
click at [164, 71] on icon at bounding box center [166, 72] width 5 height 5
click at [106, 145] on icon "button" at bounding box center [107, 144] width 3 height 3
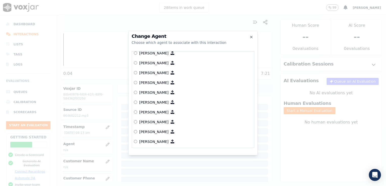
scroll to position [384, 0]
click at [251, 37] on icon "button" at bounding box center [251, 37] width 4 height 4
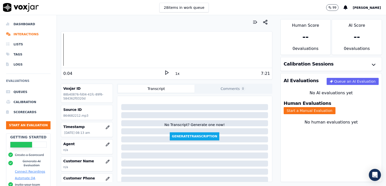
click at [60, 54] on div "Your browser does not support the audio element. 0:04 1x 7:21 Voxjar ID 88b4087…" at bounding box center [166, 100] width 219 height 171
click at [62, 54] on div at bounding box center [166, 50] width 211 height 32
click at [60, 52] on div "Your browser does not support the audio element. 0:01 1x 7:21 Voxjar ID 88b4087…" at bounding box center [166, 100] width 219 height 171
click at [61, 53] on div at bounding box center [166, 50] width 211 height 32
click at [164, 72] on icon at bounding box center [166, 72] width 5 height 5
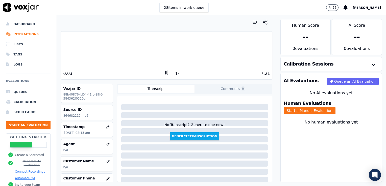
click at [164, 72] on icon at bounding box center [166, 72] width 5 height 5
click at [336, 107] on button "Start a Manual Evaluation" at bounding box center [310, 110] width 52 height 7
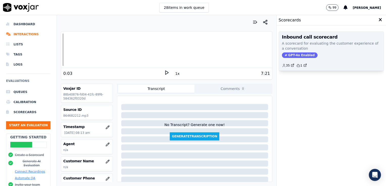
click at [298, 54] on span "GPT-4o Enabled" at bounding box center [300, 56] width 36 height 6
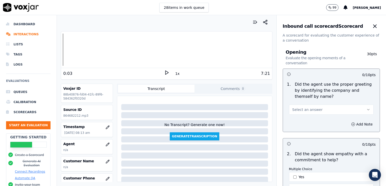
click at [352, 109] on button "Select an answer" at bounding box center [331, 110] width 85 height 10
click at [299, 123] on div "Yes" at bounding box center [323, 121] width 76 height 8
click at [353, 125] on icon "button" at bounding box center [353, 124] width 0 height 1
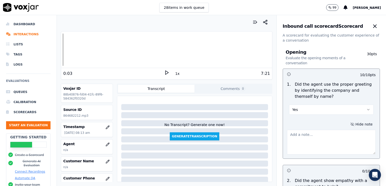
click at [314, 137] on textarea at bounding box center [331, 142] width 89 height 25
type textarea "Still can't catch this agent's name. [PERSON_NAME] maybe?"
click at [164, 73] on icon at bounding box center [166, 72] width 5 height 5
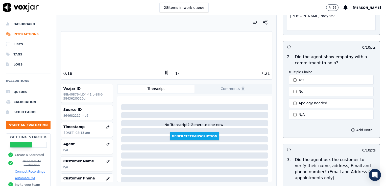
scroll to position [126, 0]
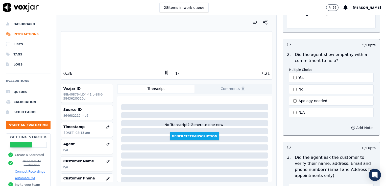
click at [351, 126] on icon "button" at bounding box center [353, 128] width 4 height 4
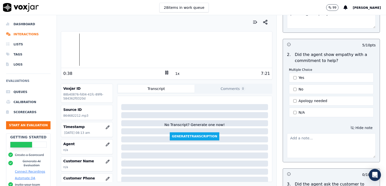
click at [315, 142] on textarea at bounding box center [331, 146] width 89 height 25
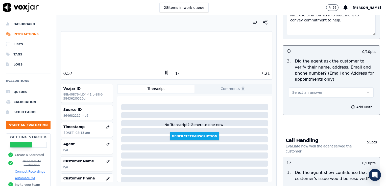
scroll to position [253, 0]
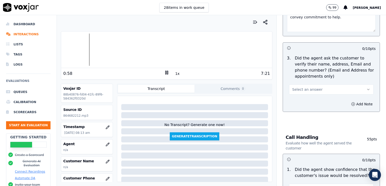
type textarea "Nice use of an ownership statement to convey commitment to help."
click at [366, 88] on icon "button" at bounding box center [368, 90] width 4 height 4
click at [299, 106] on div "No" at bounding box center [323, 108] width 76 height 8
click at [366, 88] on icon "button" at bounding box center [368, 90] width 4 height 4
click at [295, 109] on div "No" at bounding box center [323, 108] width 76 height 8
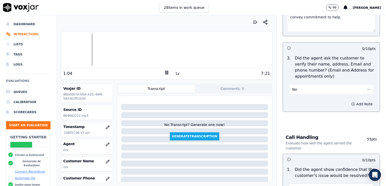
click at [351, 103] on icon "button" at bounding box center [353, 104] width 4 height 4
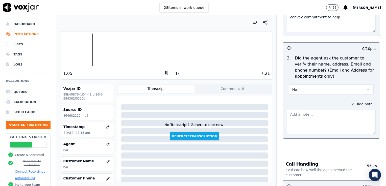
click at [313, 121] on textarea at bounding box center [331, 122] width 89 height 25
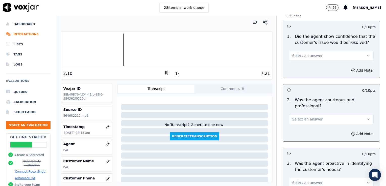
scroll to position [404, 0]
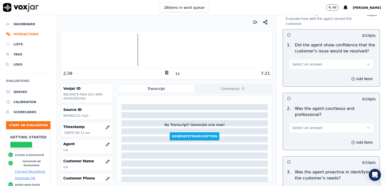
type textarea "New/returning customer not verified. Phone number/mailing address not verified."
click at [366, 127] on icon "button" at bounding box center [368, 128] width 4 height 4
click at [298, 136] on div "Yes" at bounding box center [323, 138] width 76 height 8
click at [352, 141] on circle "button" at bounding box center [353, 142] width 3 height 3
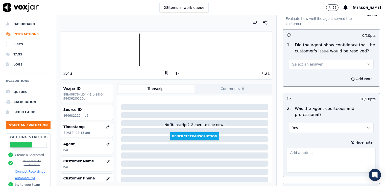
click at [316, 154] on textarea at bounding box center [331, 160] width 89 height 25
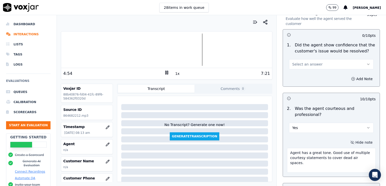
type textarea "Agent has a great tone. Good use of multiple courtesy statements to cover dead …"
click at [366, 63] on icon "button" at bounding box center [368, 64] width 4 height 4
click at [303, 76] on div "Yes" at bounding box center [323, 75] width 76 height 8
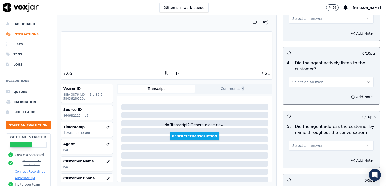
scroll to position [606, 0]
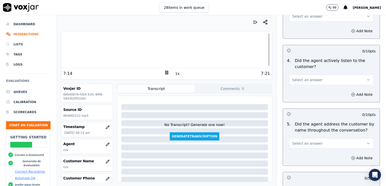
click at [366, 78] on icon "button" at bounding box center [368, 80] width 4 height 4
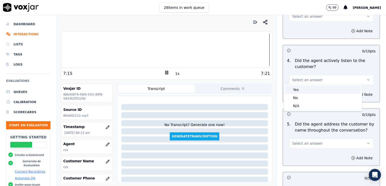
click at [303, 89] on div "Yes" at bounding box center [323, 90] width 76 height 8
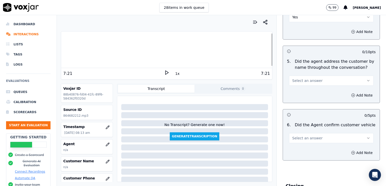
scroll to position [682, 0]
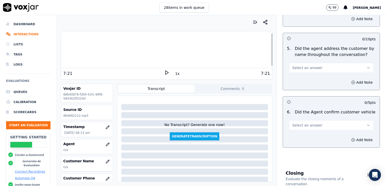
click at [65, 48] on div at bounding box center [166, 50] width 211 height 32
click at [166, 73] on icon at bounding box center [166, 72] width 5 height 5
click at [64, 52] on div at bounding box center [166, 50] width 211 height 32
click at [164, 72] on icon at bounding box center [166, 72] width 5 height 5
click at [366, 67] on icon "button" at bounding box center [368, 68] width 4 height 4
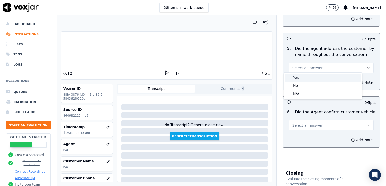
click at [299, 78] on div "Yes" at bounding box center [323, 78] width 76 height 8
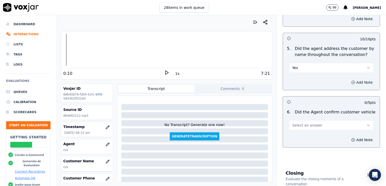
click at [351, 81] on icon "button" at bounding box center [353, 83] width 4 height 4
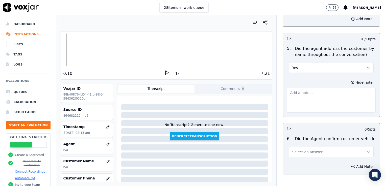
click at [323, 97] on textarea at bounding box center [331, 100] width 89 height 25
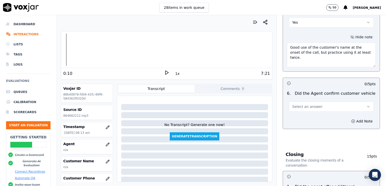
scroll to position [733, 0]
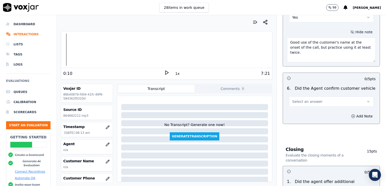
type textarea "Good use of the customer's name at the onset of the call, but practice using it…"
click at [356, 98] on button "Select an answer" at bounding box center [331, 102] width 85 height 10
click at [297, 113] on div "Yes" at bounding box center [323, 111] width 76 height 8
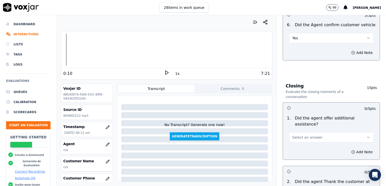
scroll to position [808, 0]
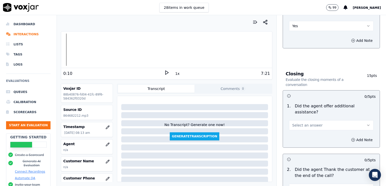
click at [366, 124] on icon "button" at bounding box center [368, 126] width 4 height 4
click at [295, 132] on div "No" at bounding box center [323, 132] width 76 height 8
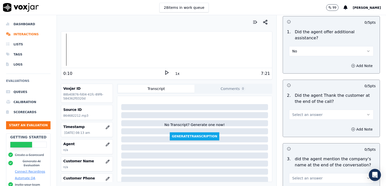
scroll to position [884, 0]
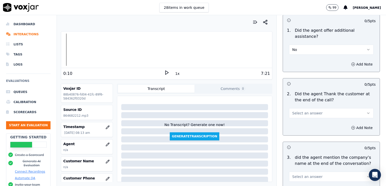
click at [367, 113] on icon "button" at bounding box center [368, 113] width 2 height 1
click at [169, 71] on div "7:21" at bounding box center [219, 74] width 101 height 6
click at [164, 72] on icon at bounding box center [166, 72] width 5 height 5
click at [366, 111] on icon "button" at bounding box center [368, 113] width 4 height 4
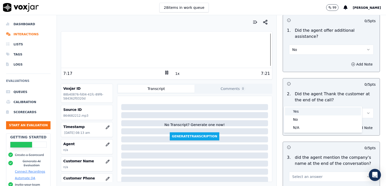
click at [298, 112] on div "Yes" at bounding box center [323, 112] width 76 height 8
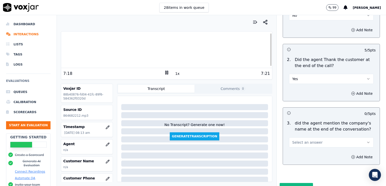
scroll to position [926, 0]
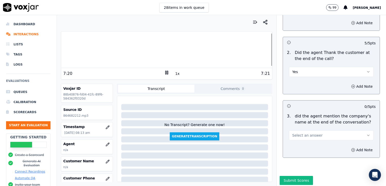
click at [366, 134] on icon "button" at bounding box center [368, 136] width 4 height 4
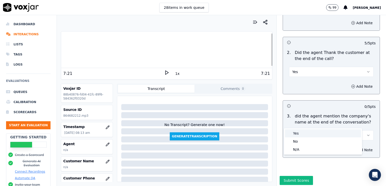
click at [296, 135] on div "Yes" at bounding box center [323, 134] width 76 height 8
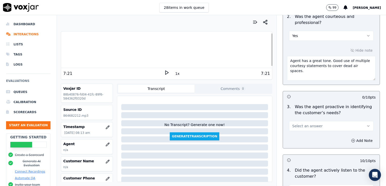
scroll to position [496, 0]
click at [358, 122] on button "Select an answer" at bounding box center [331, 127] width 85 height 10
click at [300, 137] on div "Yes" at bounding box center [323, 136] width 76 height 8
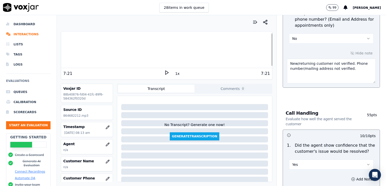
scroll to position [269, 0]
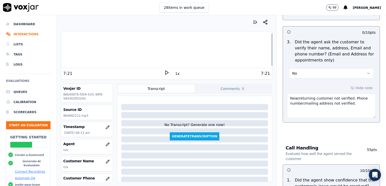
drag, startPoint x: 285, startPoint y: 99, endPoint x: 361, endPoint y: 108, distance: 76.8
click at [361, 108] on textarea "New/returning customer not verified. Phone number/mailing address not verified." at bounding box center [331, 106] width 89 height 25
click at [366, 71] on icon "button" at bounding box center [368, 73] width 4 height 4
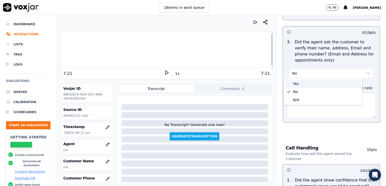
click at [303, 84] on div "Yes" at bounding box center [323, 84] width 76 height 8
click at [366, 71] on icon "button" at bounding box center [368, 73] width 4 height 4
click at [300, 91] on div "No" at bounding box center [323, 92] width 76 height 8
click at [303, 104] on textarea at bounding box center [331, 106] width 89 height 25
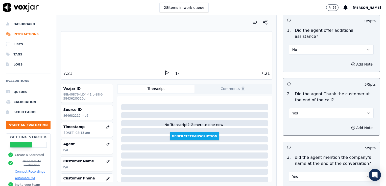
scroll to position [926, 0]
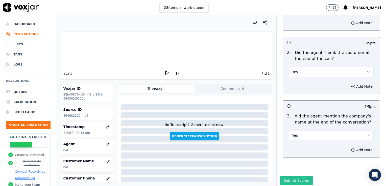
type textarea "Customer phone number not verified."
click at [294, 176] on button "Submit Scores" at bounding box center [297, 180] width 34 height 9
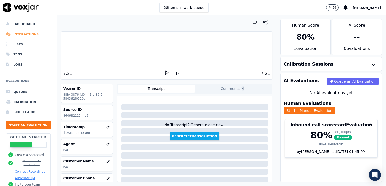
click at [29, 34] on li "Interactions" at bounding box center [28, 34] width 44 height 10
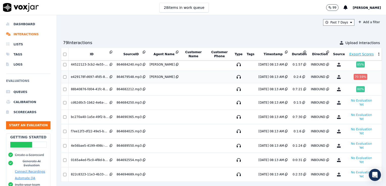
scroll to position [76, 0]
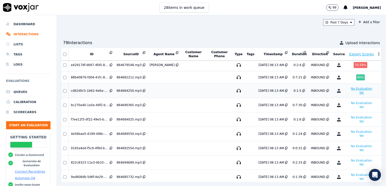
click at [349, 90] on button "No Evaluation Yet" at bounding box center [361, 91] width 25 height 10
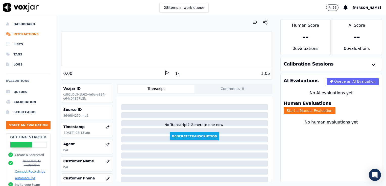
click at [165, 73] on polygon at bounding box center [166, 73] width 3 height 4
click at [165, 73] on rect at bounding box center [165, 72] width 1 height 3
click at [106, 145] on icon "button" at bounding box center [108, 145] width 4 height 4
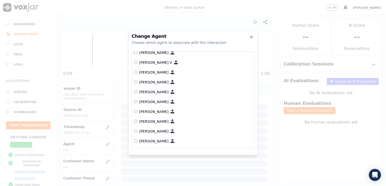
scroll to position [76, 0]
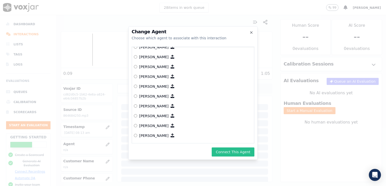
click at [231, 152] on button "Connect This Agent" at bounding box center [233, 152] width 43 height 9
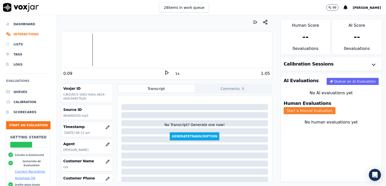
click at [336, 107] on button "Start a Manual Evaluation" at bounding box center [310, 110] width 52 height 7
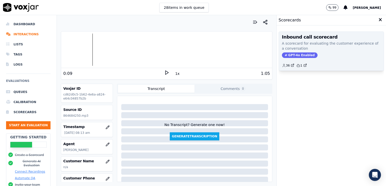
click at [296, 55] on span "GPT-4o Enabled" at bounding box center [300, 56] width 36 height 6
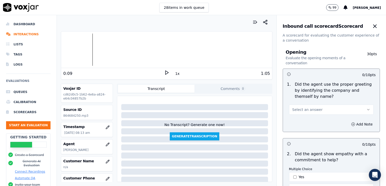
click at [60, 52] on div "Your browser does not support the audio element. 0:09 1x 1:05 Voxjar ID cd62d0c…" at bounding box center [166, 100] width 219 height 171
click at [62, 50] on div at bounding box center [166, 50] width 211 height 32
click at [165, 72] on polygon at bounding box center [166, 73] width 3 height 4
click at [354, 109] on button "Select an answer" at bounding box center [331, 110] width 85 height 10
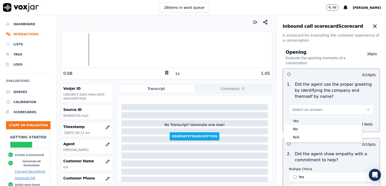
click at [297, 121] on div "Yes" at bounding box center [323, 121] width 76 height 8
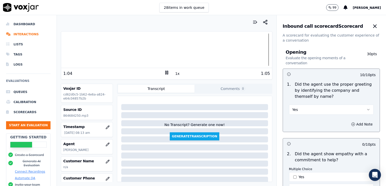
click at [164, 72] on icon at bounding box center [166, 72] width 5 height 5
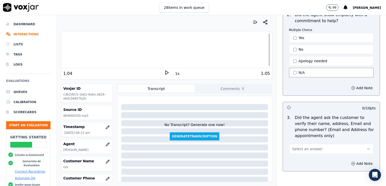
scroll to position [177, 0]
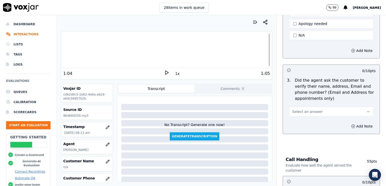
click at [366, 112] on icon "button" at bounding box center [368, 112] width 4 height 4
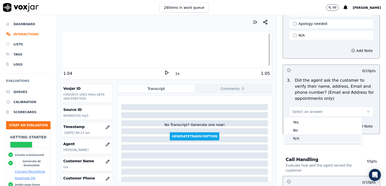
click at [296, 138] on div "N/A" at bounding box center [323, 139] width 76 height 8
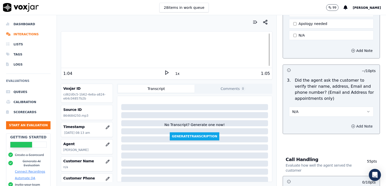
click at [351, 125] on icon "button" at bounding box center [353, 127] width 4 height 4
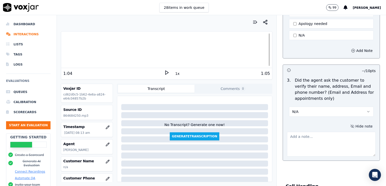
click at [316, 142] on textarea at bounding box center [331, 144] width 89 height 25
click at [287, 136] on textarea "Dealership calling to check if customer had an appointment with this dealership." at bounding box center [331, 144] width 89 height 25
drag, startPoint x: 285, startPoint y: 136, endPoint x: 376, endPoint y: 149, distance: 92.1
click at [376, 149] on div "Inbound call scorecard Scorecard A scorecard for evaluating the customer experi…" at bounding box center [331, 100] width 109 height 171
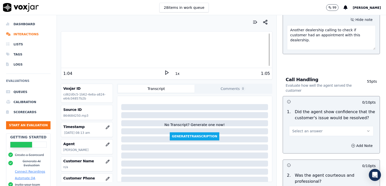
scroll to position [303, 0]
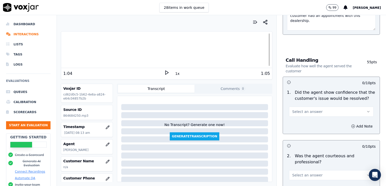
type textarea "Another dealership calling to check if customer had an appointment with this de…"
click at [366, 110] on icon "button" at bounding box center [368, 112] width 4 height 4
click at [296, 123] on div "Yes" at bounding box center [323, 122] width 76 height 8
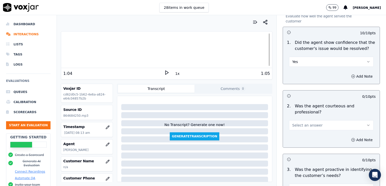
scroll to position [354, 0]
drag, startPoint x: 359, startPoint y: 124, endPoint x: 343, endPoint y: 126, distance: 16.3
click at [359, 124] on button "Select an answer" at bounding box center [331, 125] width 85 height 10
click at [297, 136] on div "Yes" at bounding box center [323, 135] width 76 height 8
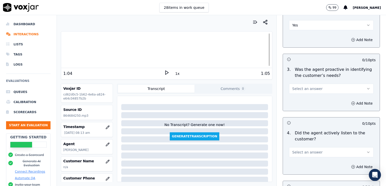
scroll to position [455, 0]
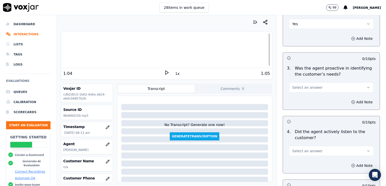
click at [250, 50] on div at bounding box center [166, 50] width 211 height 32
click at [239, 49] on div at bounding box center [166, 50] width 211 height 32
click at [164, 70] on icon at bounding box center [166, 72] width 5 height 5
click at [366, 150] on icon "button" at bounding box center [368, 151] width 4 height 4
click at [298, 160] on div "Yes" at bounding box center [323, 161] width 76 height 8
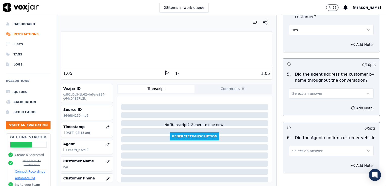
scroll to position [581, 0]
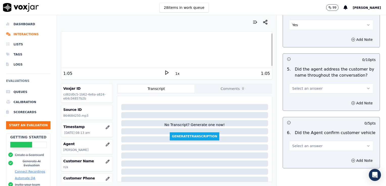
click at [366, 87] on icon "button" at bounding box center [368, 89] width 4 height 4
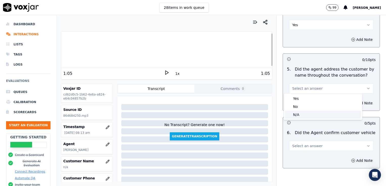
click at [299, 115] on div "N/A" at bounding box center [323, 115] width 76 height 8
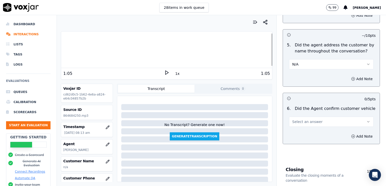
scroll to position [632, 0]
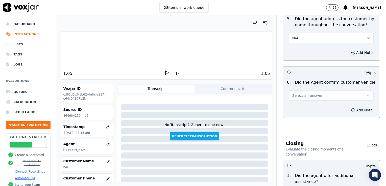
click at [367, 95] on icon "button" at bounding box center [368, 95] width 2 height 1
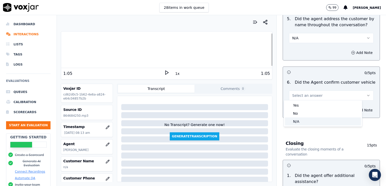
click at [299, 123] on div "N/A" at bounding box center [323, 122] width 76 height 8
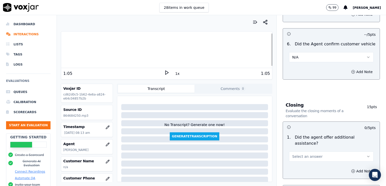
scroll to position [707, 0]
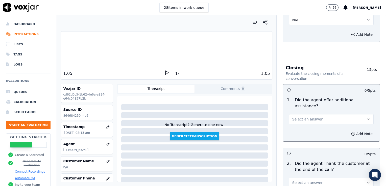
click at [366, 117] on icon "button" at bounding box center [368, 119] width 4 height 4
click at [298, 127] on div "No" at bounding box center [323, 126] width 76 height 8
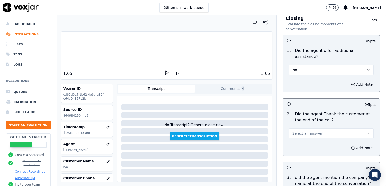
scroll to position [758, 0]
click at [366, 131] on icon "button" at bounding box center [368, 133] width 4 height 4
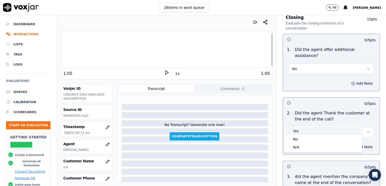
click at [298, 132] on div "Yes" at bounding box center [323, 131] width 76 height 8
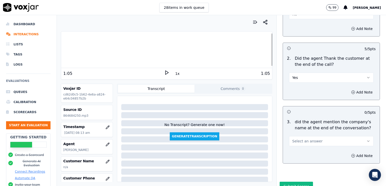
scroll to position [819, 0]
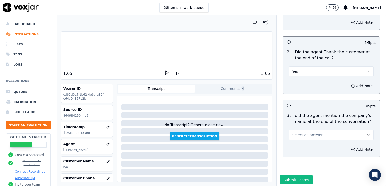
click at [367, 135] on icon "button" at bounding box center [368, 135] width 2 height 1
click at [296, 142] on div "No" at bounding box center [323, 142] width 76 height 8
click at [290, 176] on button "Submit Scores" at bounding box center [297, 180] width 34 height 9
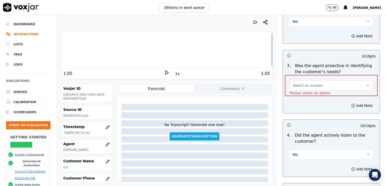
scroll to position [471, 0]
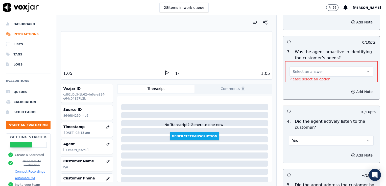
click at [355, 68] on button "Select an answer" at bounding box center [332, 72] width 84 height 10
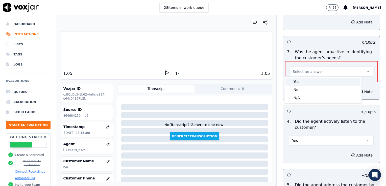
click at [300, 84] on div "Yes" at bounding box center [322, 82] width 75 height 8
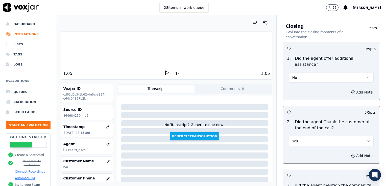
scroll to position [819, 0]
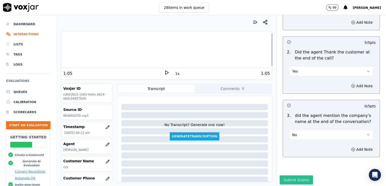
click at [291, 176] on button "Submit Scores" at bounding box center [297, 180] width 34 height 9
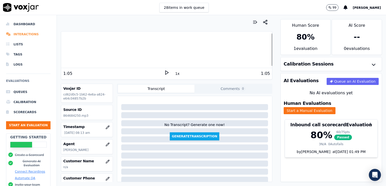
click at [22, 34] on li "Interactions" at bounding box center [28, 34] width 44 height 10
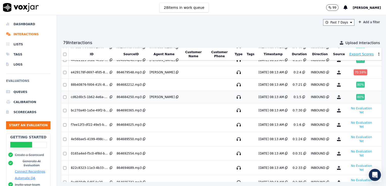
scroll to position [76, 0]
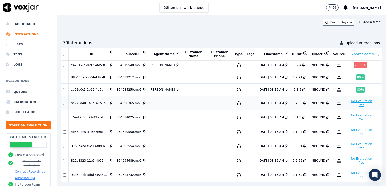
click at [349, 102] on button "No Evaluation Yet" at bounding box center [361, 103] width 25 height 10
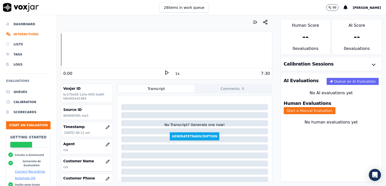
click at [164, 73] on icon at bounding box center [166, 72] width 5 height 5
click at [63, 49] on div at bounding box center [166, 50] width 211 height 32
click at [164, 73] on icon at bounding box center [166, 72] width 5 height 5
click at [336, 107] on button "Start a Manual Evaluation" at bounding box center [310, 110] width 52 height 7
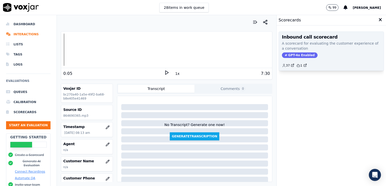
click at [301, 55] on span "GPT-4o Enabled" at bounding box center [300, 56] width 36 height 6
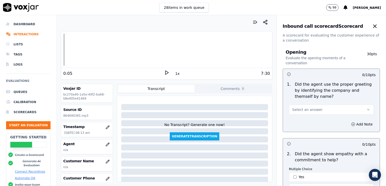
click at [366, 110] on icon "button" at bounding box center [368, 110] width 4 height 4
click at [296, 122] on div "Yes" at bounding box center [323, 121] width 76 height 8
click at [351, 124] on icon "button" at bounding box center [353, 125] width 4 height 4
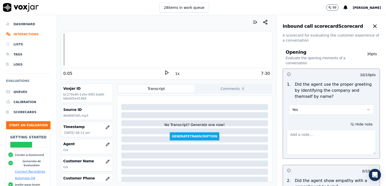
click at [327, 129] on div at bounding box center [331, 141] width 89 height 27
click at [325, 138] on textarea at bounding box center [331, 142] width 89 height 25
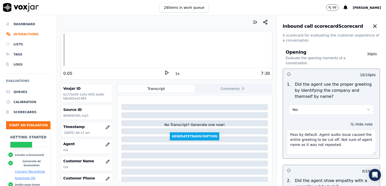
type textarea "Pass by default. Agent audio issue caused the entire greeting to be cut off. No…"
click at [164, 73] on icon at bounding box center [166, 72] width 5 height 5
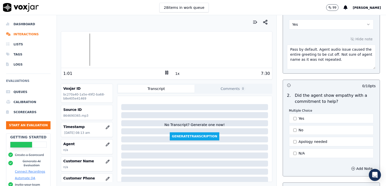
scroll to position [101, 0]
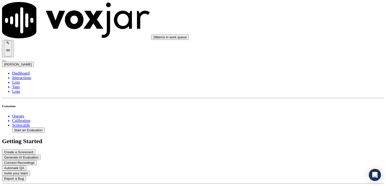
scroll to position [177, 0]
click at [297, 149] on div "Yes" at bounding box center [323, 146] width 79 height 5
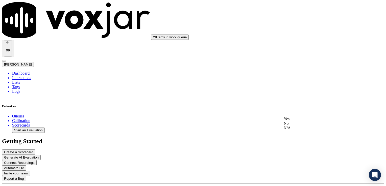
click at [302, 122] on div "Yes" at bounding box center [323, 119] width 79 height 5
type textarea "Good job providing an option to the customer to check in a recall there is curr…"
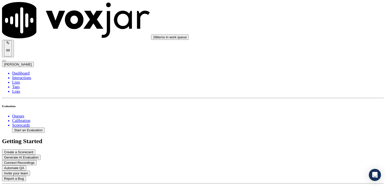
click at [292, 111] on div "Yes" at bounding box center [323, 108] width 79 height 5
click at [305, 99] on div "Yes" at bounding box center [323, 96] width 79 height 5
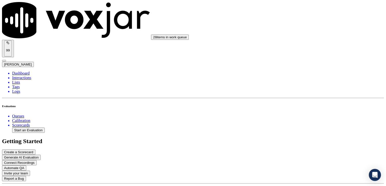
scroll to position [556, 0]
click at [298, 86] on div "Yes" at bounding box center [323, 84] width 79 height 5
click at [296, 154] on div "No" at bounding box center [323, 152] width 79 height 5
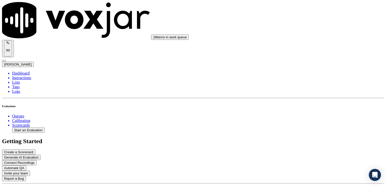
scroll to position [682, 0]
type textarea "Practice using the customer's name at least twice during the call."
click at [304, 108] on div "Yes" at bounding box center [323, 105] width 79 height 5
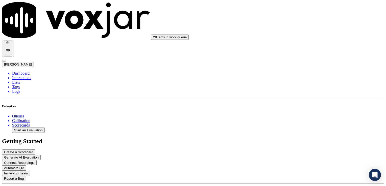
click at [295, 100] on div "No" at bounding box center [323, 97] width 79 height 5
click at [300, 163] on div "No" at bounding box center [323, 161] width 79 height 5
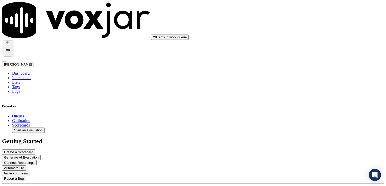
scroll to position [872, 0]
click at [296, 137] on div "No" at bounding box center [323, 135] width 79 height 5
click at [29, 76] on li "Interactions" at bounding box center [198, 78] width 372 height 5
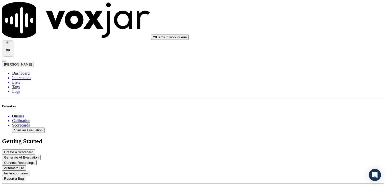
scroll to position [70, 0]
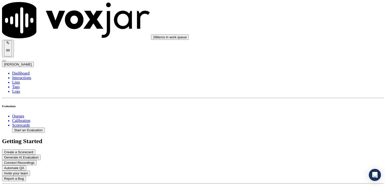
click at [299, 120] on div "Yes" at bounding box center [323, 118] width 79 height 5
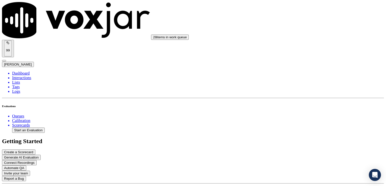
type textarea "Pass by default. Unable to identify agent. Entire greeting cut out due to audio…"
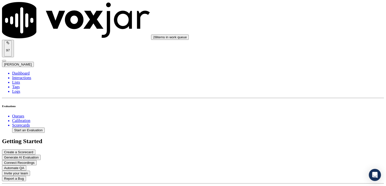
click at [24, 76] on li "Interactions" at bounding box center [198, 78] width 372 height 5
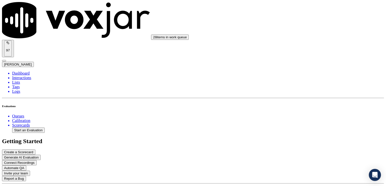
click at [301, 121] on div "Yes" at bounding box center [323, 118] width 79 height 5
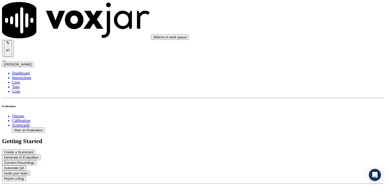
scroll to position [126, 0]
type textarea "Pass by default as audio issue caused entire greeting to be cut out. Also could…"
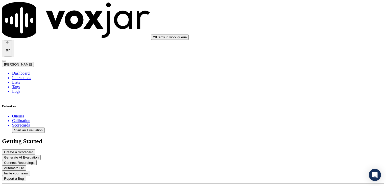
type textarea "The customer was unable to check the status of her vehicle due to a malfunction…"
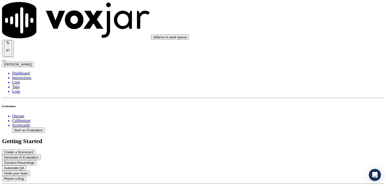
scroll to position [384, 0]
drag, startPoint x: 320, startPoint y: 116, endPoint x: 326, endPoint y: 122, distance: 8.0
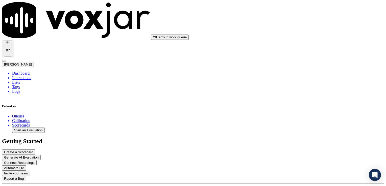
type textarea "Pass by default as audio issue caused entire greeting to be cut out."
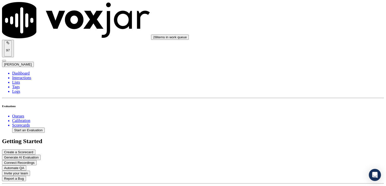
click at [294, 104] on div "No" at bounding box center [323, 101] width 79 height 5
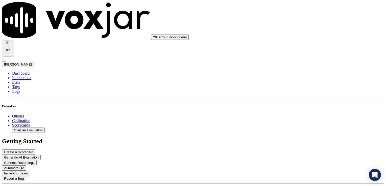
scroll to position [354, 0]
type textarea "Customer phone number not verified."
click at [295, 125] on div "Yes" at bounding box center [323, 122] width 79 height 5
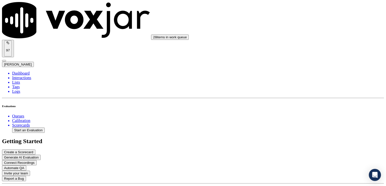
click at [298, 137] on div "Yes" at bounding box center [323, 135] width 79 height 5
click at [301, 125] on div "Yes" at bounding box center [323, 123] width 79 height 5
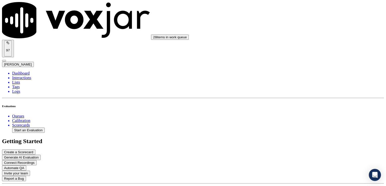
scroll to position [556, 0]
click at [295, 113] on div "Yes" at bounding box center [323, 110] width 79 height 5
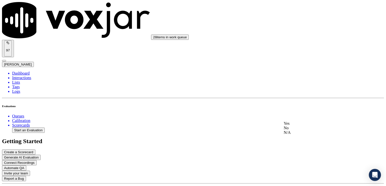
click at [302, 131] on div "No" at bounding box center [323, 128] width 79 height 5
type textarea "Practice using the customer's name at least twice during the call."
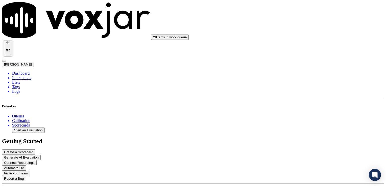
click at [301, 134] on div "Yes" at bounding box center [323, 132] width 79 height 5
click at [310, 101] on div "No" at bounding box center [323, 99] width 79 height 5
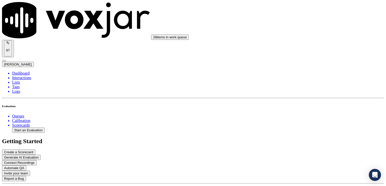
click at [298, 164] on div "No" at bounding box center [323, 162] width 79 height 5
click at [298, 152] on div "No" at bounding box center [323, 150] width 79 height 5
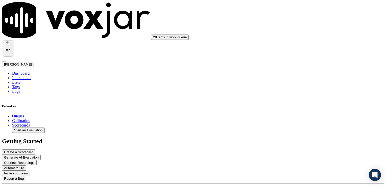
scroll to position [899, 0]
click at [28, 76] on li "Interactions" at bounding box center [198, 78] width 372 height 5
click at [28, 71] on li "Dashboard" at bounding box center [198, 73] width 372 height 5
click at [22, 76] on li "Interactions" at bounding box center [198, 78] width 372 height 5
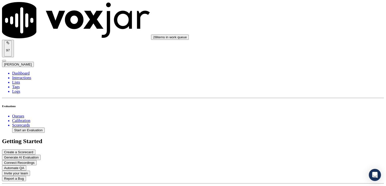
scroll to position [101, 0]
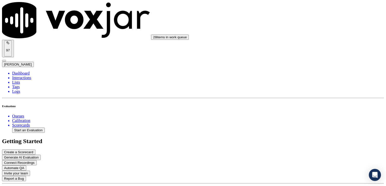
scroll to position [101, 0]
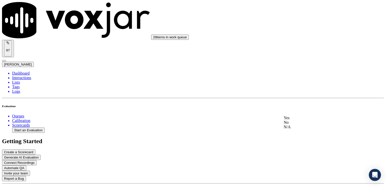
click at [297, 121] on div "Yes" at bounding box center [323, 118] width 79 height 5
type textarea "Watch pace going into the call. It was a bit fast."
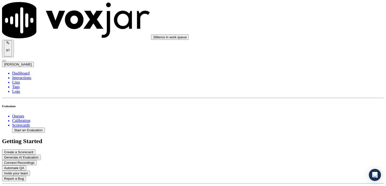
scroll to position [76, 0]
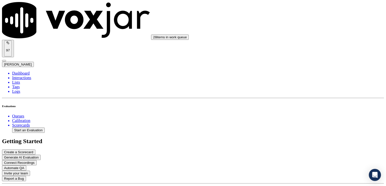
click at [309, 135] on div "Yes" at bounding box center [323, 132] width 79 height 5
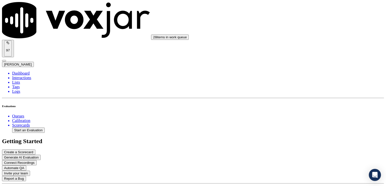
type textarea "Good use of multiple courtesy statements to cover dead air."
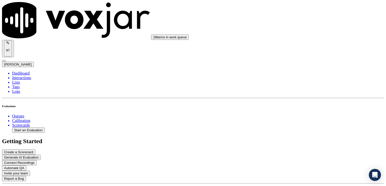
scroll to position [227, 0]
click at [302, 103] on div "No" at bounding box center [323, 100] width 79 height 5
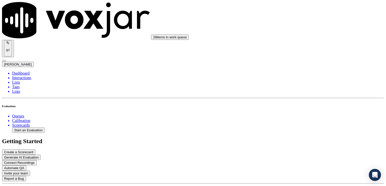
type textarea "Customer phone number/email/mailing address not verified. New/returning custome…"
click at [299, 123] on div "Yes" at bounding box center [323, 120] width 79 height 5
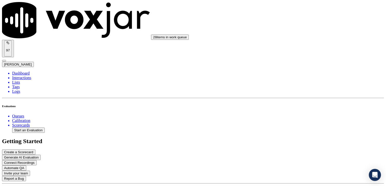
scroll to position [480, 0]
click at [306, 125] on div "Yes" at bounding box center [323, 123] width 79 height 5
drag, startPoint x: 357, startPoint y: 102, endPoint x: 354, endPoint y: 106, distance: 4.5
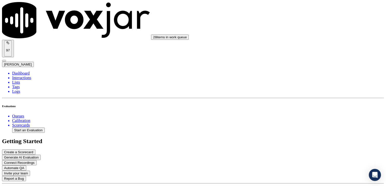
click at [306, 113] on div "Yes" at bounding box center [323, 110] width 79 height 5
click at [305, 126] on div "Yes" at bounding box center [323, 124] width 79 height 5
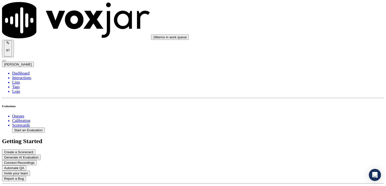
type textarea "Very nice use of the customer's name during the call."
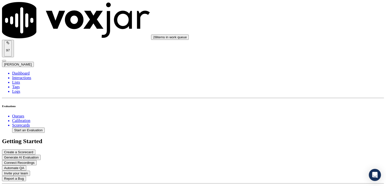
click at [300, 109] on div "Yes" at bounding box center [323, 107] width 79 height 5
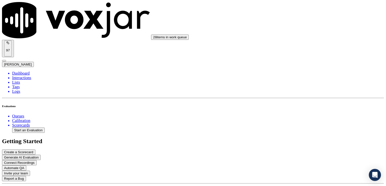
type textarea "TIP: Remember to include the year and model of the vehicle when confirming."
click at [298, 102] on div "No" at bounding box center [323, 100] width 79 height 5
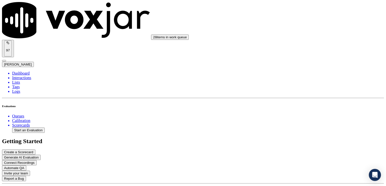
scroll to position [859, 0]
click at [299, 141] on div "No" at bounding box center [323, 138] width 79 height 5
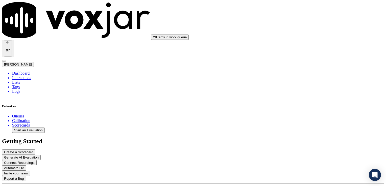
scroll to position [926, 0]
click at [295, 137] on div "No" at bounding box center [323, 135] width 79 height 5
click at [24, 76] on li "Interactions" at bounding box center [198, 78] width 372 height 5
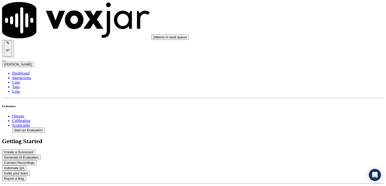
scroll to position [101, 0]
click at [18, 76] on li "Interactions" at bounding box center [198, 78] width 372 height 5
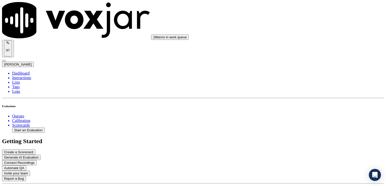
scroll to position [258, 0]
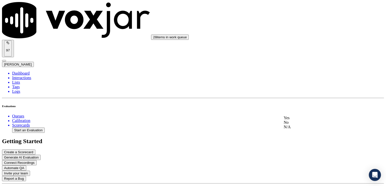
click at [296, 121] on div "Yes" at bounding box center [323, 118] width 79 height 5
type textarea ""Scheduling" not included in greeting."
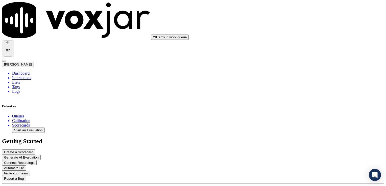
click at [296, 128] on div "No" at bounding box center [323, 125] width 79 height 5
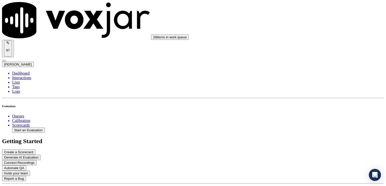
type textarea "New/returning customer not verified. Email/mailing address not verified."
click at [298, 123] on div "Yes" at bounding box center [323, 120] width 79 height 5
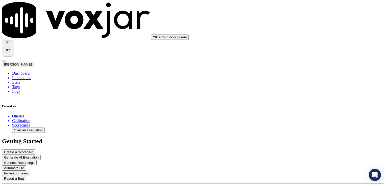
scroll to position [404, 0]
click at [296, 111] on div "Yes" at bounding box center [323, 108] width 79 height 5
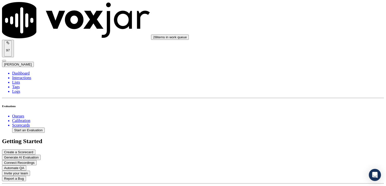
type textarea "T"
type textarea "We missed some opportunities to engage with this customer and really personaliz…"
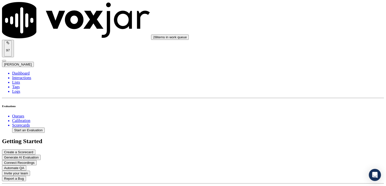
type textarea "New/returning customer not verified. Email/mailing address not verified. Vehicl…"
click at [298, 125] on div "Yes" at bounding box center [323, 123] width 79 height 5
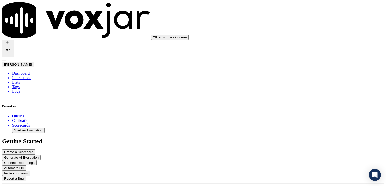
scroll to position [556, 0]
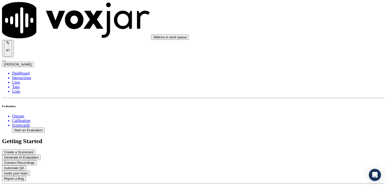
click at [300, 105] on div "No" at bounding box center [323, 103] width 79 height 5
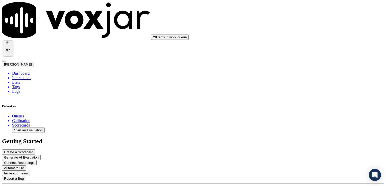
type textarea "Practice using the customer's name at least twice during the call."
click at [299, 109] on div "Yes" at bounding box center [323, 107] width 79 height 5
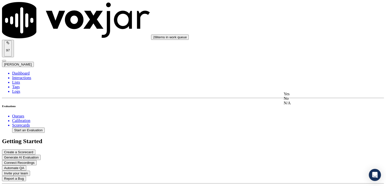
click at [296, 101] on div "No" at bounding box center [323, 99] width 79 height 5
click at [305, 109] on div "Yes" at bounding box center [323, 107] width 79 height 5
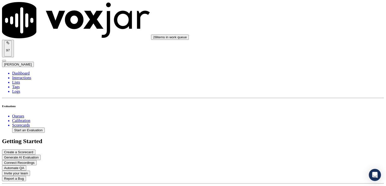
click at [299, 137] on div "No" at bounding box center [323, 135] width 79 height 5
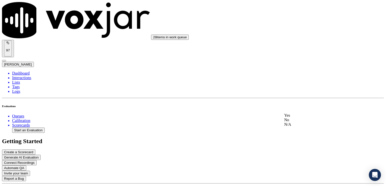
click at [294, 118] on div "Yes" at bounding box center [323, 115] width 78 height 5
click at [22, 76] on li "Interactions" at bounding box center [198, 78] width 372 height 5
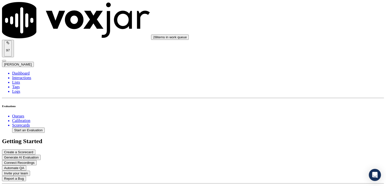
click at [297, 120] on div "Yes" at bounding box center [323, 118] width 79 height 5
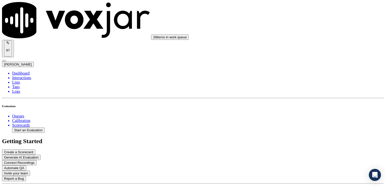
type textarea "Nice use of an ownership statement to convey commitment to help."
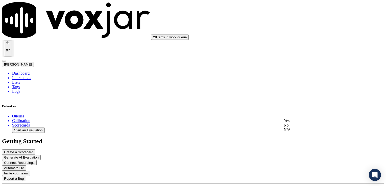
click at [299, 123] on div "Yes" at bounding box center [323, 121] width 79 height 5
type textarea "Reschedule call."
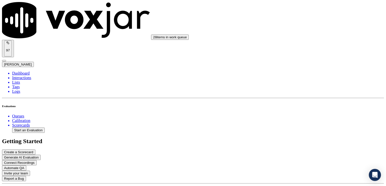
click at [295, 148] on div "Yes" at bounding box center [323, 146] width 79 height 5
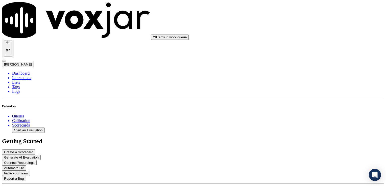
scroll to position [404, 0]
click at [300, 111] on div "Yes" at bounding box center [323, 108] width 79 height 5
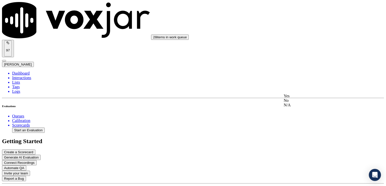
click at [300, 99] on div "Yes" at bounding box center [323, 96] width 79 height 5
click at [294, 86] on div "Yes" at bounding box center [323, 84] width 79 height 5
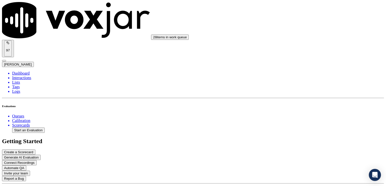
click at [298, 104] on div "No" at bounding box center [323, 101] width 79 height 5
click at [298, 114] on div "N/A" at bounding box center [323, 113] width 79 height 5
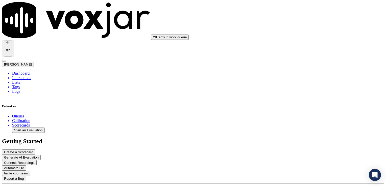
click at [300, 81] on div "Yes" at bounding box center [323, 79] width 79 height 5
click at [300, 98] on div "No" at bounding box center [323, 96] width 79 height 5
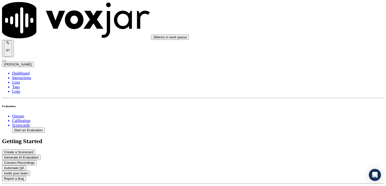
scroll to position [808, 0]
click at [300, 107] on div "Yes" at bounding box center [323, 104] width 79 height 5
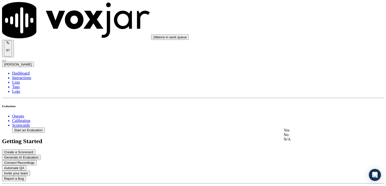
click at [295, 133] on div "Yes" at bounding box center [323, 130] width 79 height 5
click at [29, 76] on li "Interactions" at bounding box center [198, 78] width 372 height 5
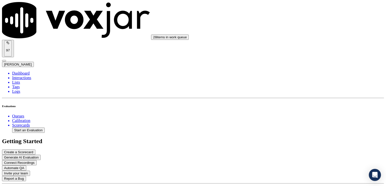
click at [299, 121] on div "Yes" at bounding box center [323, 118] width 79 height 5
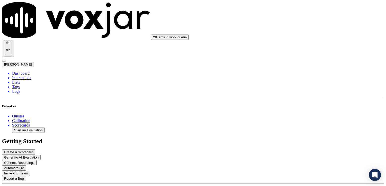
click at [298, 129] on div "No" at bounding box center [323, 130] width 79 height 5
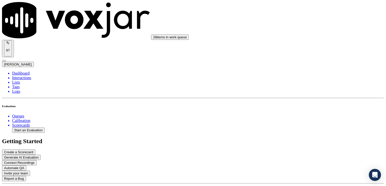
type textarea "The customer's name was not asked for in the greeting."
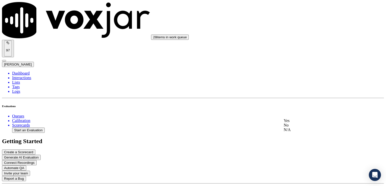
click at [299, 123] on div "Yes" at bounding box center [323, 121] width 79 height 5
type textarea "Reschedule."
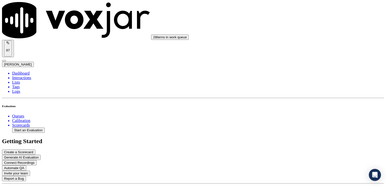
drag, startPoint x: 359, startPoint y: 84, endPoint x: 356, endPoint y: 85, distance: 2.6
click at [298, 98] on div "Yes" at bounding box center [323, 95] width 79 height 5
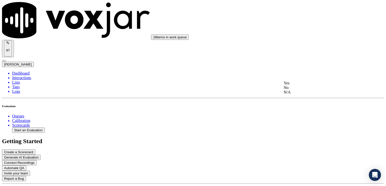
click at [295, 86] on div "Yes" at bounding box center [323, 83] width 79 height 5
click at [295, 73] on div "Yes" at bounding box center [323, 71] width 79 height 5
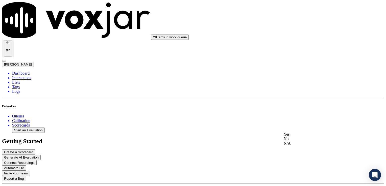
click at [295, 137] on div "Yes" at bounding box center [323, 134] width 79 height 5
click at [294, 79] on div "No" at bounding box center [323, 76] width 79 height 5
drag, startPoint x: 344, startPoint y: 76, endPoint x: 340, endPoint y: 81, distance: 6.3
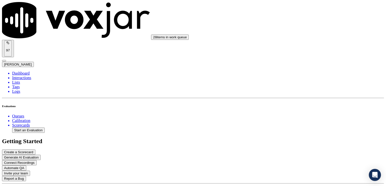
type textarea "Practice using the customer's name at least twice during the call."
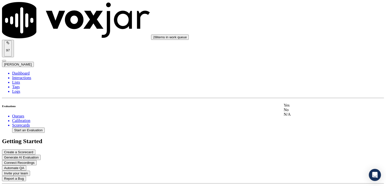
click at [296, 117] on div "N/A" at bounding box center [323, 114] width 79 height 5
click at [302, 100] on div "No" at bounding box center [323, 97] width 79 height 5
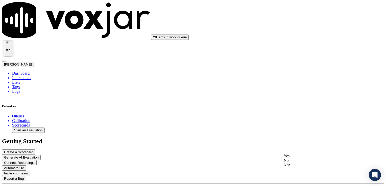
click at [296, 157] on div "Yes" at bounding box center [323, 156] width 79 height 5
click at [295, 137] on div "No" at bounding box center [323, 135] width 79 height 5
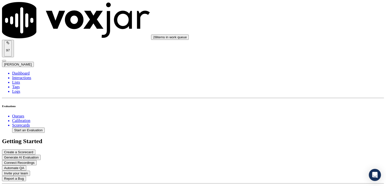
click at [20, 76] on li "Interactions" at bounding box center [198, 78] width 372 height 5
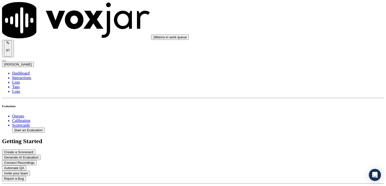
click at [292, 12] on div "28 items in work queue 97 Michele Miller" at bounding box center [193, 34] width 382 height 65
click at [270, 8] on div "28 items in work queue 97 Michele Miller" at bounding box center [193, 34] width 382 height 65
click at [276, 6] on div "28 items in work queue 97 Michele Miller" at bounding box center [193, 34] width 382 height 65
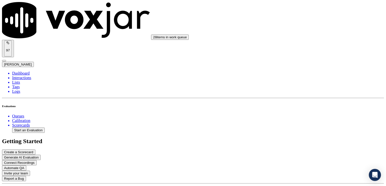
click at [299, 125] on div "No" at bounding box center [323, 123] width 79 height 5
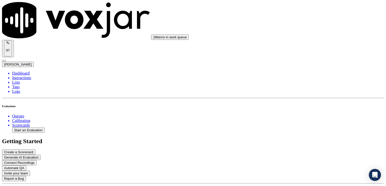
type textarea "The agent did not ask for the customer's name as part of the greeting."
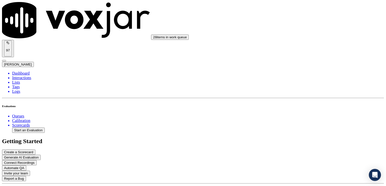
type textarea "Great use of an ownership statement to convey commitment to help."
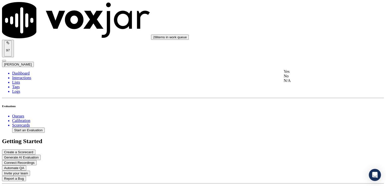
click at [298, 74] on div "Yes" at bounding box center [323, 71] width 79 height 5
click at [301, 123] on div "Yes" at bounding box center [323, 120] width 79 height 5
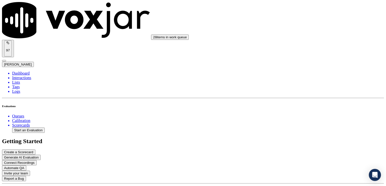
click at [300, 111] on div "Yes" at bounding box center [323, 108] width 79 height 5
click at [297, 124] on div "Yes" at bounding box center [323, 121] width 79 height 5
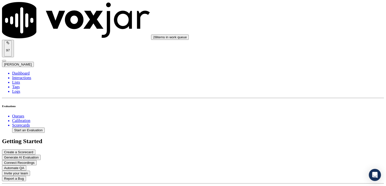
scroll to position [505, 0]
click at [300, 137] on div "Yes" at bounding box center [323, 134] width 79 height 5
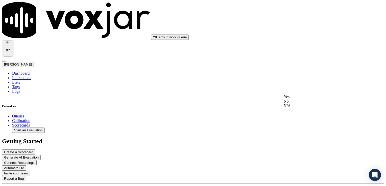
click at [301, 99] on div "Yes" at bounding box center [323, 97] width 79 height 5
type textarea "Great use of the customer's name throughout the call."
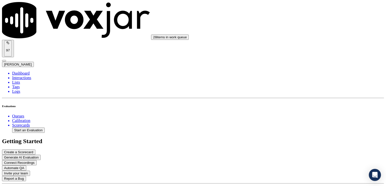
type textarea "Nice use of power words throughout the call to convey enthusiasm and understand…"
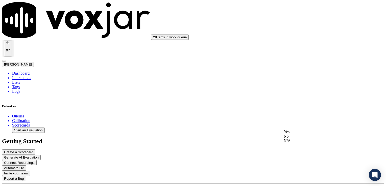
click at [303, 134] on div "Yes" at bounding box center [323, 132] width 79 height 5
click at [299, 107] on div "No" at bounding box center [323, 108] width 79 height 5
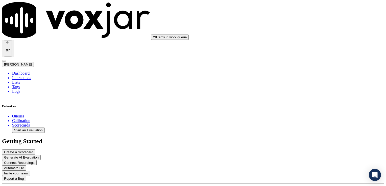
type textarea "C"
type textarea "Vehicle type/service not reconfirmed."
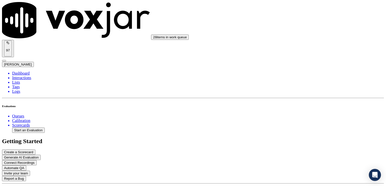
click at [298, 123] on div "Yes" at bounding box center [323, 120] width 79 height 5
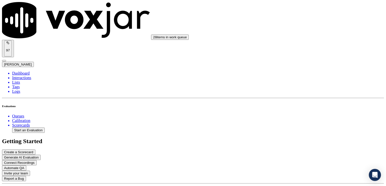
scroll to position [859, 0]
click at [299, 136] on div "Yes" at bounding box center [323, 134] width 79 height 5
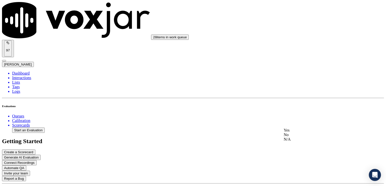
click at [297, 137] on div "No" at bounding box center [323, 135] width 79 height 5
click at [25, 76] on li "Interactions" at bounding box center [198, 78] width 372 height 5
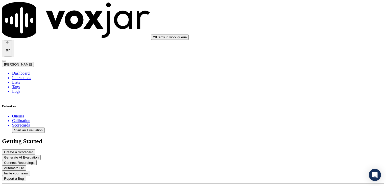
click at [21, 76] on li "Interactions" at bounding box center [198, 78] width 372 height 5
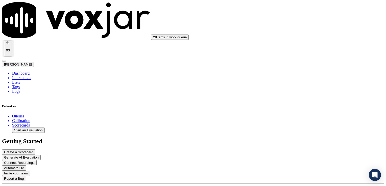
click at [297, 121] on div "Yes" at bounding box center [323, 118] width 79 height 5
type textarea "Agent sounds like she is talking on speaker."
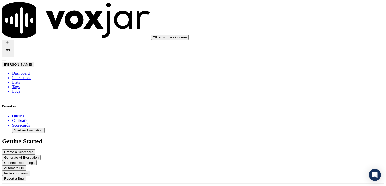
click at [29, 76] on li "Interactions" at bounding box center [198, 78] width 372 height 5
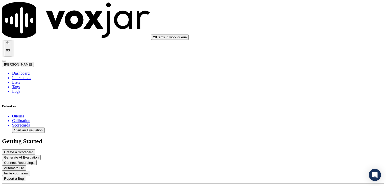
scroll to position [372, 0]
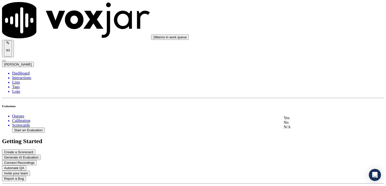
click at [298, 121] on div "Yes" at bounding box center [323, 118] width 79 height 5
type textarea ""Scheduling" not included in greeting."
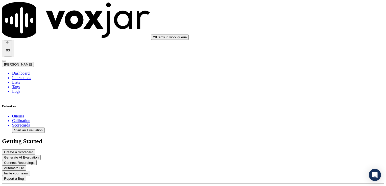
scroll to position [202, 0]
click at [295, 128] on div "No" at bounding box center [323, 125] width 79 height 5
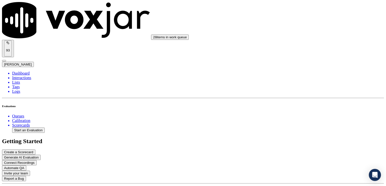
scroll to position [241, 0]
type textarea "Customer phone number not verified."
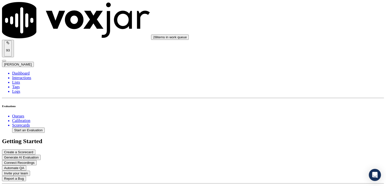
click at [297, 109] on div "Yes" at bounding box center [323, 107] width 79 height 5
click at [297, 97] on div "Yes" at bounding box center [323, 95] width 79 height 5
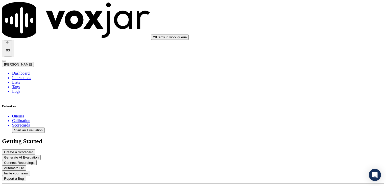
scroll to position [468, 0]
click at [306, 110] on div "Yes" at bounding box center [323, 108] width 79 height 5
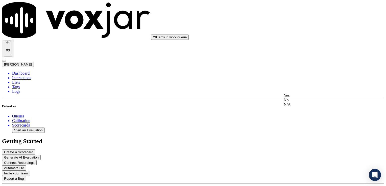
click at [298, 98] on div "Yes" at bounding box center [323, 95] width 79 height 5
click at [296, 116] on div "No" at bounding box center [323, 113] width 79 height 5
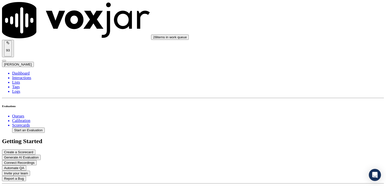
type textarea "Practice using the customer's name at least twice during the call."
click at [302, 129] on div "N/A" at bounding box center [323, 126] width 79 height 5
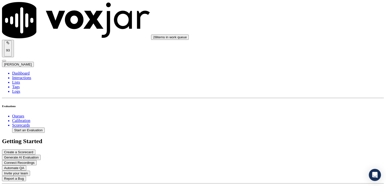
scroll to position [241, 0]
type textarea "Customer phone number not verified. Vehicle type/service not reconfirmed."
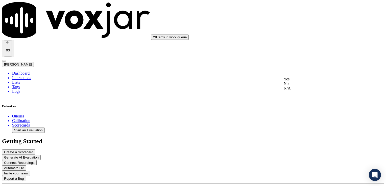
click at [297, 91] on div "N/A" at bounding box center [323, 88] width 79 height 5
drag, startPoint x: 285, startPoint y: 96, endPoint x: 324, endPoint y: 104, distance: 39.7
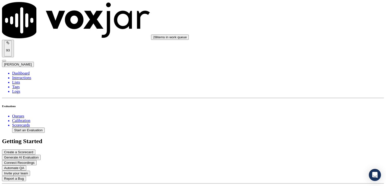
scroll to position [847, 0]
type textarea "Customer disconnected immediately after apppointment set."
click at [297, 130] on div "N/A" at bounding box center [323, 128] width 79 height 5
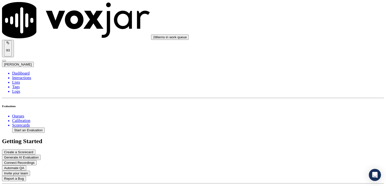
paste textarea "Customer disconnected immediately after apppointment set."
type textarea "Customer disconnected immediately after appointment set."
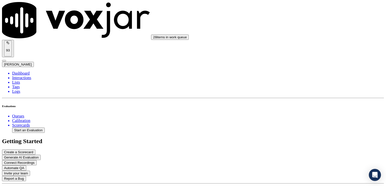
click at [296, 142] on div "N/A" at bounding box center [323, 139] width 79 height 5
paste textarea "Customer disconnected immediately after apppointment set."
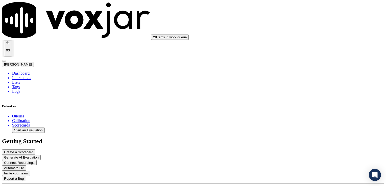
type textarea "Customer disconnected immediately after appointment set."
click at [19, 71] on li "Dashboard" at bounding box center [198, 73] width 372 height 5
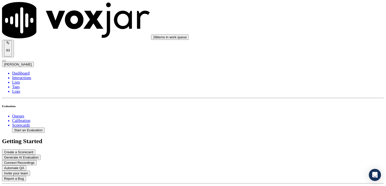
click at [22, 76] on li "Interactions" at bounding box center [198, 78] width 372 height 5
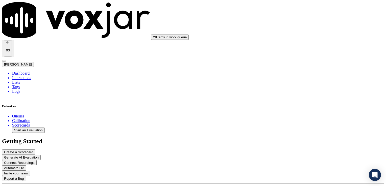
drag, startPoint x: 356, startPoint y: 109, endPoint x: 345, endPoint y: 111, distance: 11.4
click at [298, 121] on div "Yes" at bounding box center [323, 118] width 79 height 5
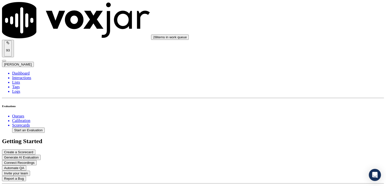
click at [297, 101] on div "No" at bounding box center [323, 99] width 79 height 5
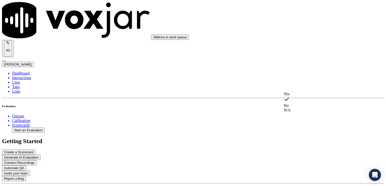
type textarea "u"
type textarea "C"
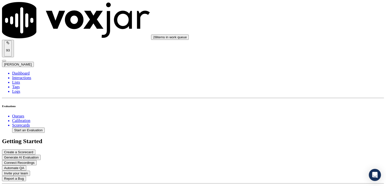
drag, startPoint x: 358, startPoint y: 86, endPoint x: 352, endPoint y: 88, distance: 6.8
click at [299, 97] on div "Yes" at bounding box center [323, 94] width 79 height 5
drag, startPoint x: 357, startPoint y: 137, endPoint x: 354, endPoint y: 137, distance: 3.0
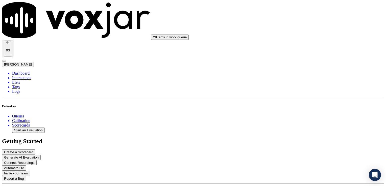
click at [295, 147] on div "Yes" at bounding box center [323, 144] width 79 height 5
click at [297, 133] on div "Yes" at bounding box center [323, 132] width 79 height 5
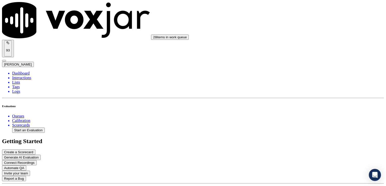
scroll to position [429, 0]
click at [303, 123] on div "Yes" at bounding box center [323, 120] width 79 height 5
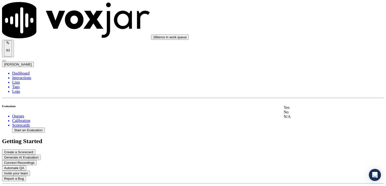
click at [296, 110] on div "Yes" at bounding box center [323, 108] width 79 height 5
click at [301, 123] on div "Yes" at bounding box center [323, 121] width 79 height 5
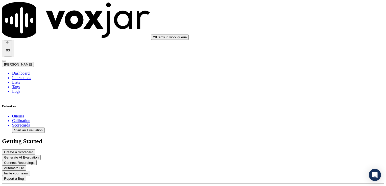
type textarea "Good use of the customer's name at the onset of the call, but practice using it…"
click at [303, 106] on div "Yes" at bounding box center [323, 104] width 79 height 5
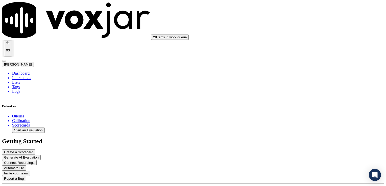
scroll to position [733, 0]
click at [301, 124] on div "No" at bounding box center [323, 121] width 79 height 5
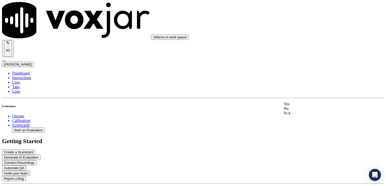
click at [304, 107] on div "Yes" at bounding box center [323, 104] width 79 height 5
click at [295, 150] on div "No" at bounding box center [323, 147] width 79 height 5
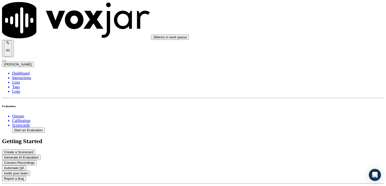
paste textarea "When a customer thanks us, rather than respond with "No problem," we should rep…"
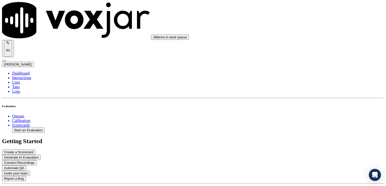
type textarea "When a customer thanks us, rather than respond with "No problem," we should rep…"
click at [29, 76] on li "Interactions" at bounding box center [198, 78] width 372 height 5
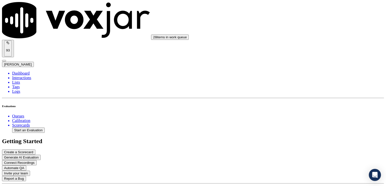
drag, startPoint x: 355, startPoint y: 110, endPoint x: 325, endPoint y: 110, distance: 30.1
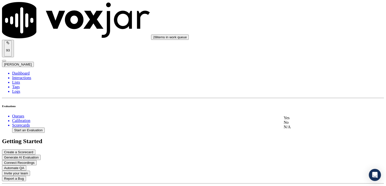
click at [293, 120] on div "Yes" at bounding box center [323, 118] width 79 height 5
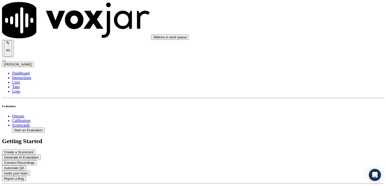
type textarea "The customer stated the dealership did damage to his vehicle while fixing a rec…"
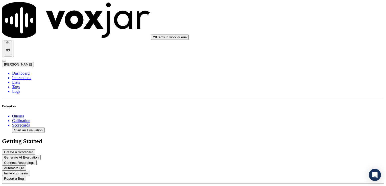
scroll to position [206, 0]
click at [294, 119] on div "Yes" at bounding box center [323, 117] width 79 height 5
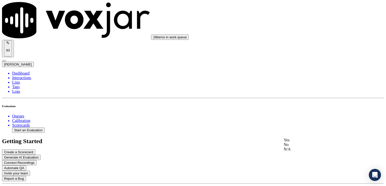
click at [298, 143] on div "Yes" at bounding box center [323, 140] width 79 height 5
click at [298, 131] on div "Yes" at bounding box center [323, 128] width 79 height 5
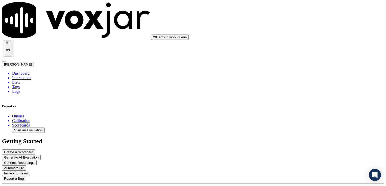
click at [308, 118] on div "Yes" at bounding box center [323, 116] width 79 height 5
click at [298, 131] on div "Yes" at bounding box center [323, 129] width 79 height 5
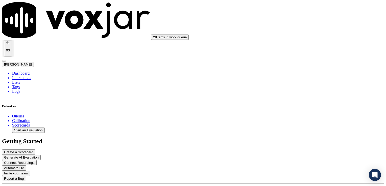
scroll to position [535, 0]
click at [296, 145] on div "Yes" at bounding box center [323, 142] width 79 height 5
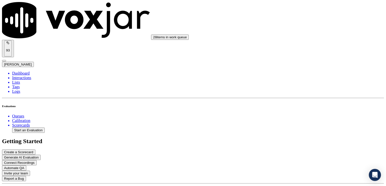
scroll to position [610, 0]
type textarea "Good use of the customer's name at the onset of the call, but practice using it…"
click at [297, 153] on div "Yes" at bounding box center [323, 150] width 79 height 5
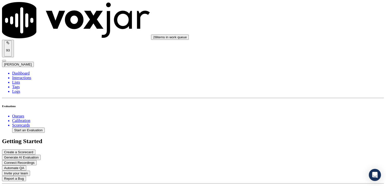
click at [297, 145] on div "No" at bounding box center [323, 142] width 79 height 5
click at [298, 128] on div "Yes" at bounding box center [323, 125] width 79 height 5
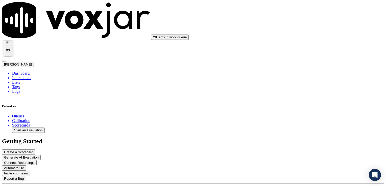
scroll to position [838, 0]
click at [296, 146] on div "No" at bounding box center [323, 143] width 79 height 5
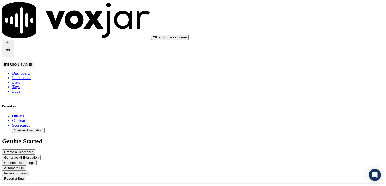
click at [22, 76] on li "Interactions" at bounding box center [198, 78] width 372 height 5
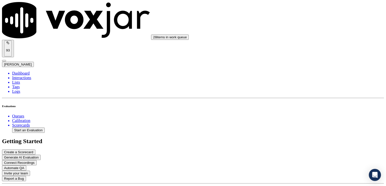
click at [298, 121] on div "Yes" at bounding box center [323, 118] width 79 height 5
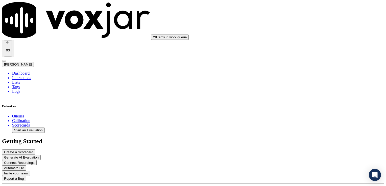
type textarea "Agent sounds like she is talking on speaker."
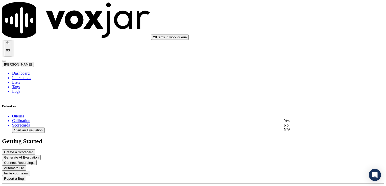
click at [298, 128] on div "No" at bounding box center [323, 125] width 79 height 5
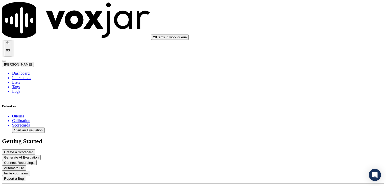
type textarea "Customer phone number not verified."
drag, startPoint x: 357, startPoint y: 113, endPoint x: 350, endPoint y: 116, distance: 7.8
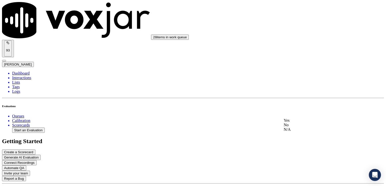
click at [306, 123] on div "Yes" at bounding box center [323, 120] width 79 height 5
click at [297, 111] on div "Yes" at bounding box center [323, 108] width 79 height 5
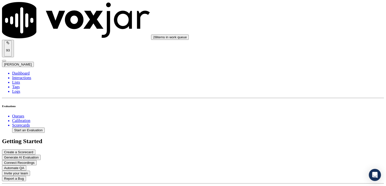
click at [308, 99] on div "Yes" at bounding box center [323, 96] width 79 height 5
click at [317, 112] on div "Yes" at bounding box center [323, 109] width 79 height 5
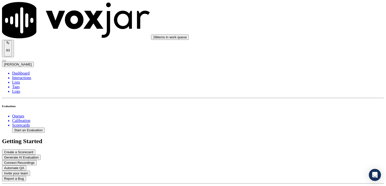
scroll to position [606, 0]
click at [300, 104] on div "No" at bounding box center [323, 101] width 79 height 5
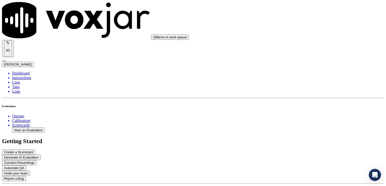
type textarea "Practice using the customer's name at least twice during the call."
click at [300, 142] on div "N/A" at bounding box center [323, 140] width 79 height 5
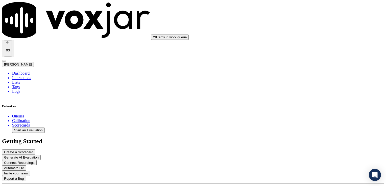
type textarea "Customer had existing appointment. Just had general questions about drop off."
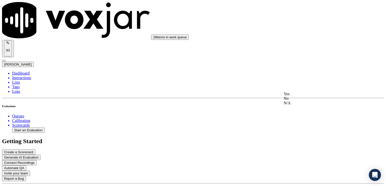
click at [296, 101] on div "No" at bounding box center [323, 99] width 79 height 5
click at [298, 164] on div "No" at bounding box center [323, 162] width 79 height 5
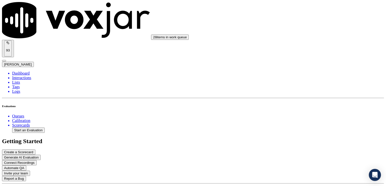
type textarea "Customer was not thanked for calling."
click at [300, 137] on div "No" at bounding box center [323, 135] width 79 height 5
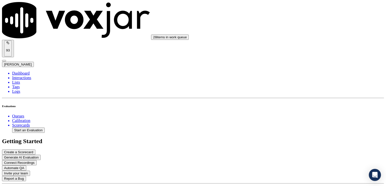
click at [17, 71] on li "Dashboard" at bounding box center [198, 73] width 372 height 5
click at [18, 76] on li "Interactions" at bounding box center [198, 78] width 372 height 5
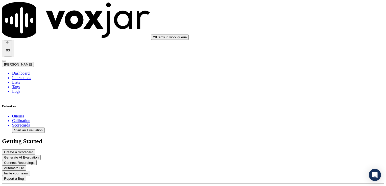
click at [294, 120] on div "Yes" at bounding box center [323, 118] width 79 height 5
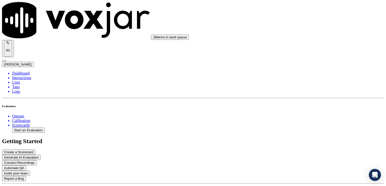
type textarea "Great job displaying empathy and telling the customer we are sorry that her hus…"
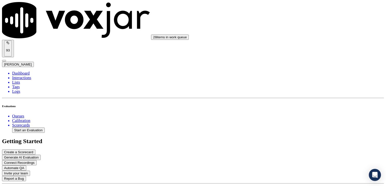
scroll to position [0, 0]
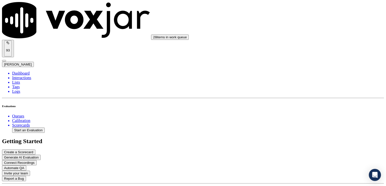
click at [298, 125] on div "Yes" at bounding box center [323, 122] width 79 height 5
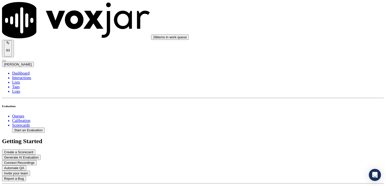
click at [299, 148] on div "Yes" at bounding box center [323, 146] width 79 height 5
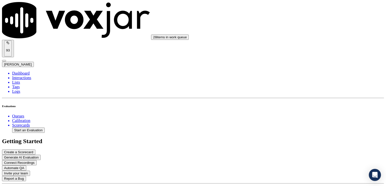
scroll to position [429, 0]
click at [303, 86] on div "Yes" at bounding box center [323, 83] width 79 height 5
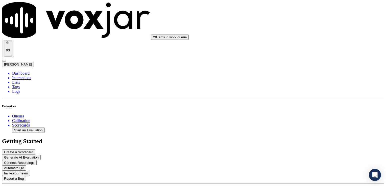
scroll to position [480, 0]
type textarea "Agent sounds like she is talking on speaker and makes her sound muffled."
click at [295, 99] on div "Yes" at bounding box center [323, 96] width 79 height 5
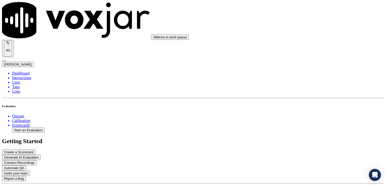
click at [295, 86] on div "Yes" at bounding box center [323, 84] width 79 height 5
click at [297, 104] on div "No" at bounding box center [323, 101] width 79 height 5
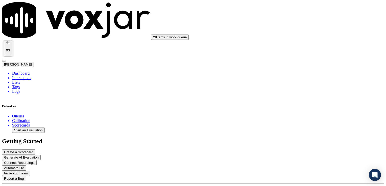
type textarea "Practice using the customer's name during the call."
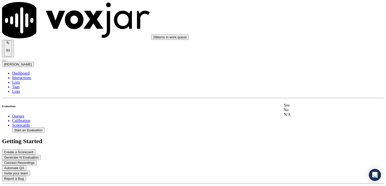
click at [299, 108] on div "Yes" at bounding box center [323, 105] width 79 height 5
type textarea "Great job displaying empathy and telling the customer we are sorry that her hus…"
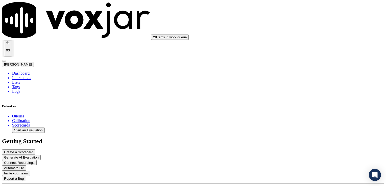
click at [302, 83] on div "Yes" at bounding box center [323, 80] width 79 height 5
click at [298, 100] on div "No" at bounding box center [323, 97] width 79 height 5
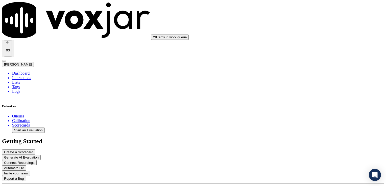
click at [293, 103] on div "No" at bounding box center [323, 101] width 79 height 12
click at [314, 86] on div "Yes" at bounding box center [323, 84] width 79 height 12
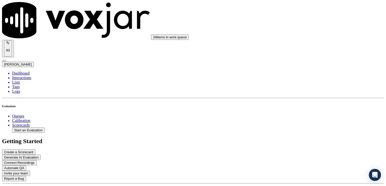
scroll to position [872, 0]
drag, startPoint x: 300, startPoint y: 134, endPoint x: 298, endPoint y: 139, distance: 5.5
click at [300, 133] on div "Yes" at bounding box center [323, 130] width 79 height 5
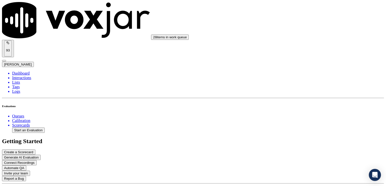
click at [25, 76] on li "Interactions" at bounding box center [198, 78] width 372 height 5
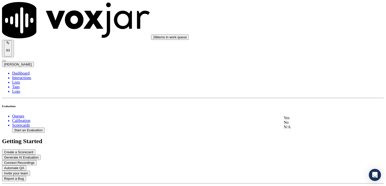
click at [296, 121] on div "Yes" at bounding box center [323, 118] width 79 height 5
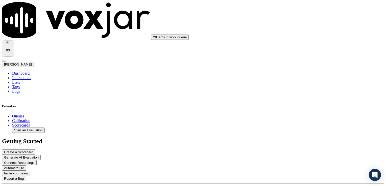
scroll to position [202, 0]
click at [302, 97] on div "Yes" at bounding box center [323, 94] width 79 height 5
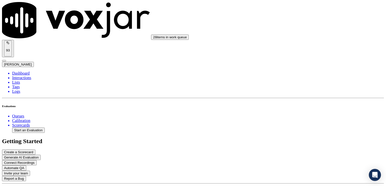
type textarea "Parts status call."
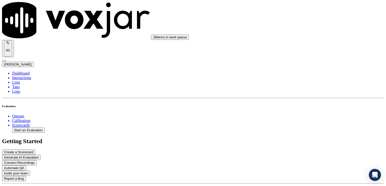
scroll to position [303, 0]
click at [298, 122] on div "Yes" at bounding box center [323, 119] width 79 height 5
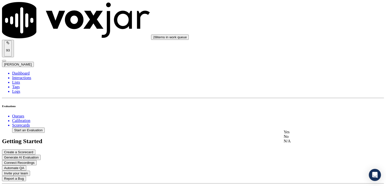
click at [296, 134] on div "Yes" at bounding box center [323, 132] width 79 height 5
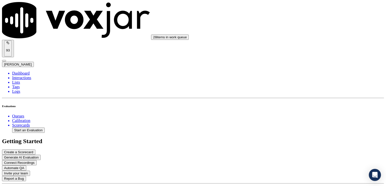
type textarea "Customer was provided with misinformation regarding a part for a previous appoi…"
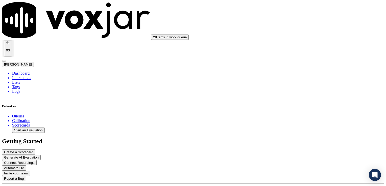
click at [298, 100] on div "Yes" at bounding box center [323, 98] width 79 height 5
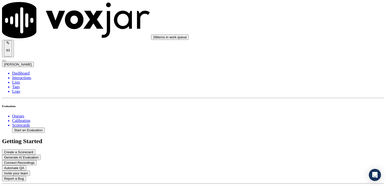
drag, startPoint x: 359, startPoint y: 76, endPoint x: 352, endPoint y: 81, distance: 7.8
click at [299, 88] on div "Yes" at bounding box center [323, 85] width 79 height 5
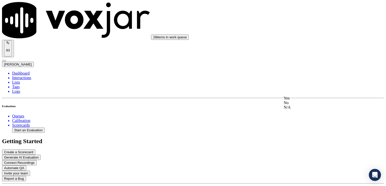
click at [298, 105] on div "No" at bounding box center [323, 103] width 79 height 5
type textarea "Practice adding the customer's name at least twice during the call."
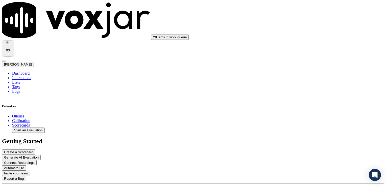
click at [300, 134] on div "Yes" at bounding box center [323, 132] width 79 height 5
click at [301, 126] on div "No" at bounding box center [323, 124] width 79 height 5
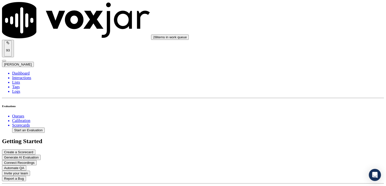
scroll to position [859, 0]
click at [298, 109] on div "Yes" at bounding box center [323, 107] width 79 height 5
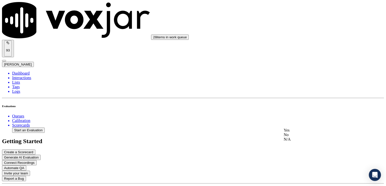
click at [296, 133] on div "Yes" at bounding box center [323, 130] width 79 height 5
click at [295, 94] on div "No" at bounding box center [323, 95] width 79 height 5
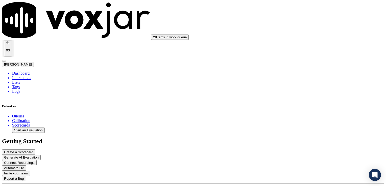
scroll to position [455, 0]
type textarea "This agent's tone is very flat and transactional sounding for this call. She is…"
